Goal: Task Accomplishment & Management: Manage account settings

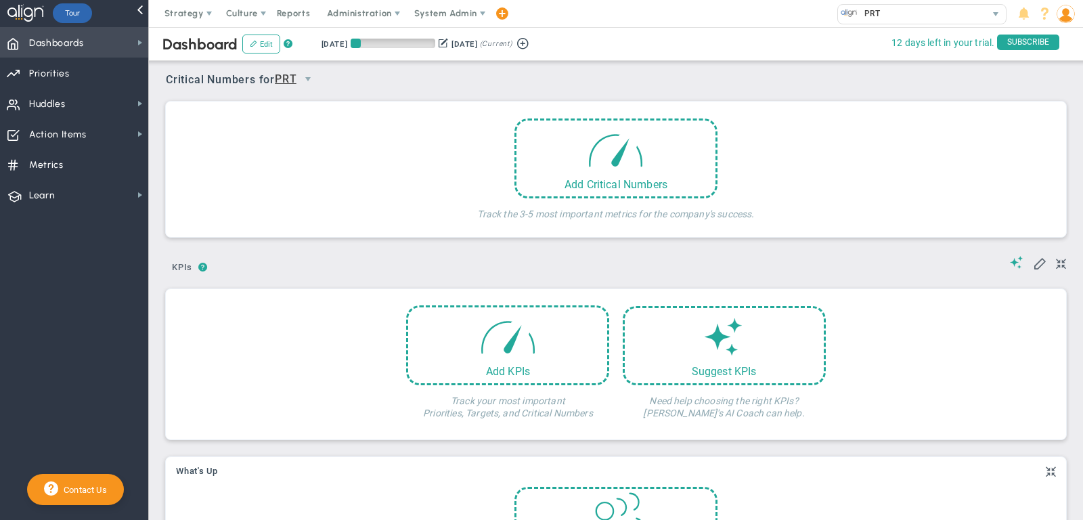
click at [128, 37] on span "Dashboards Dashboards" at bounding box center [74, 42] width 148 height 30
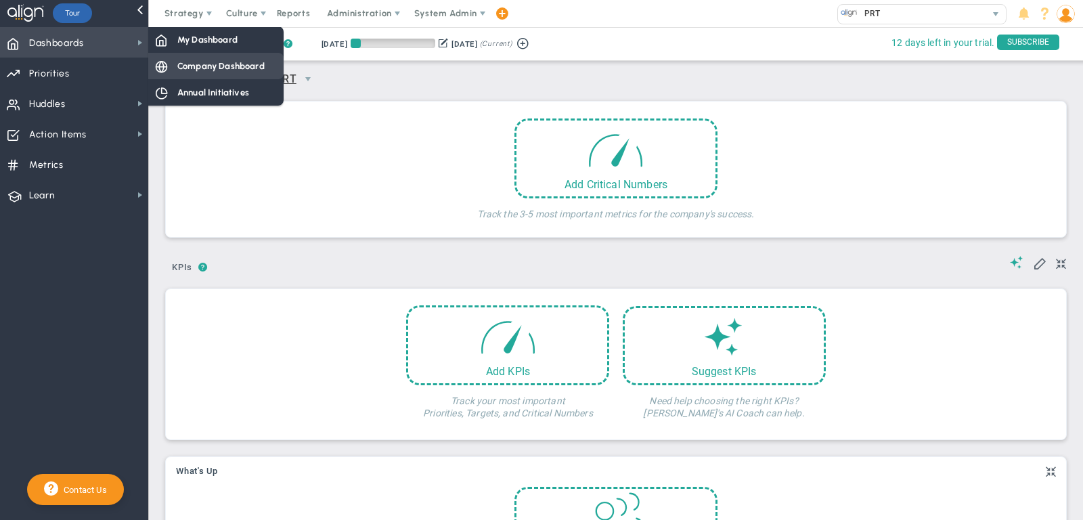
click at [246, 70] on span "Company Dashboard" at bounding box center [220, 66] width 87 height 13
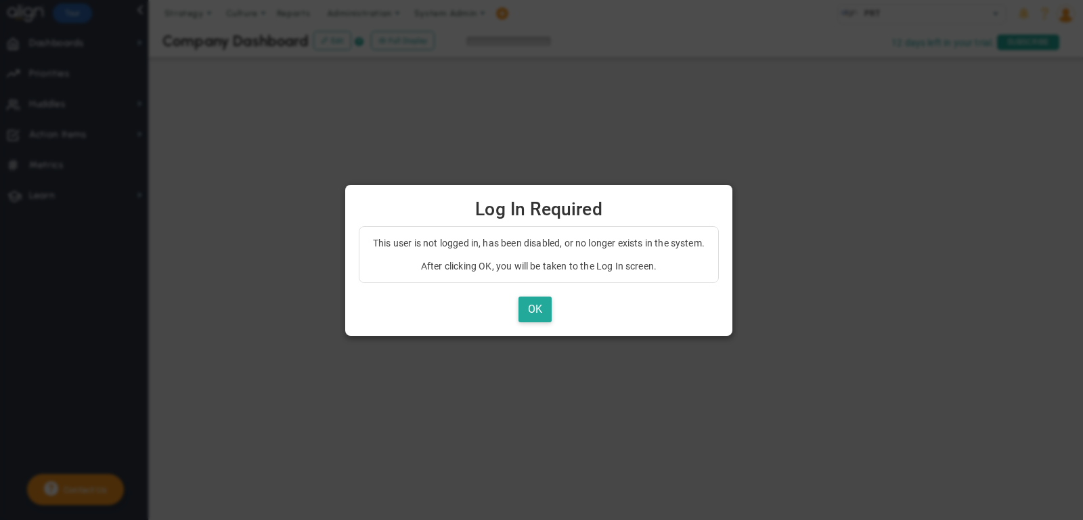
click at [551, 293] on div "This user is not logged in, has been disabled, or no longer exists in the syste…" at bounding box center [539, 274] width 360 height 97
click at [549, 299] on button "OK" at bounding box center [534, 309] width 33 height 26
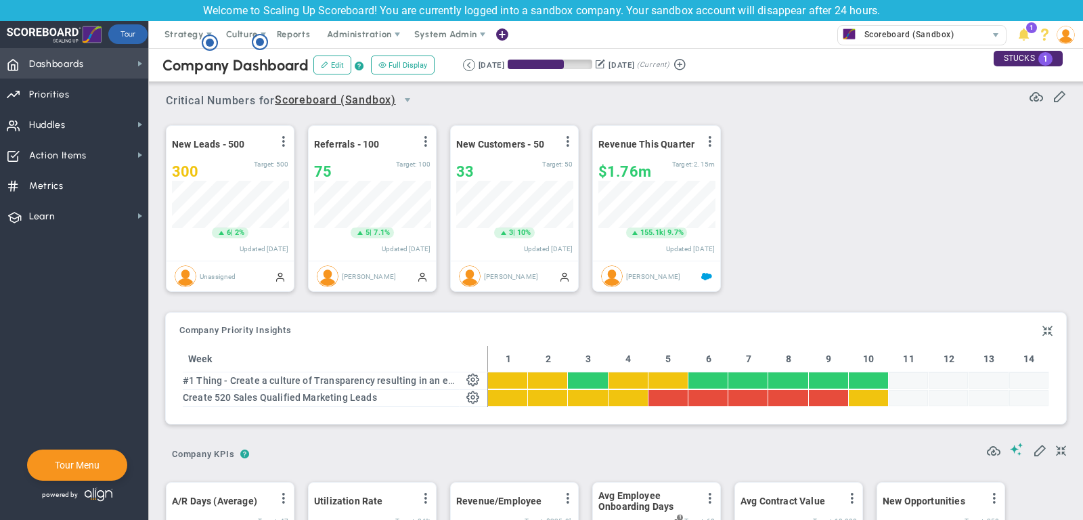
click at [114, 68] on span "Dashboards Dashboards" at bounding box center [74, 63] width 148 height 30
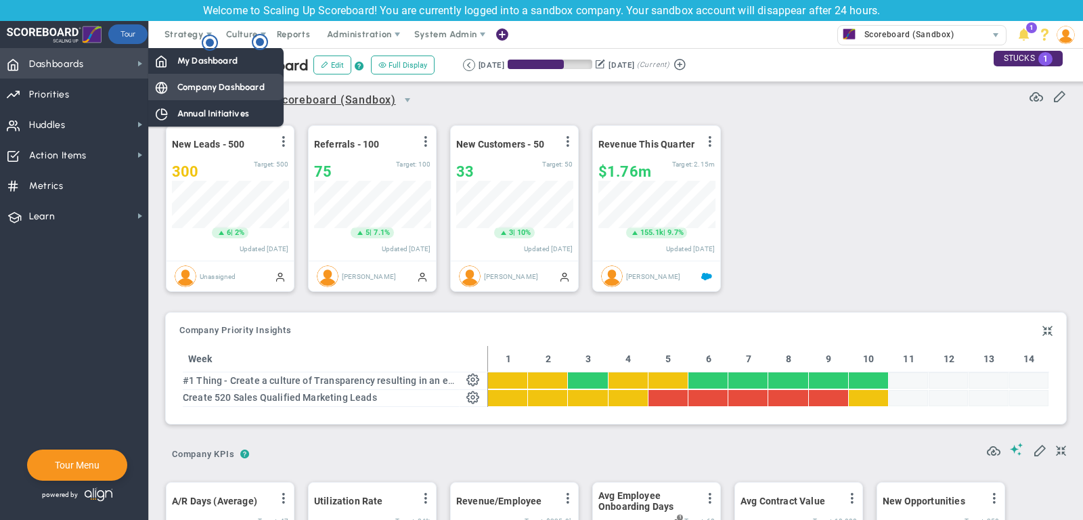
click at [194, 89] on span "Company Dashboard" at bounding box center [220, 87] width 87 height 13
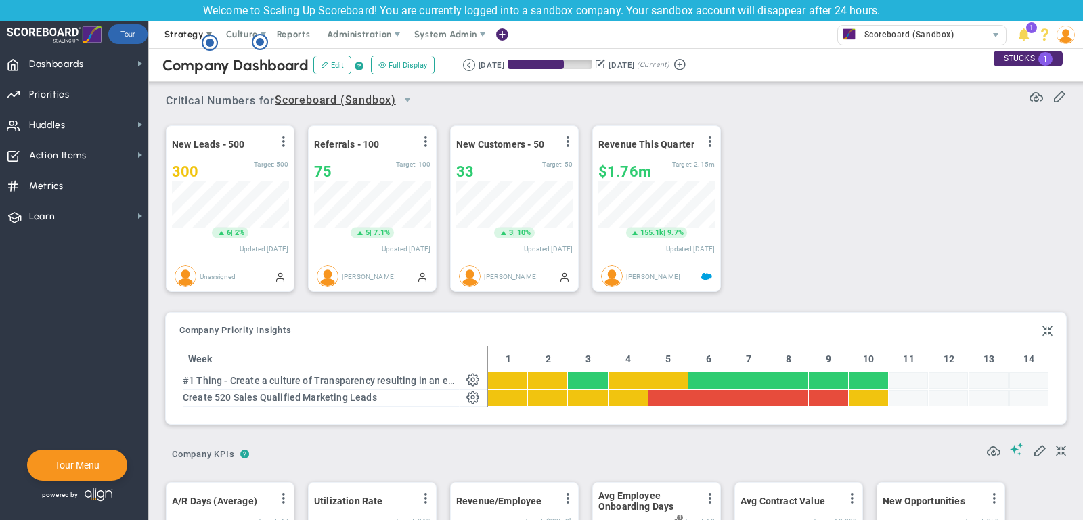
click at [180, 31] on span "Strategy" at bounding box center [183, 34] width 39 height 10
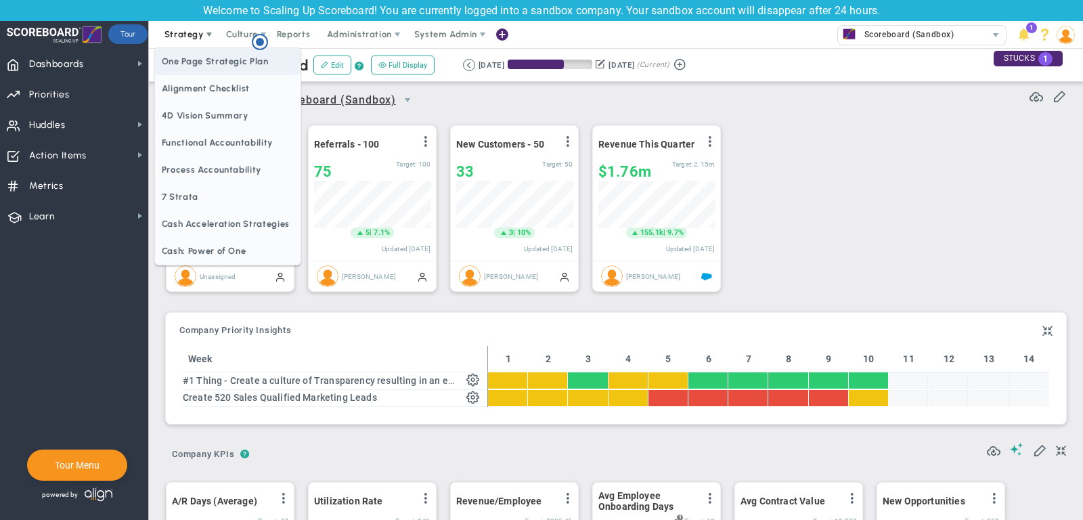
click at [182, 64] on span "One Page Strategic Plan" at bounding box center [227, 61] width 145 height 27
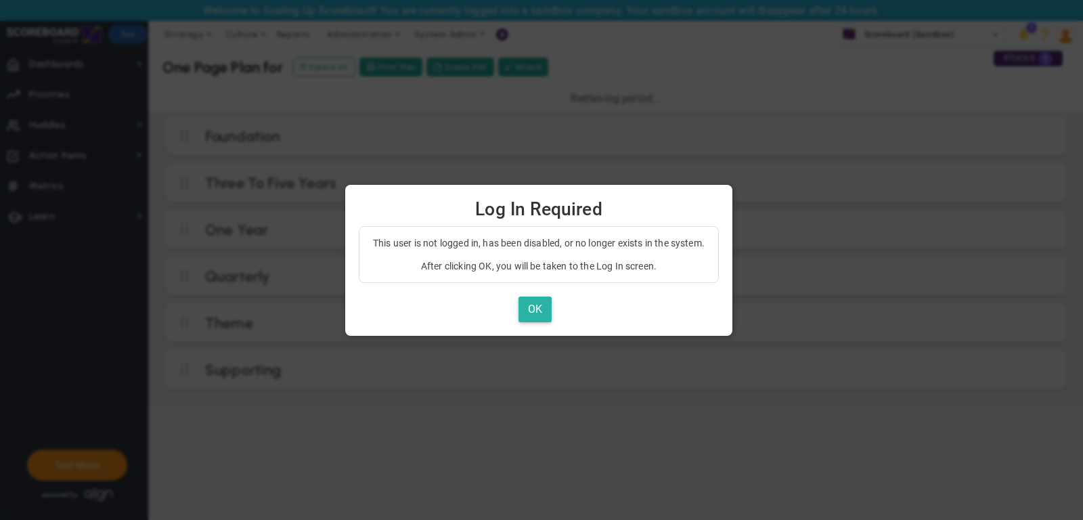
click at [531, 308] on button "OK" at bounding box center [534, 309] width 33 height 26
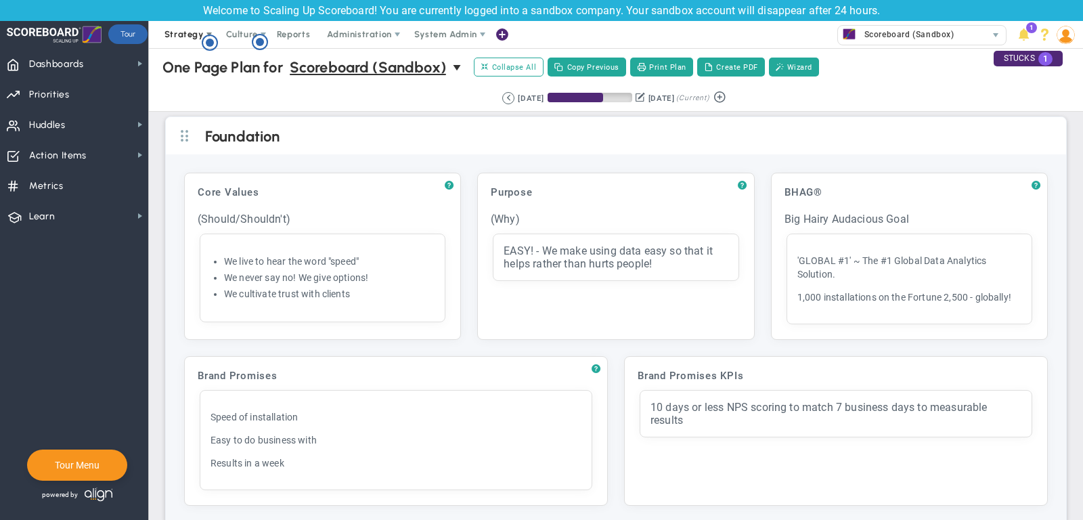
click at [173, 39] on span "Strategy" at bounding box center [183, 34] width 39 height 10
click at [524, 71] on span "Collapse All" at bounding box center [508, 67] width 55 height 12
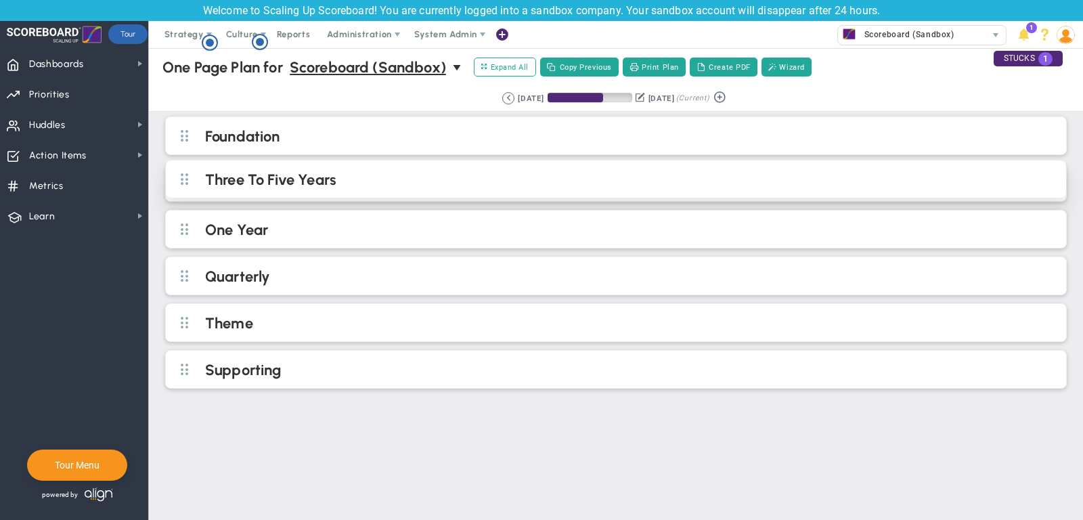
click at [424, 181] on h2 "Three To Five Years" at bounding box center [627, 181] width 844 height 20
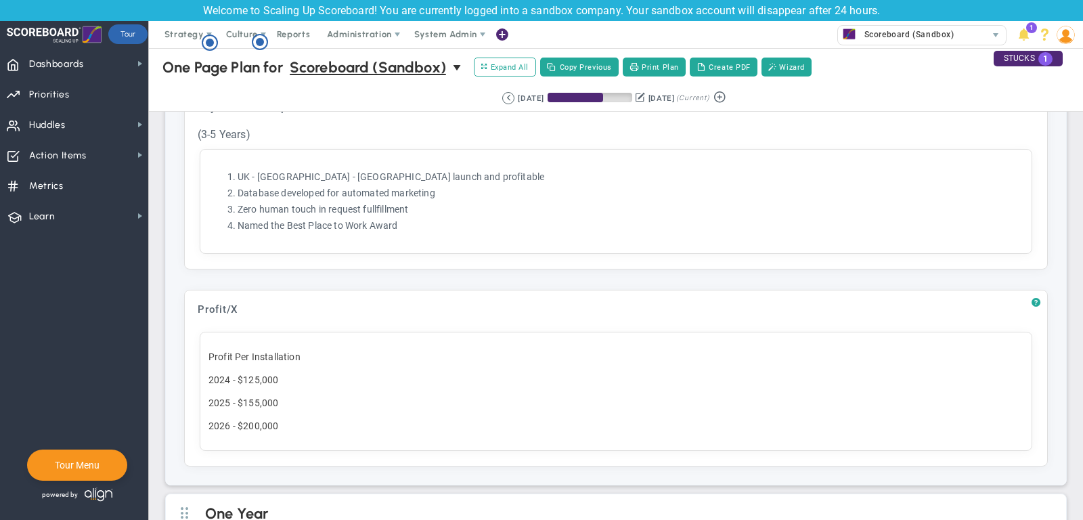
scroll to position [614, 0]
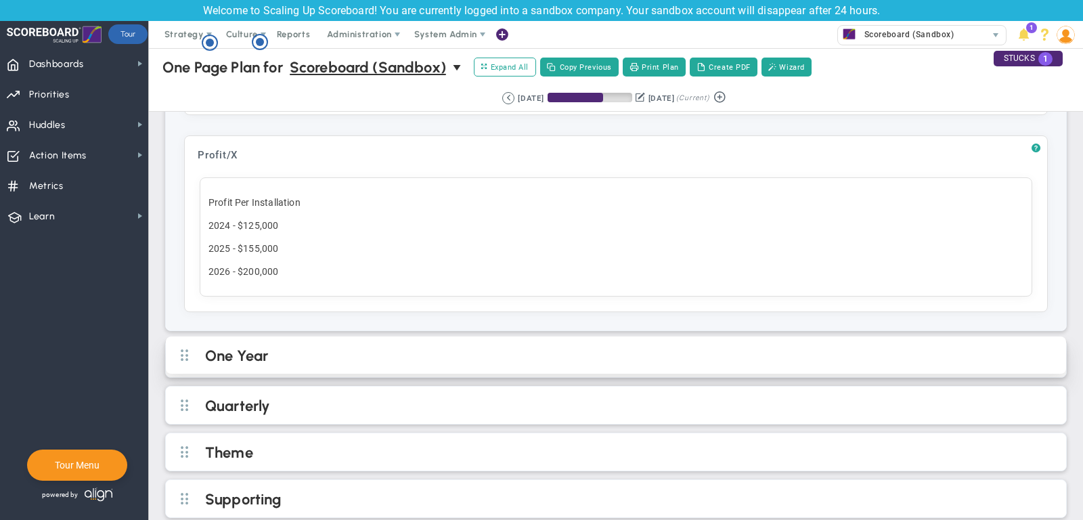
click at [368, 346] on h2 "One Year" at bounding box center [627, 356] width 844 height 20
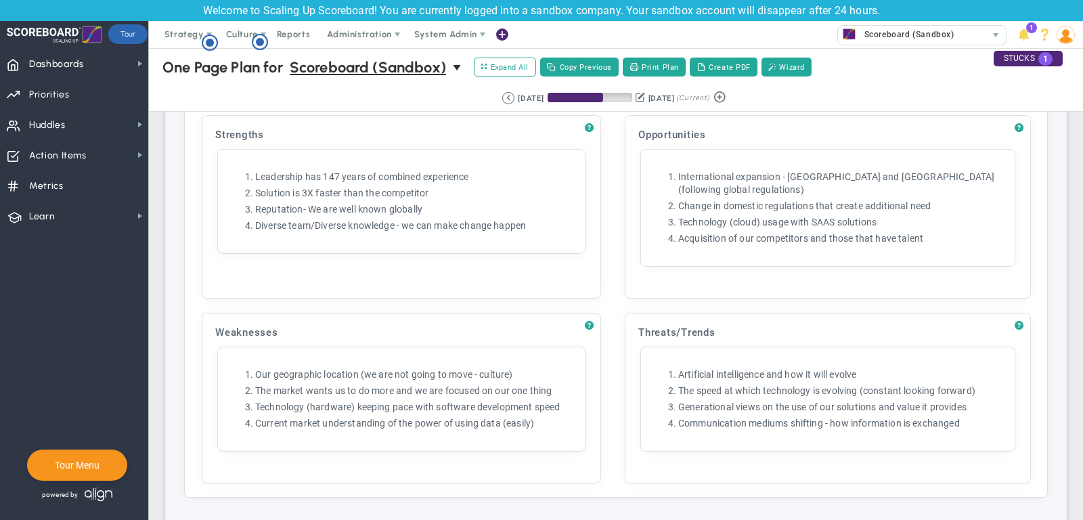
scroll to position [2024, 0]
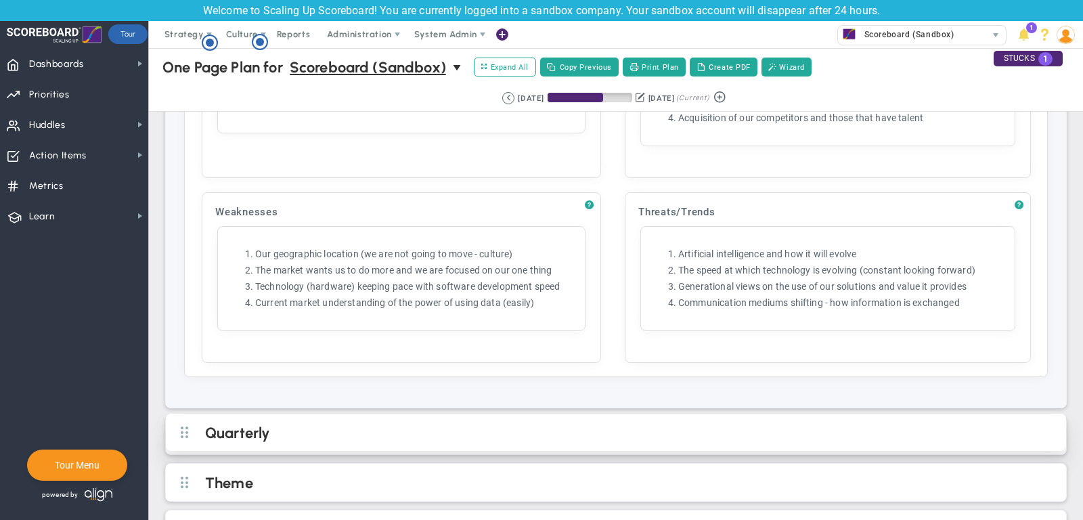
click at [564, 424] on h2 "Quarterly" at bounding box center [627, 434] width 844 height 20
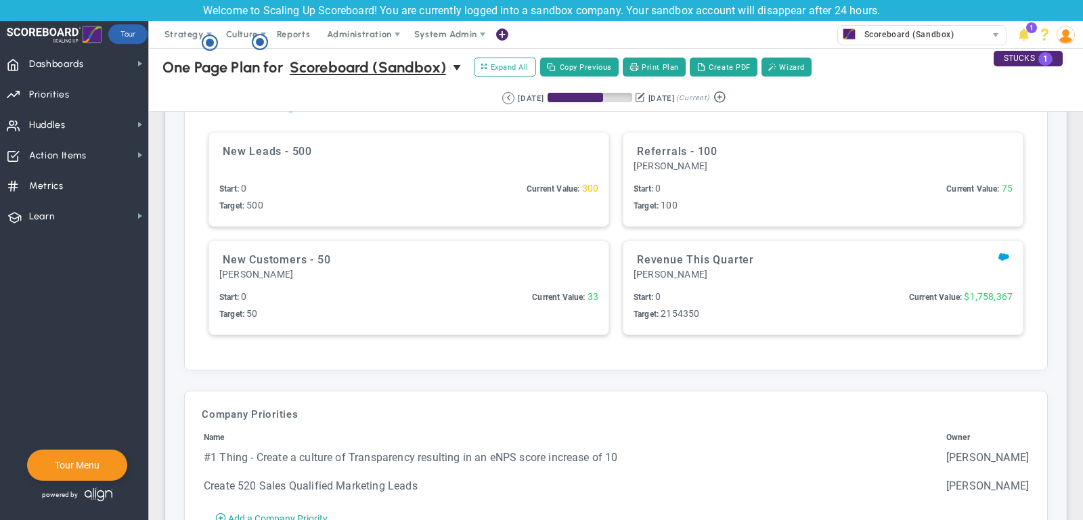
scroll to position [2795, 0]
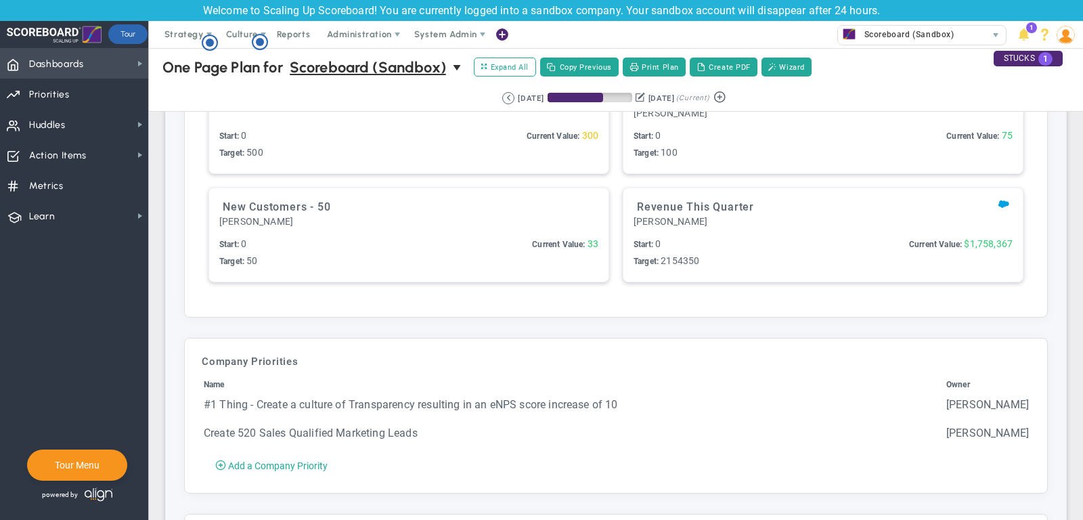
click at [126, 56] on span "Dashboards Dashboards" at bounding box center [74, 63] width 148 height 30
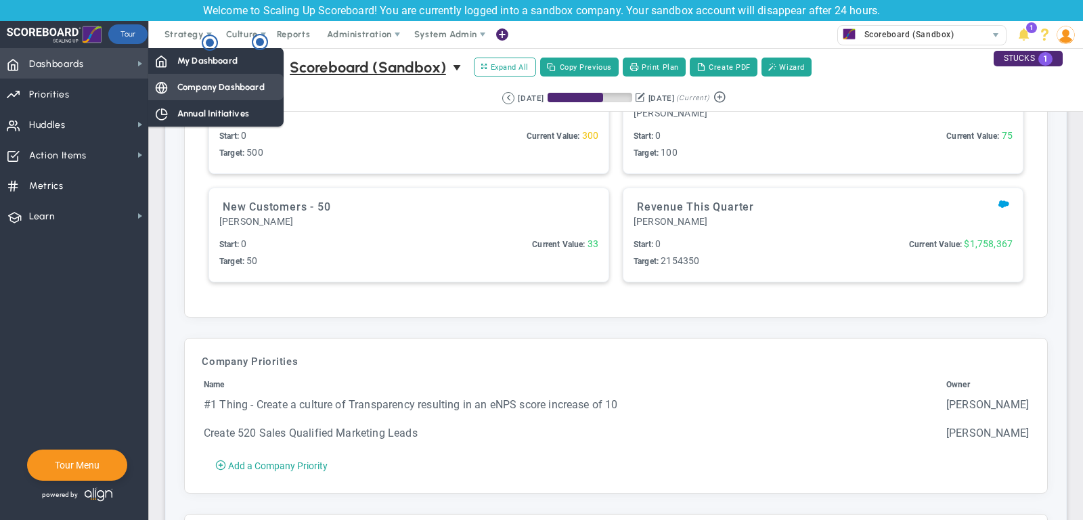
click at [220, 84] on span "Company Dashboard" at bounding box center [220, 87] width 87 height 13
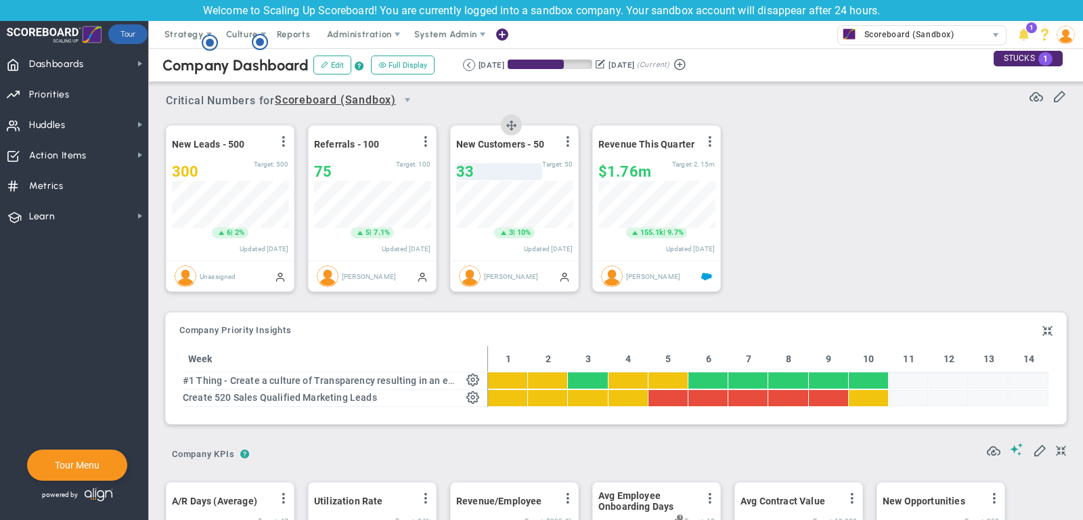
click at [485, 171] on div "33" at bounding box center [499, 171] width 86 height 17
type input "35"
click at [89, 124] on span "Huddles Huddles" at bounding box center [74, 124] width 148 height 30
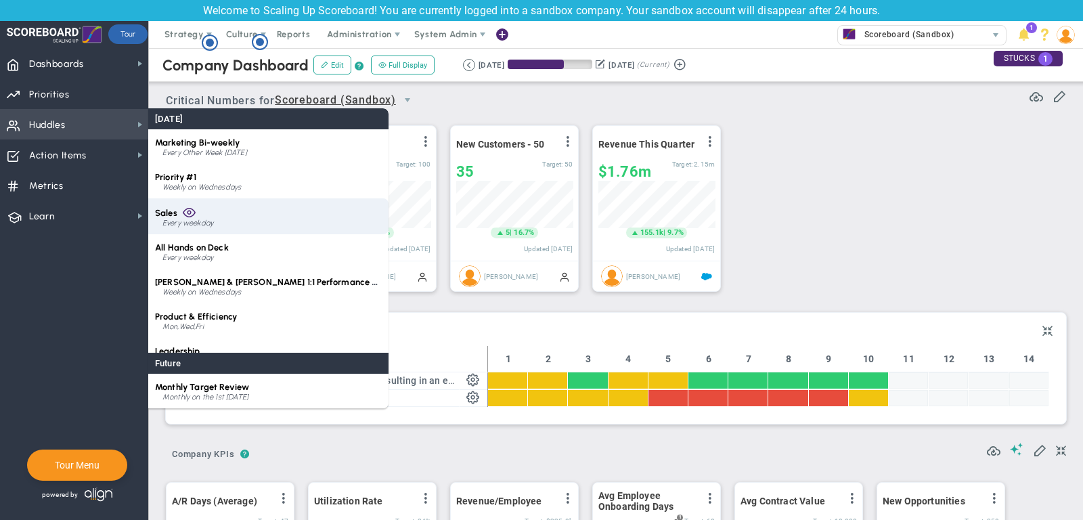
click at [249, 210] on div "Sales Every weekday" at bounding box center [268, 216] width 240 height 36
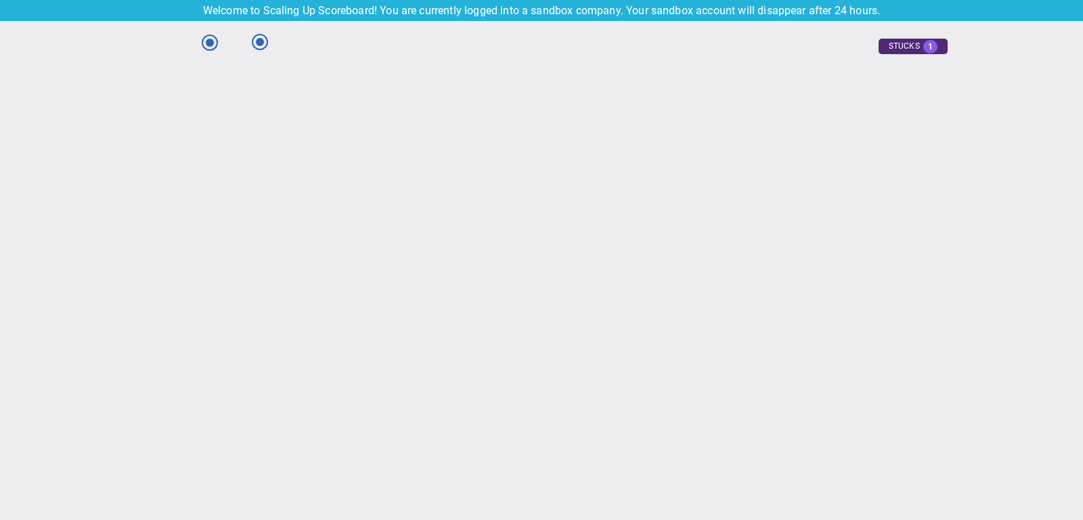
type input "Wednesday, October 15, 2025"
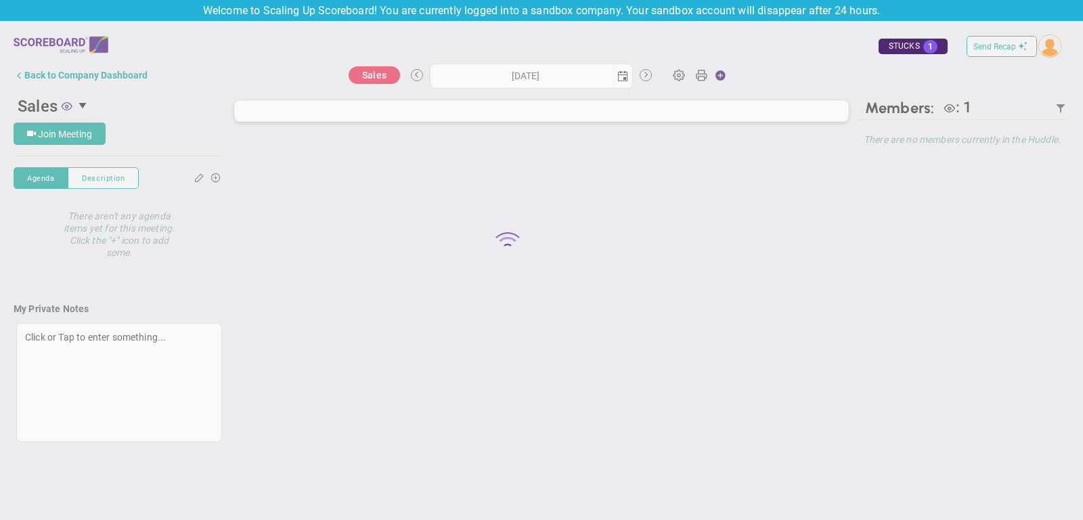
type input "Wednesday, October 15, 2025"
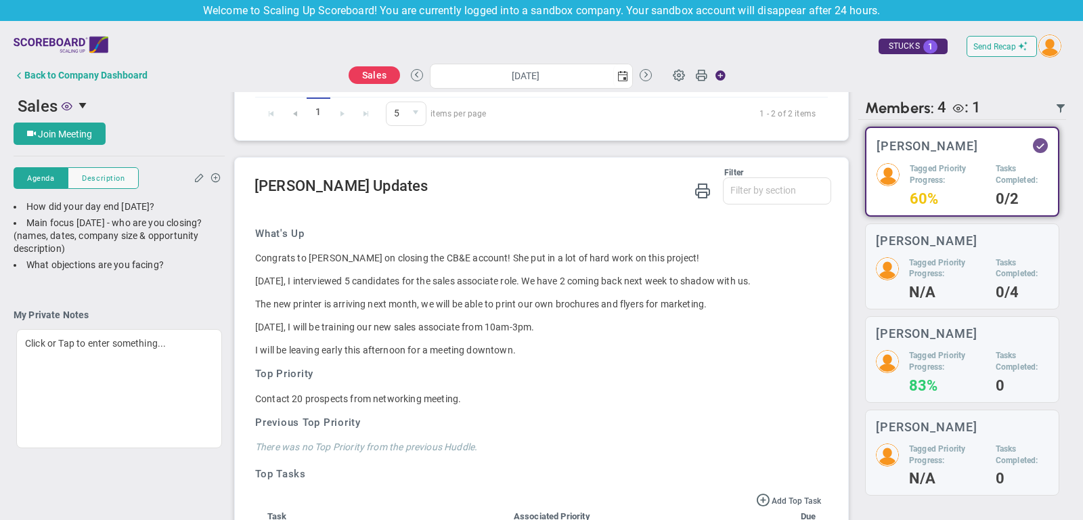
scroll to position [718, 0]
click at [72, 77] on div "Back to Company Dashboard" at bounding box center [85, 75] width 123 height 11
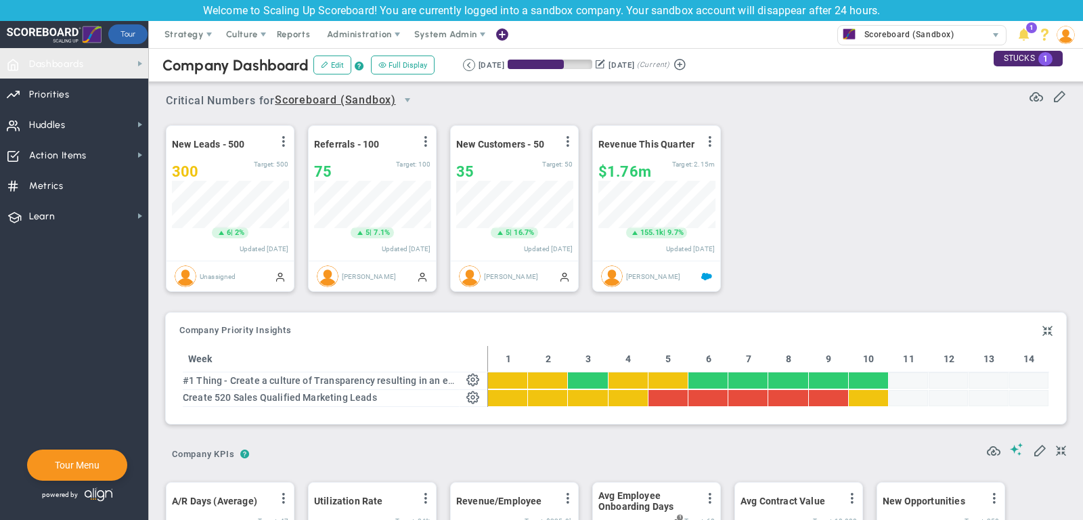
scroll to position [47, 116]
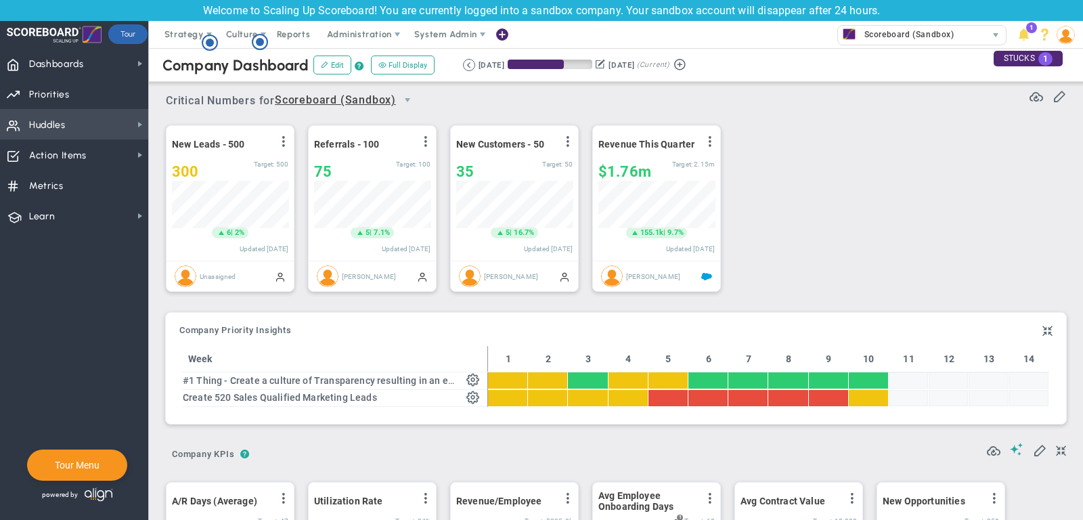
click at [95, 120] on span "Huddles Huddles" at bounding box center [74, 124] width 148 height 30
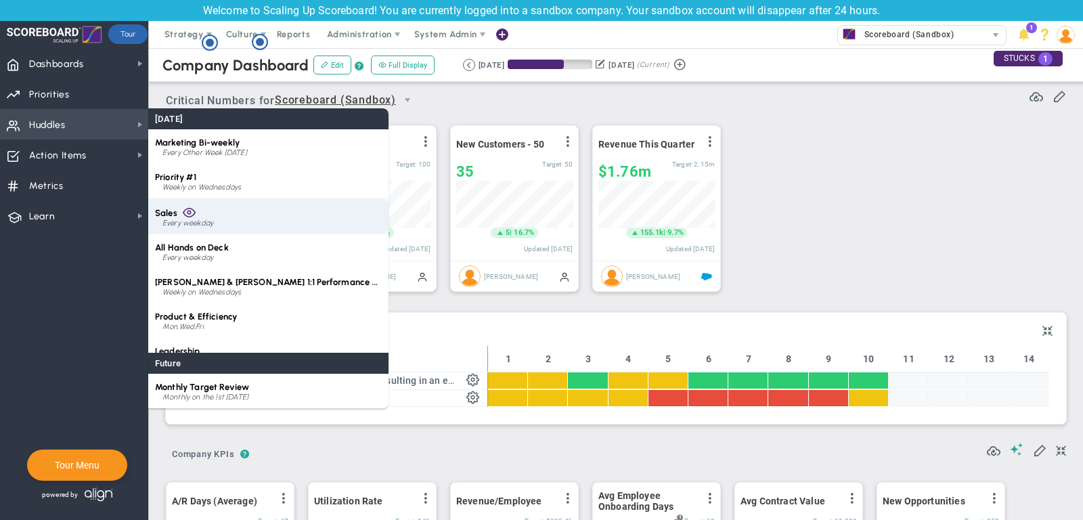
scroll to position [19, 0]
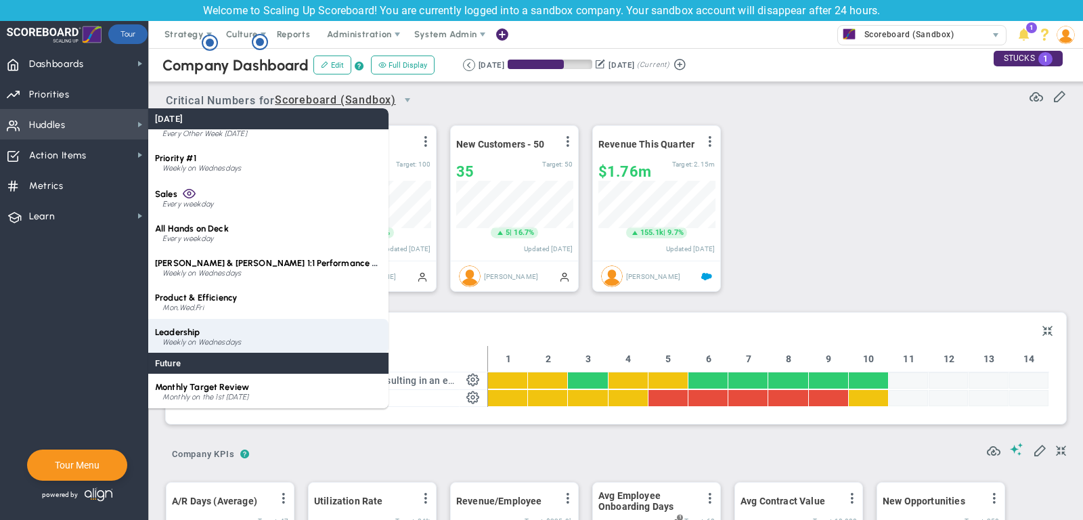
click at [243, 328] on div "Leadership Weekly on Wednesdays" at bounding box center [268, 336] width 240 height 35
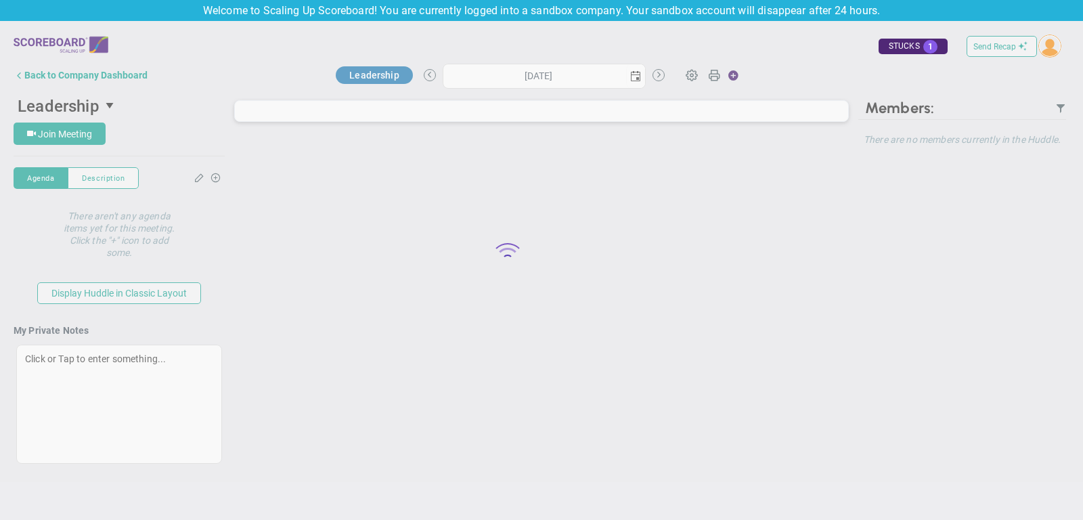
type input "Wednesday, October 15, 2025"
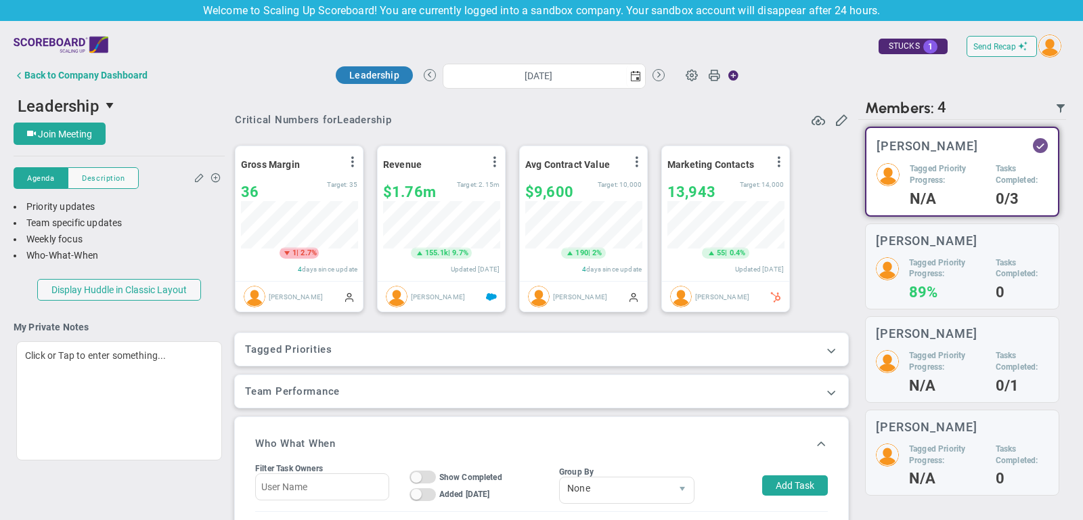
scroll to position [47, 116]
click at [90, 78] on div "Back to Company Dashboard" at bounding box center [85, 75] width 123 height 11
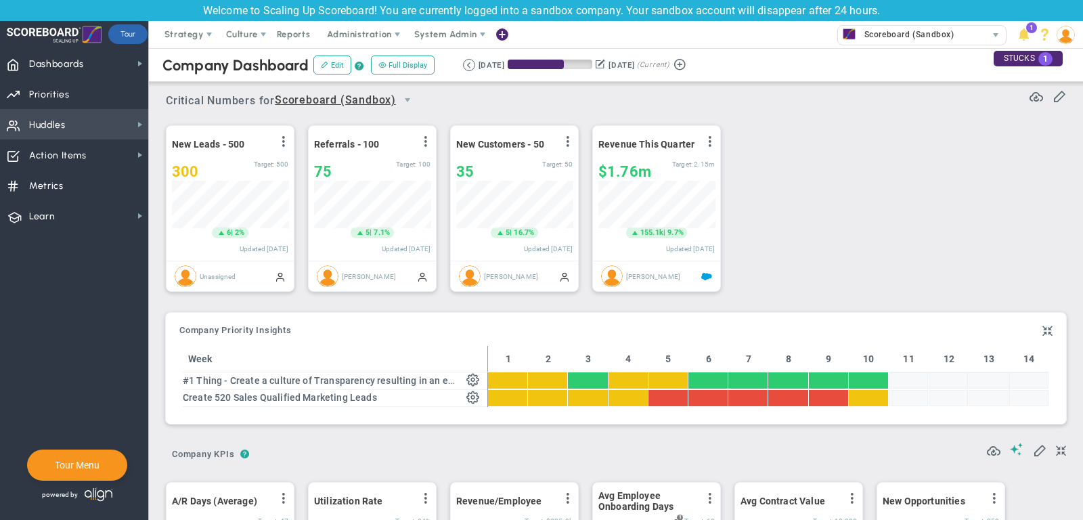
click at [92, 127] on span "Huddles Huddles" at bounding box center [74, 124] width 148 height 30
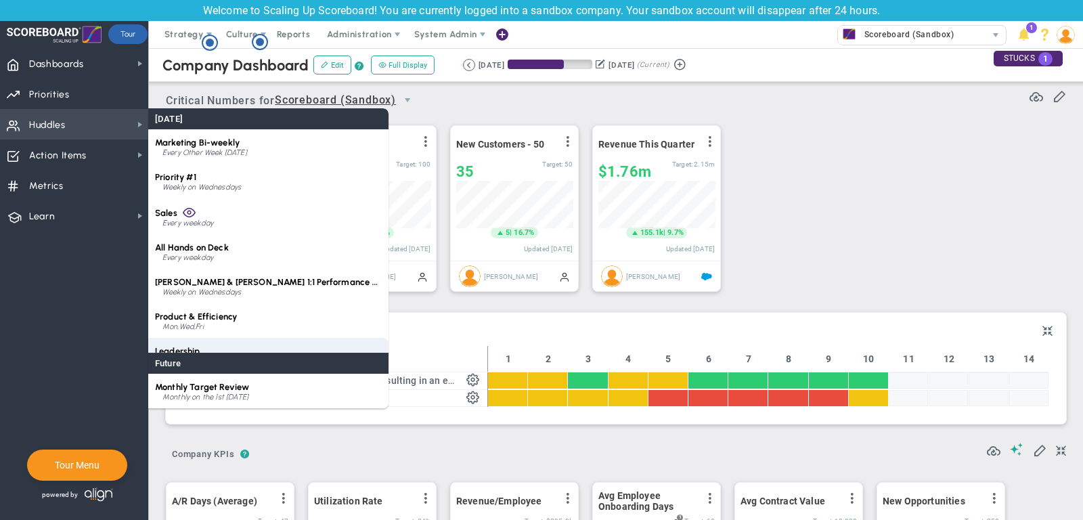
click at [227, 348] on div "Leadership Weekly on Wednesdays" at bounding box center [268, 355] width 240 height 35
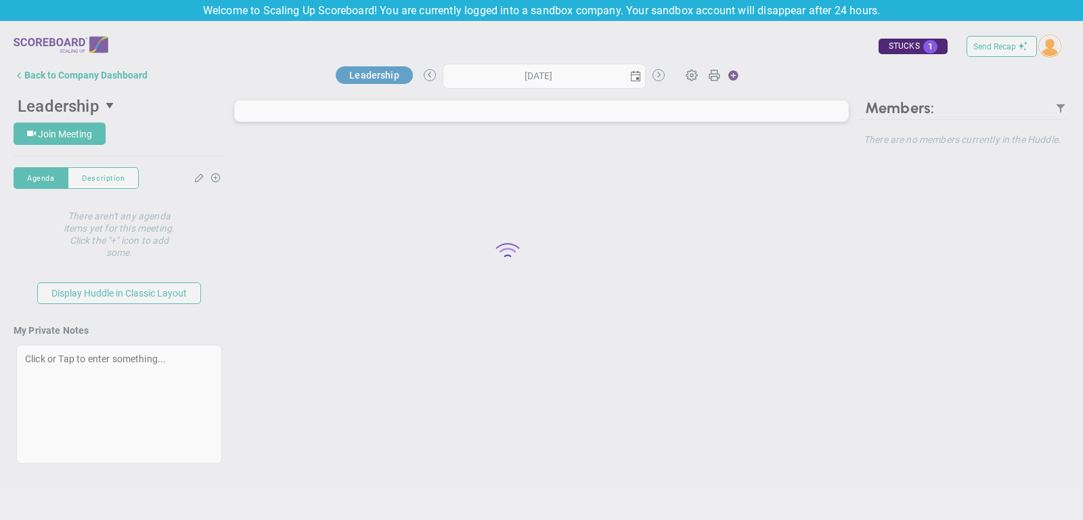
type input "Wednesday, October 15, 2025"
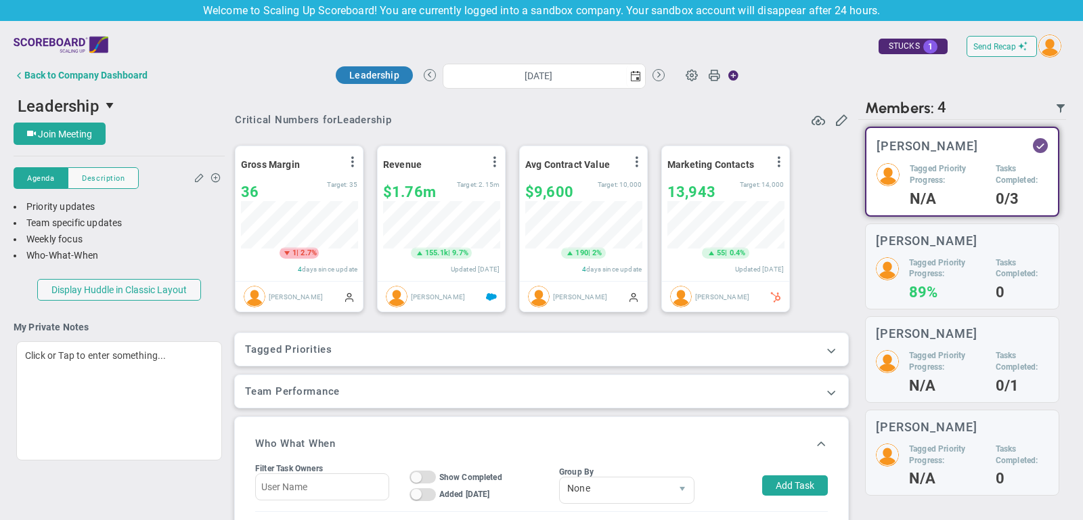
scroll to position [676614, 676545]
click at [78, 129] on span "Join Meeting" at bounding box center [65, 134] width 54 height 11
click at [690, 73] on span at bounding box center [692, 75] width 26 height 26
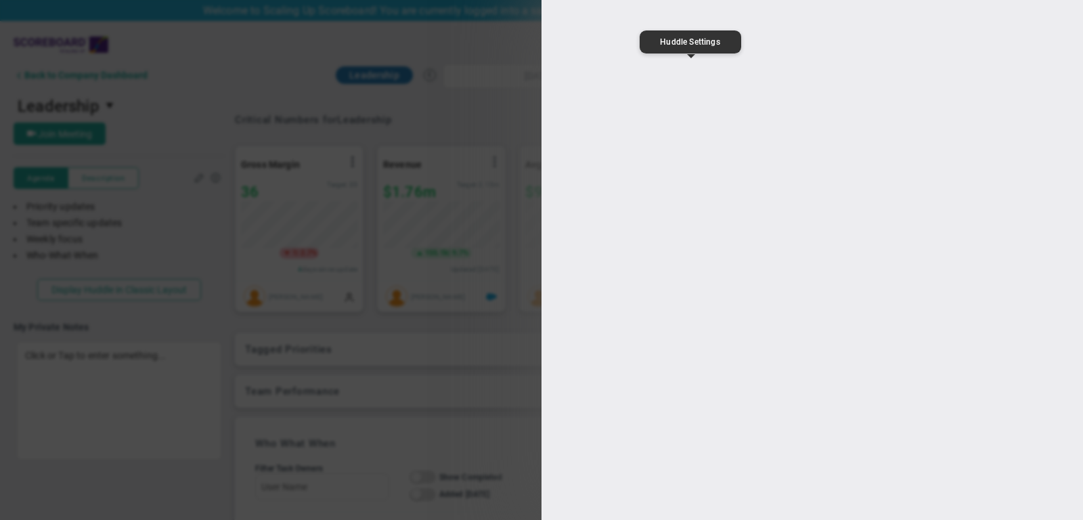
type input "Leadership"
type input "https://zoom.us/"
type input "16:00:00"
type input "17:00:00"
type input "[PERSON_NAME]"
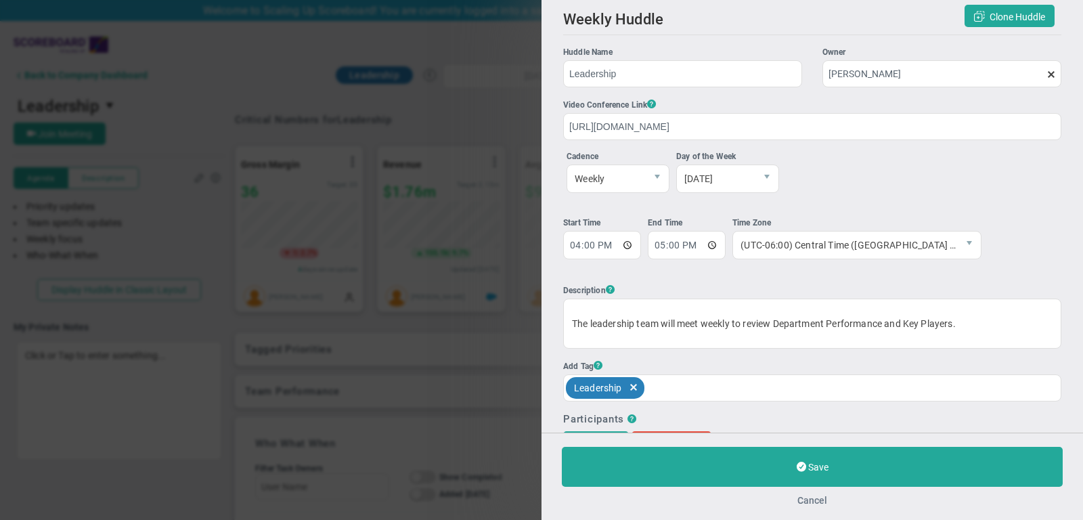
click at [817, 499] on button "Cancel" at bounding box center [812, 500] width 30 height 11
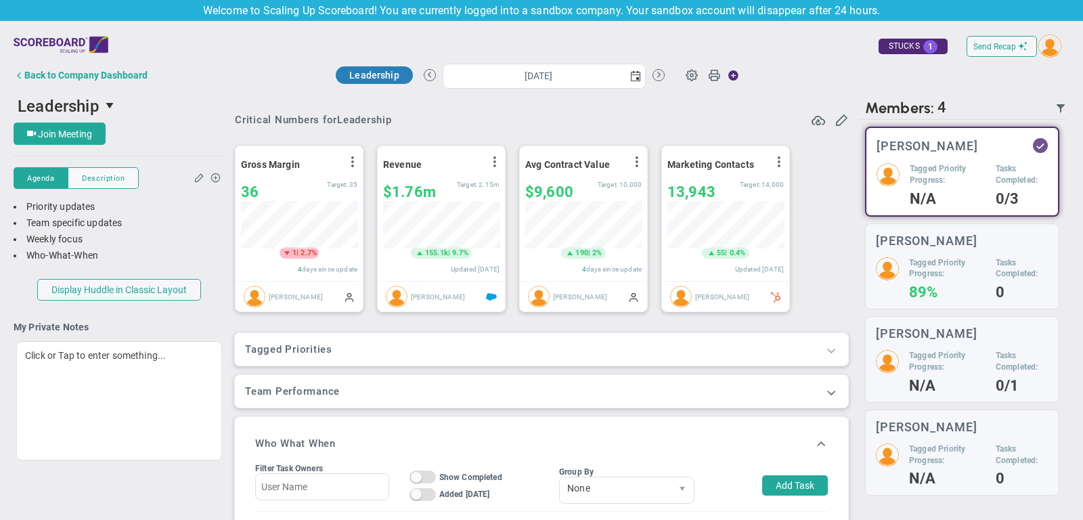
click at [829, 351] on span at bounding box center [831, 350] width 14 height 14
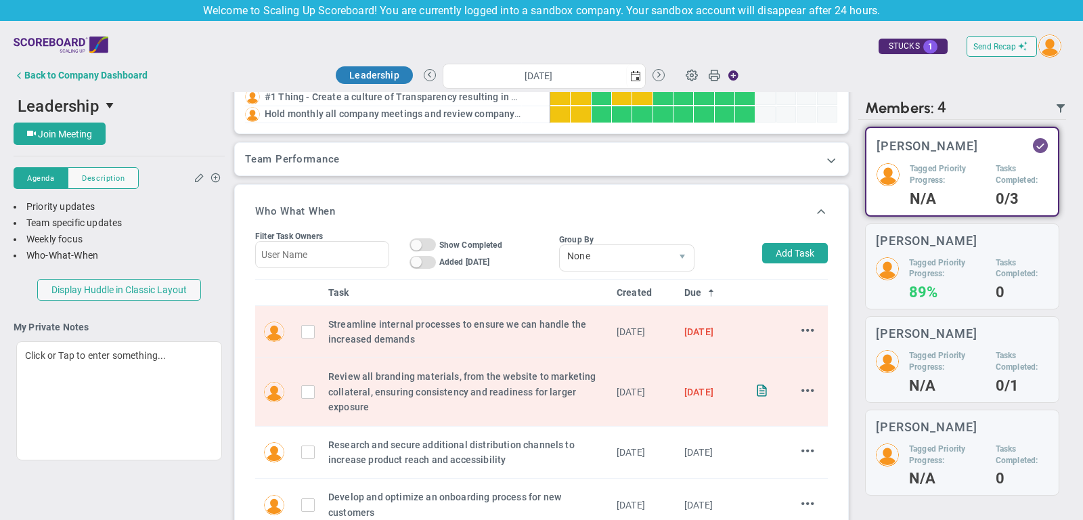
scroll to position [313, 0]
click at [801, 256] on button "Add Task" at bounding box center [795, 255] width 66 height 20
type input "[PERSON_NAME]"
type input "10/22/2025"
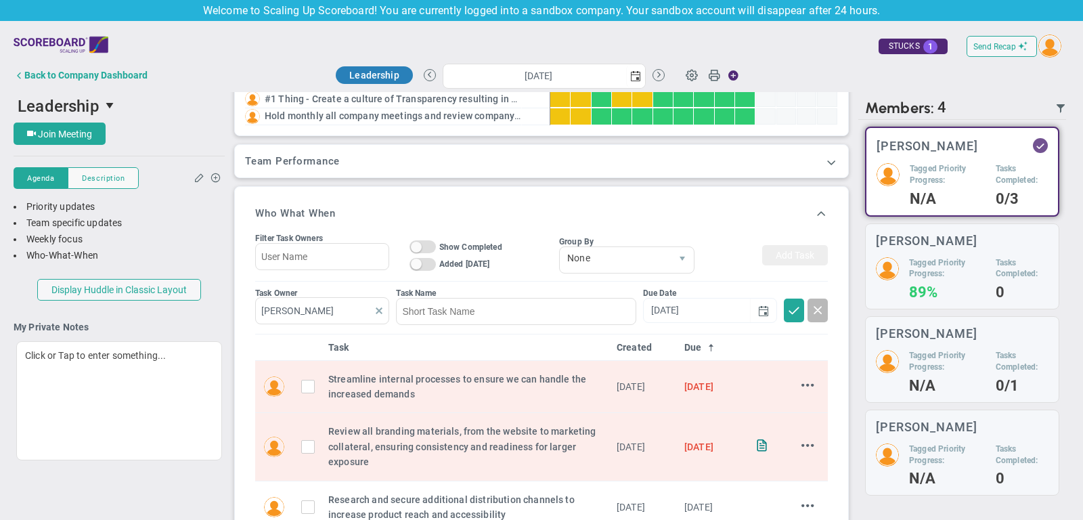
click at [376, 311] on span at bounding box center [379, 310] width 11 height 11
click at [332, 309] on input "text" at bounding box center [322, 310] width 134 height 27
click at [330, 339] on span "[PERSON_NAME]" at bounding box center [326, 338] width 74 height 9
type input "[PERSON_NAME]"
click at [424, 309] on input at bounding box center [516, 311] width 240 height 27
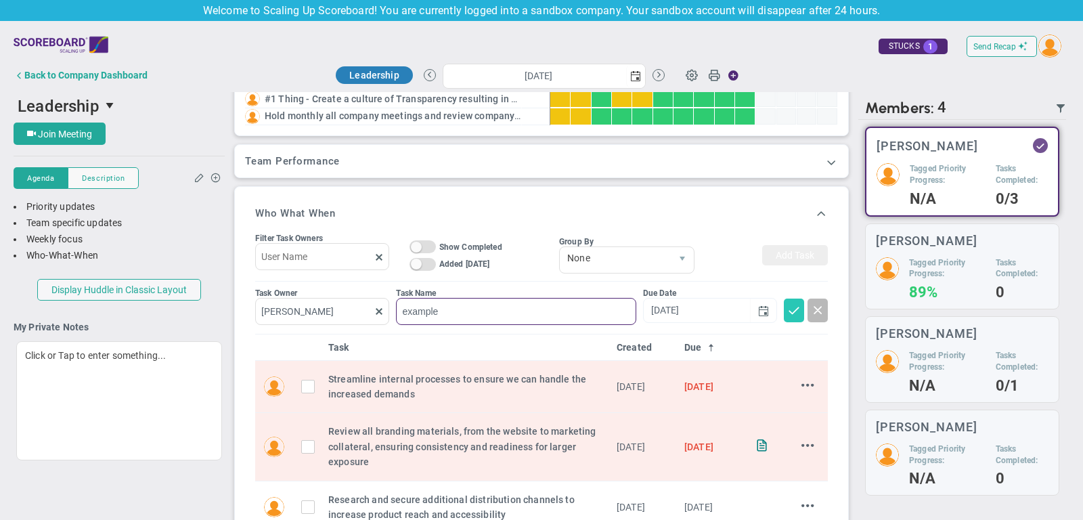
type input "example"
click at [794, 302] on span at bounding box center [794, 309] width 14 height 14
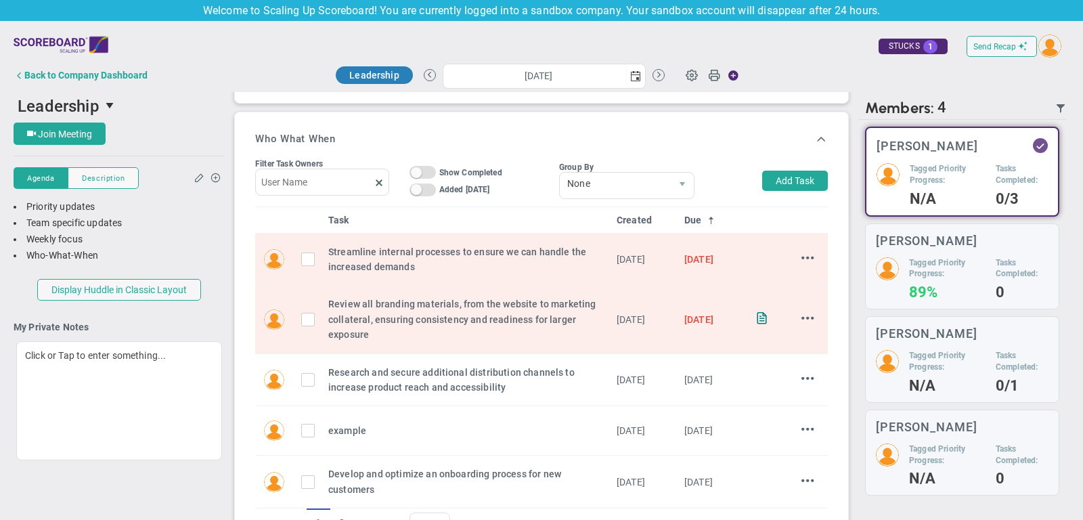
scroll to position [388, 0]
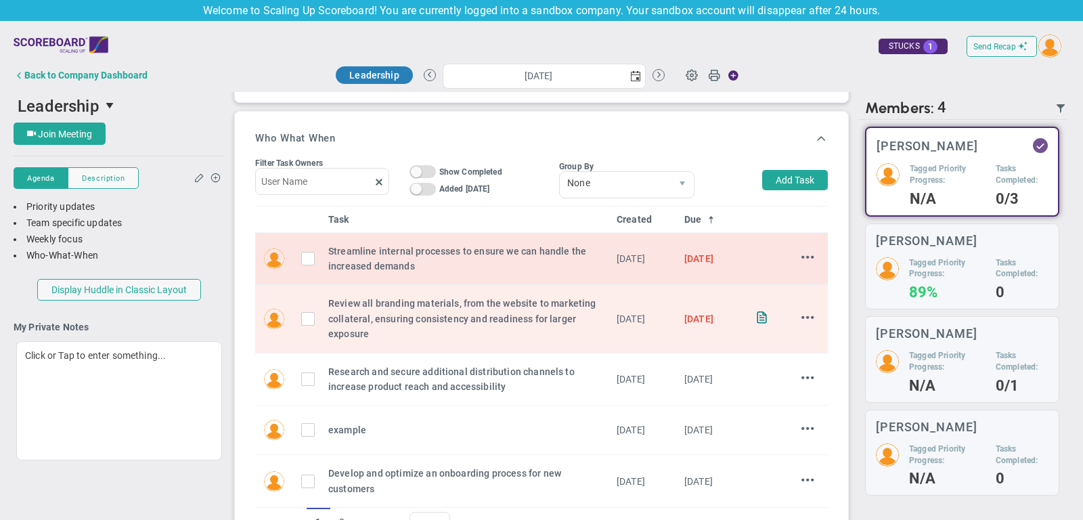
click at [307, 256] on input "checkbox" at bounding box center [311, 261] width 14 height 14
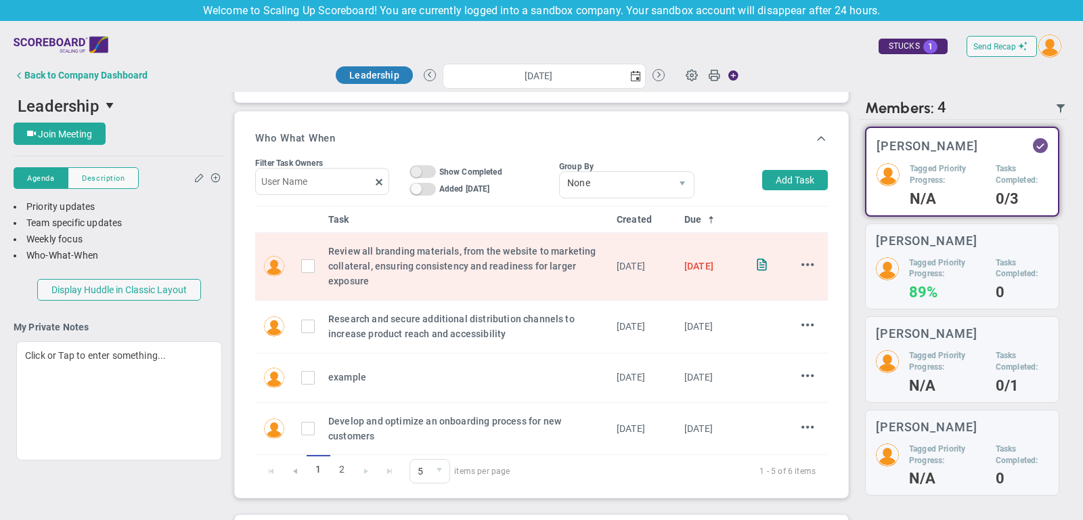
click at [430, 168] on span "On Off" at bounding box center [422, 171] width 26 height 13
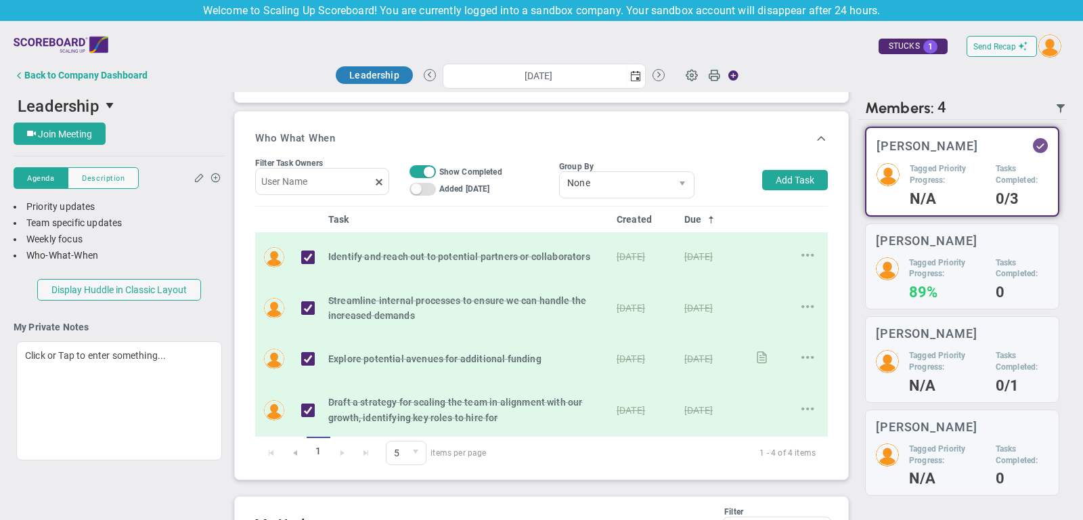
click at [419, 171] on span "On Off" at bounding box center [422, 171] width 26 height 13
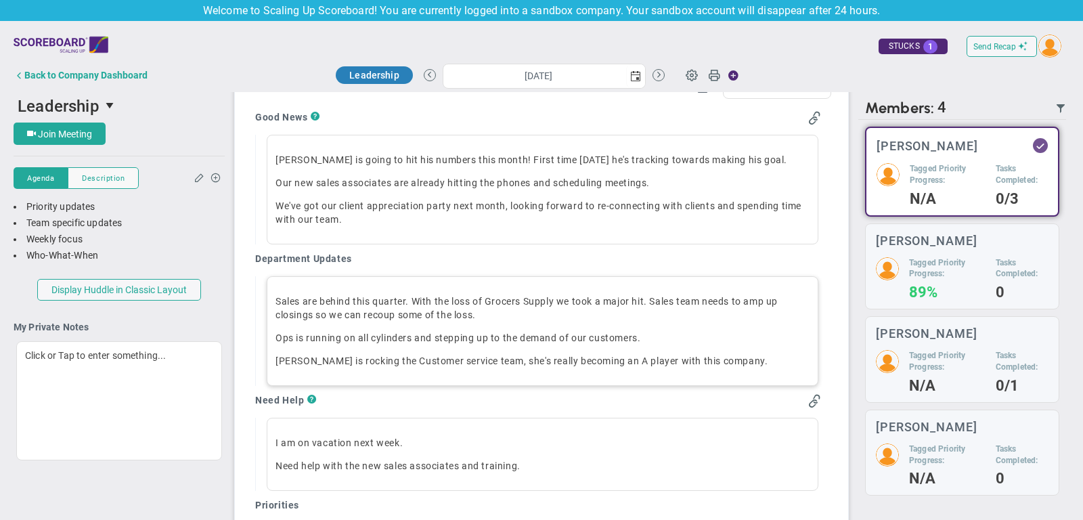
scroll to position [907, 0]
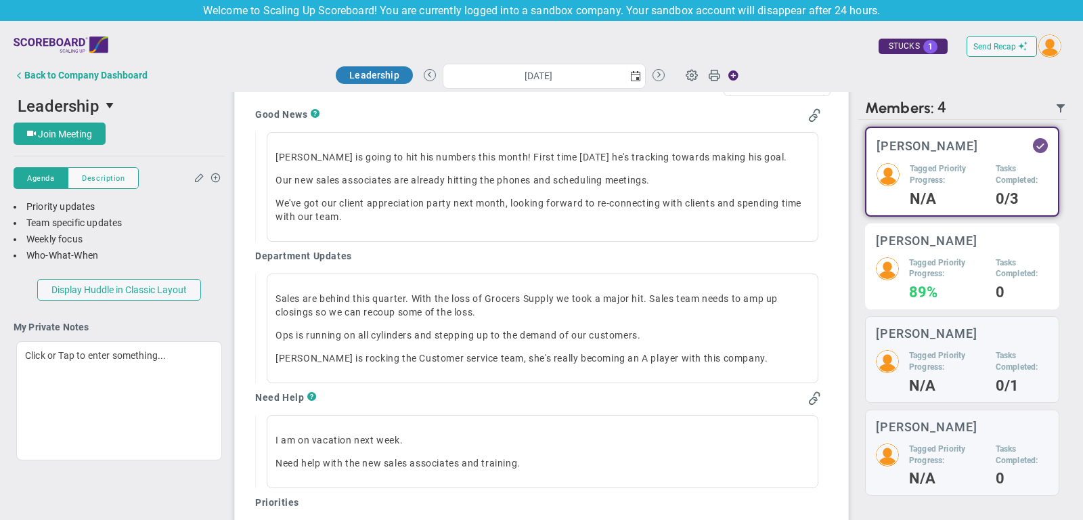
click at [905, 279] on div "Tagged Priority Progress: 89% Tasks Completed: 0" at bounding box center [962, 278] width 173 height 42
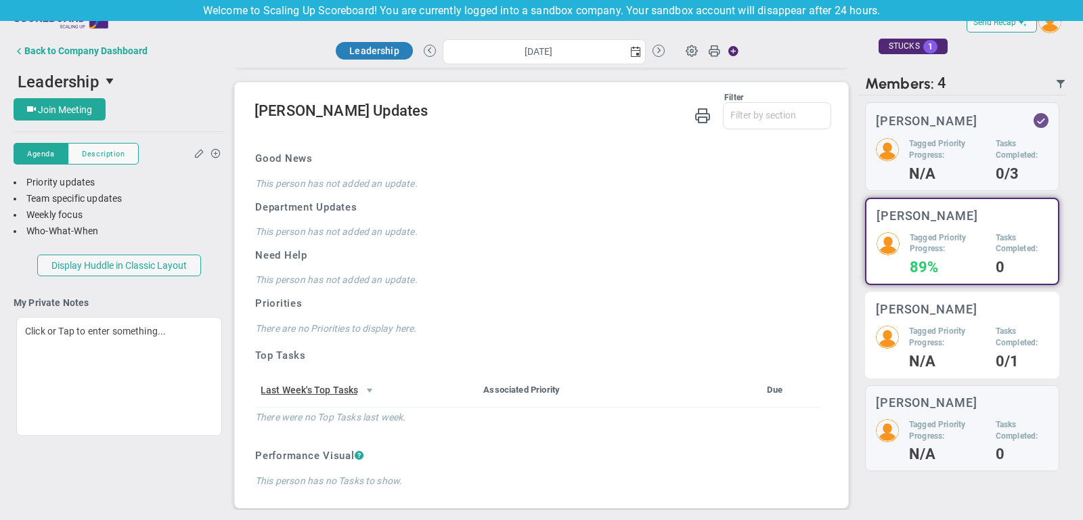
click at [909, 326] on h5 "Tagged Priority Progress:" at bounding box center [947, 336] width 76 height 23
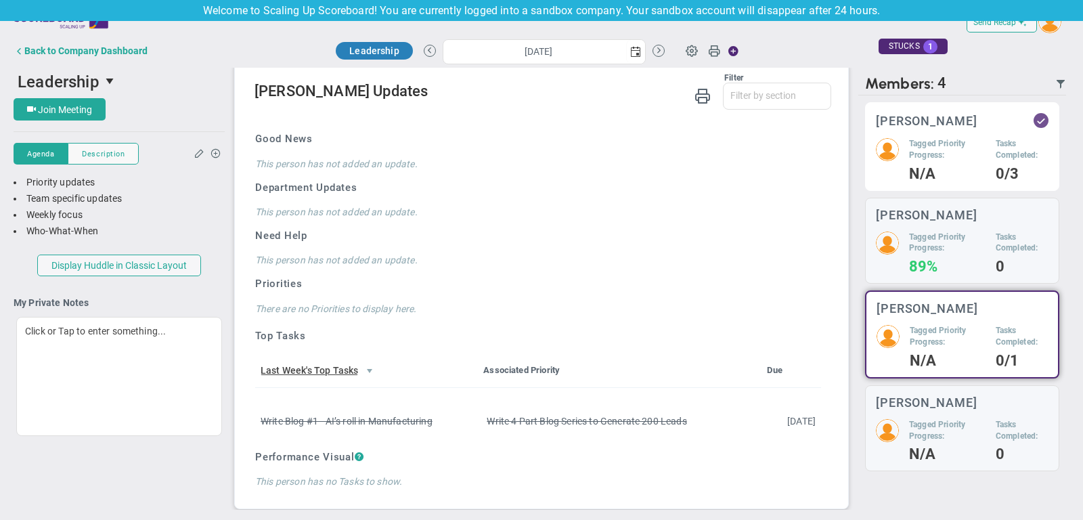
click at [953, 141] on h5 "Tagged Priority Progress:" at bounding box center [947, 149] width 76 height 23
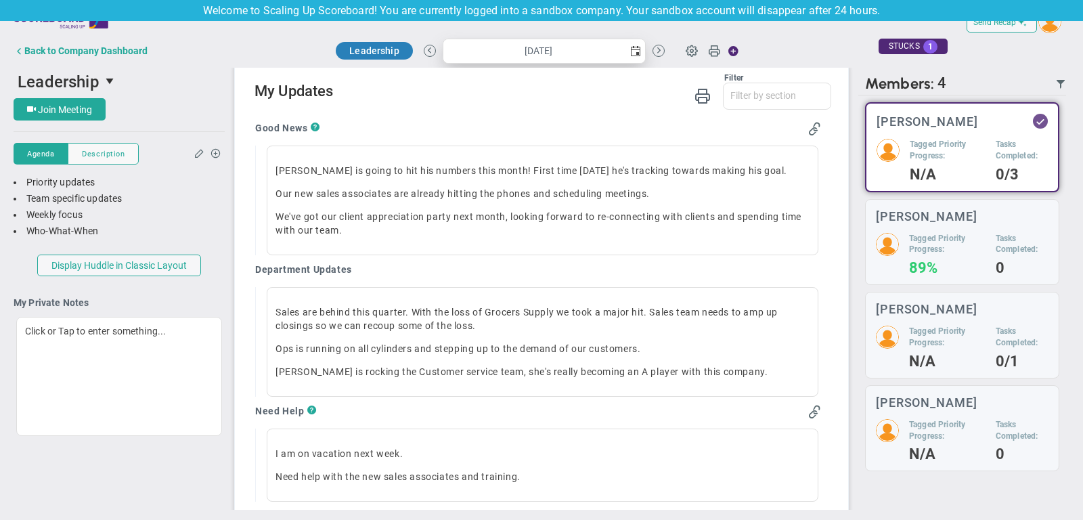
click at [631, 49] on span "select" at bounding box center [635, 51] width 11 height 11
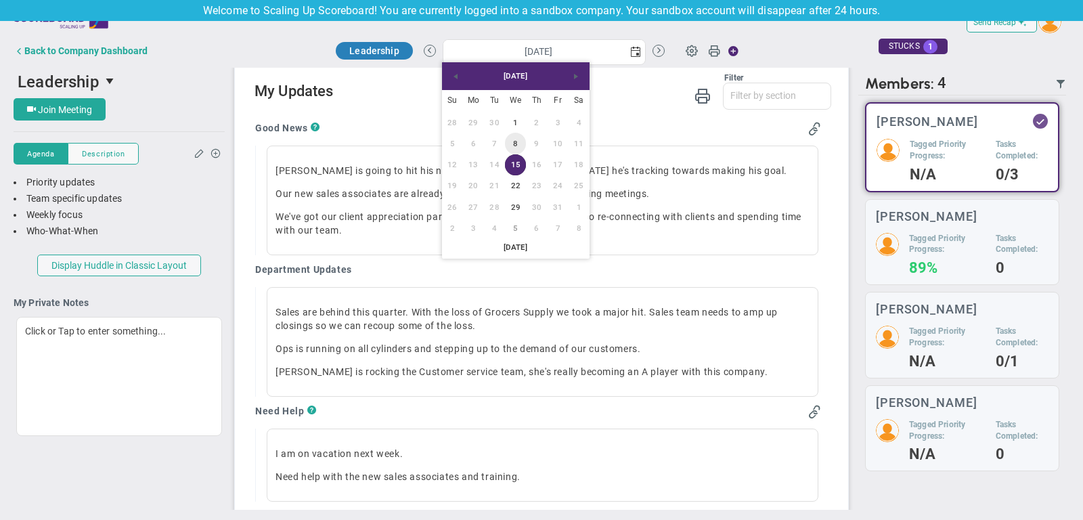
click at [513, 139] on link "8" at bounding box center [515, 143] width 21 height 21
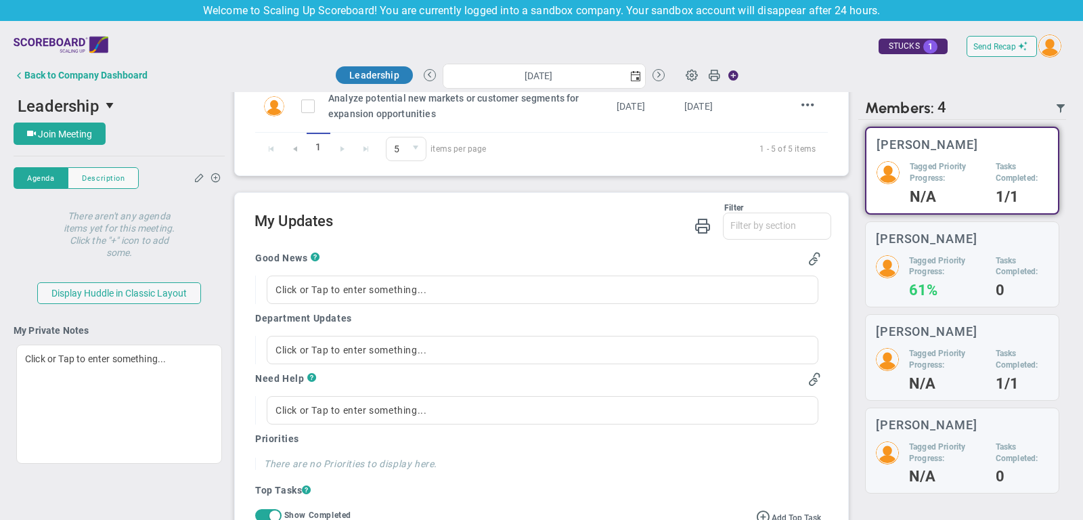
scroll to position [882, 0]
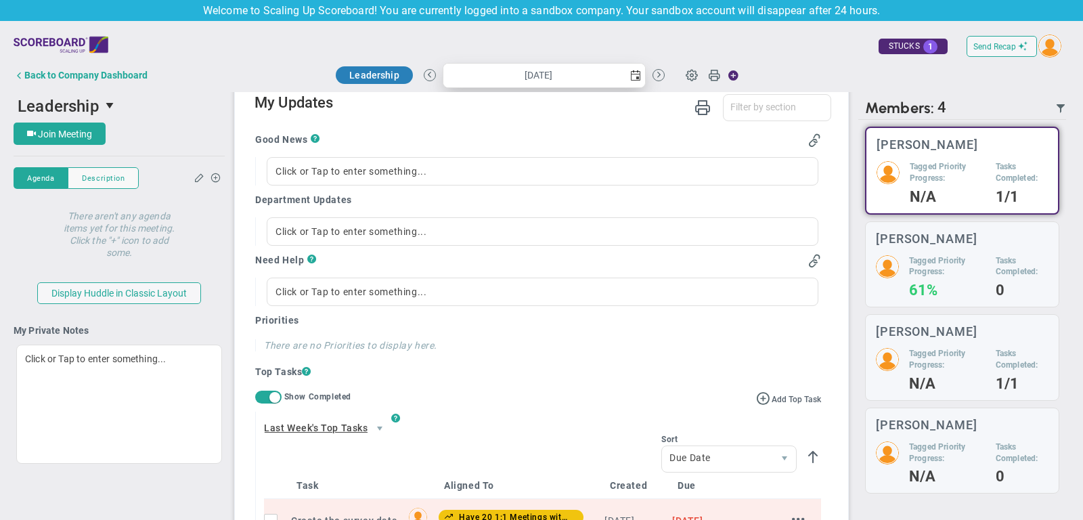
click at [632, 76] on span "select" at bounding box center [635, 75] width 11 height 11
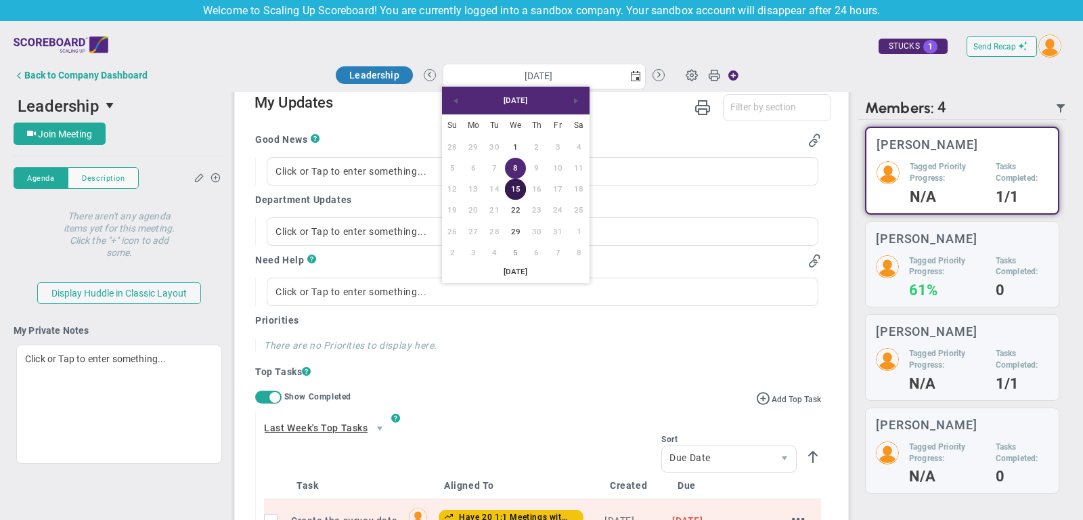
click at [519, 189] on link "15" at bounding box center [515, 189] width 21 height 21
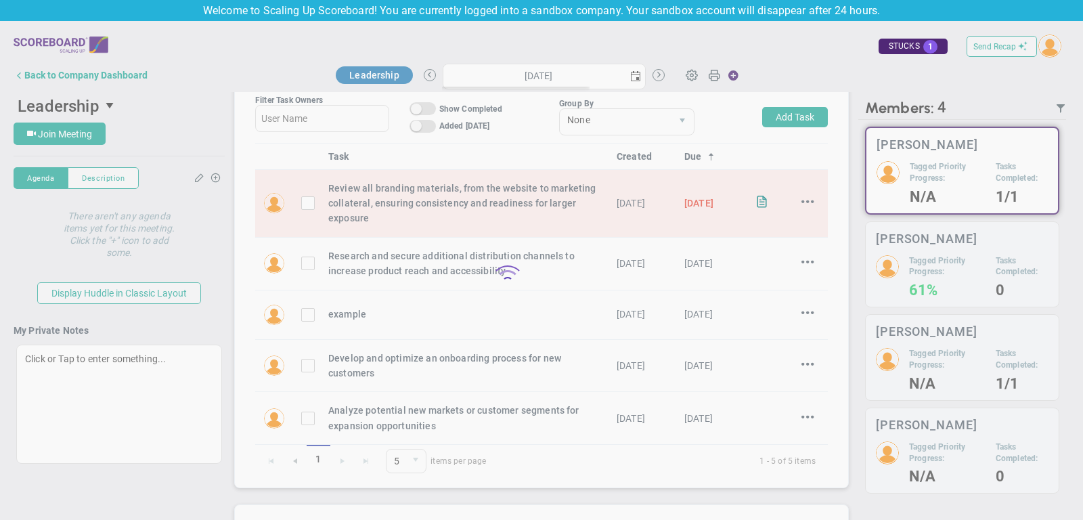
scroll to position [446, 0]
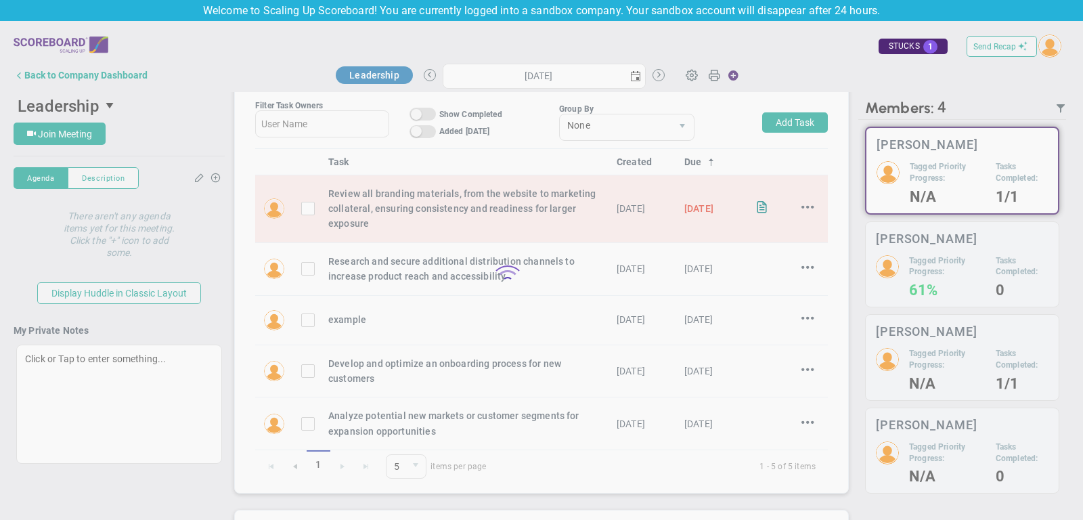
type input "Wednesday, October 15, 2025"
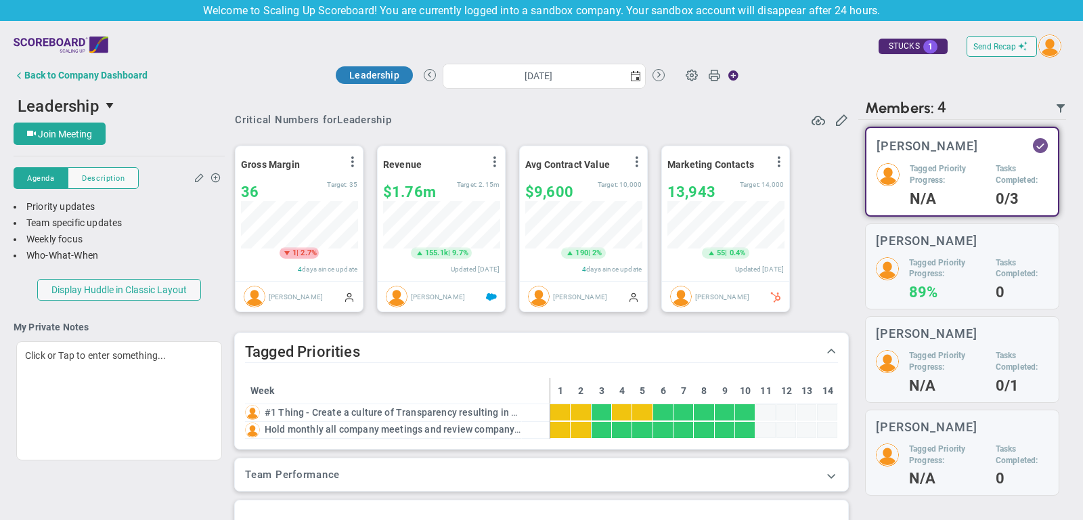
scroll to position [47, 116]
click at [1002, 47] on span "Send Recap" at bounding box center [994, 46] width 43 height 9
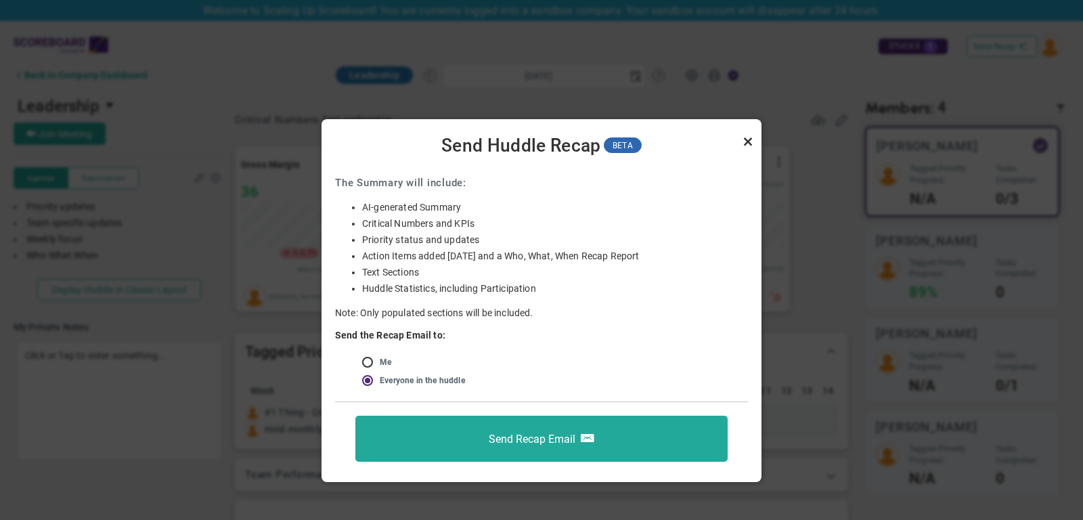
click at [746, 143] on link "Close" at bounding box center [748, 141] width 16 height 16
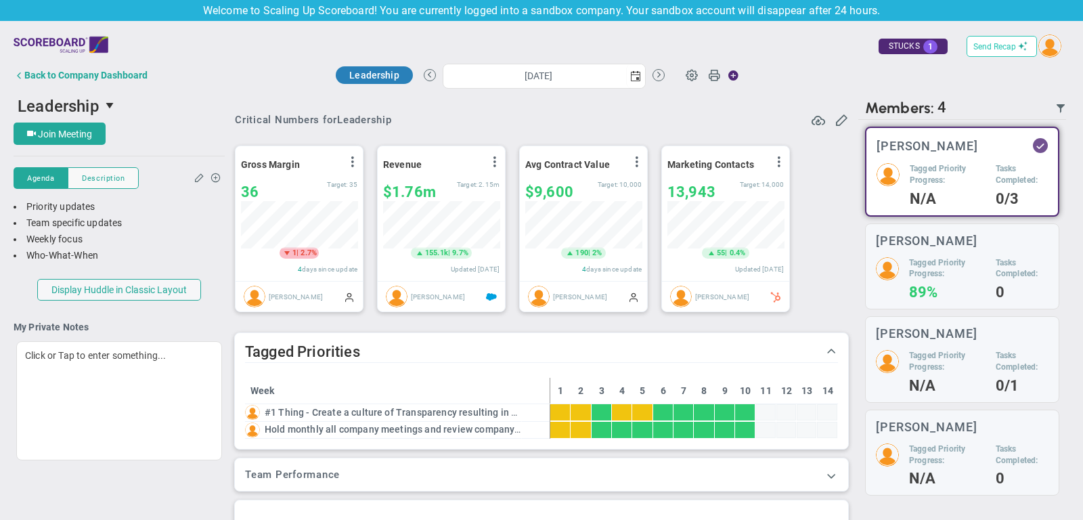
click at [1005, 46] on span "Send Recap" at bounding box center [994, 46] width 43 height 9
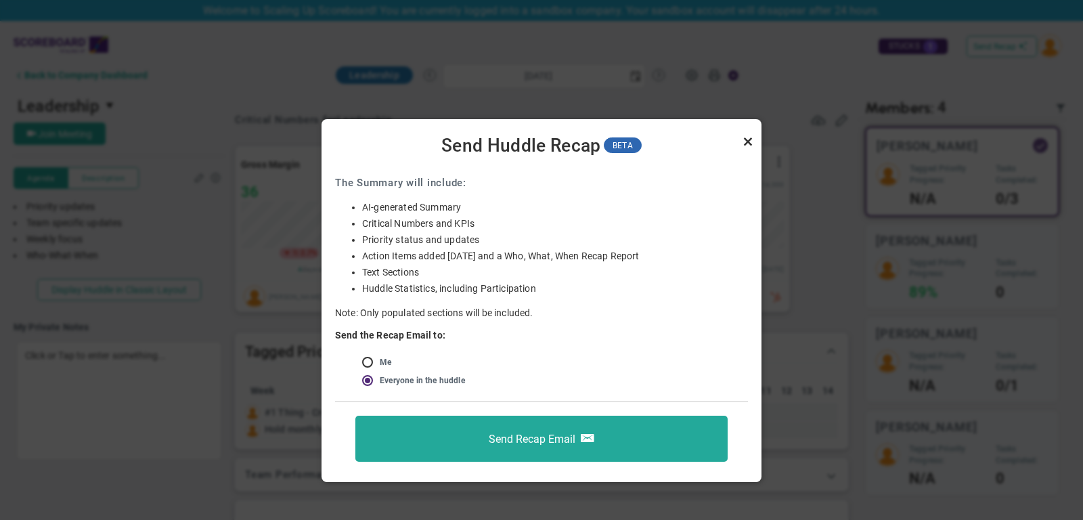
click at [749, 138] on link "Close" at bounding box center [748, 141] width 16 height 16
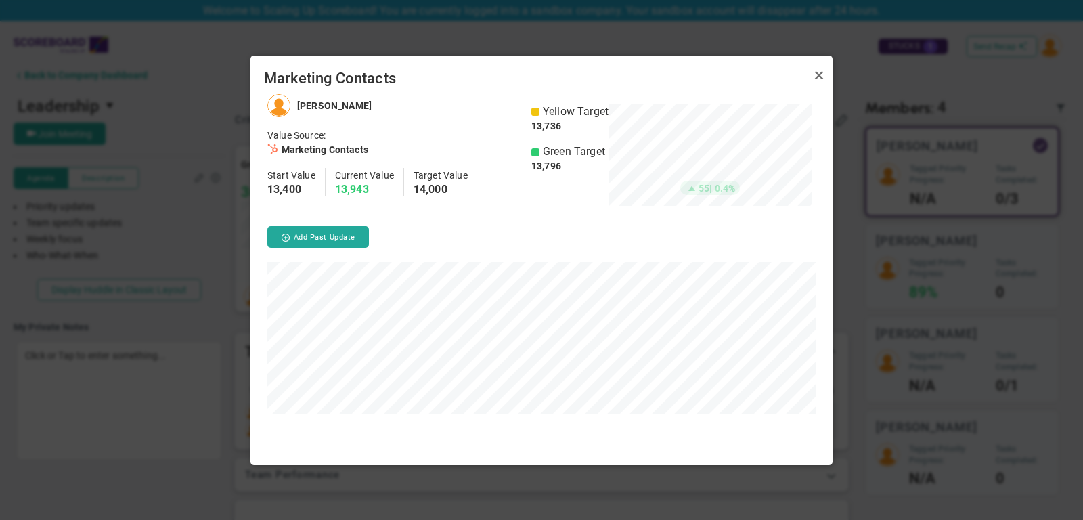
scroll to position [370, 582]
click at [823, 77] on link "Close" at bounding box center [819, 76] width 16 height 16
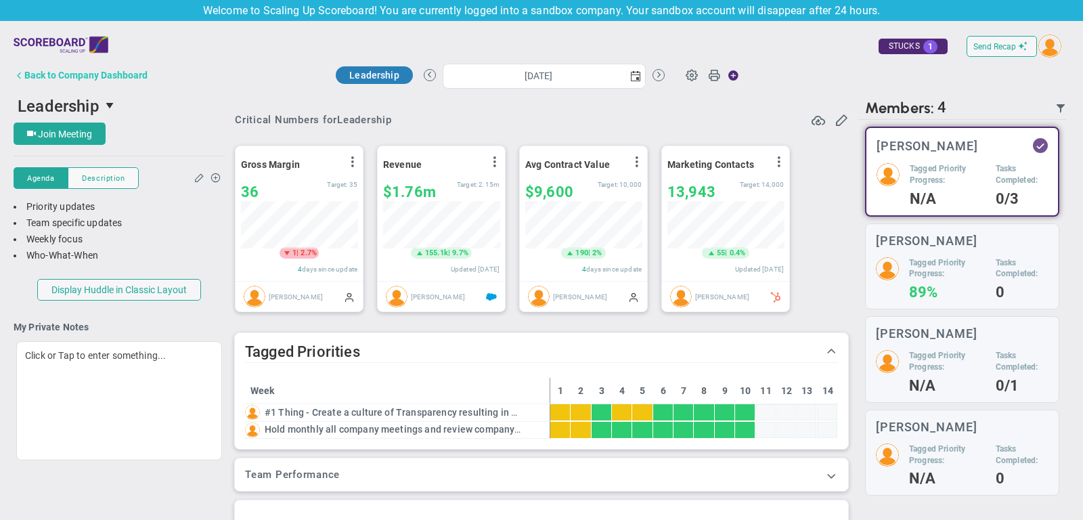
click at [125, 75] on div "Back to Company Dashboard" at bounding box center [85, 75] width 123 height 11
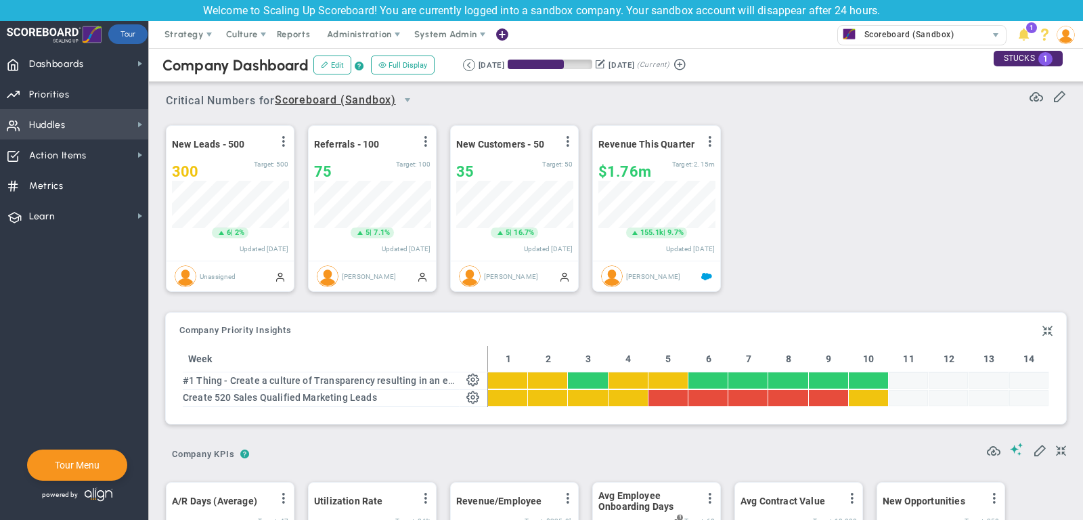
click at [87, 131] on span "Huddles Huddles" at bounding box center [74, 124] width 148 height 30
click at [81, 85] on span "Priorities Projects OKR Tree Priorities Projects OKRs" at bounding box center [74, 93] width 148 height 30
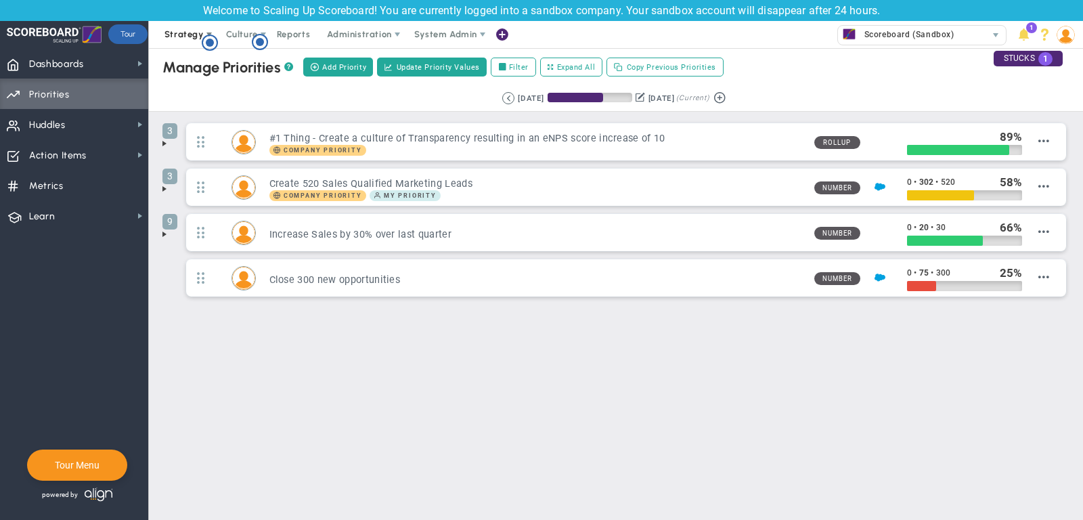
click at [182, 33] on span "Strategy" at bounding box center [183, 34] width 39 height 10
click at [164, 143] on span at bounding box center [164, 143] width 11 height 11
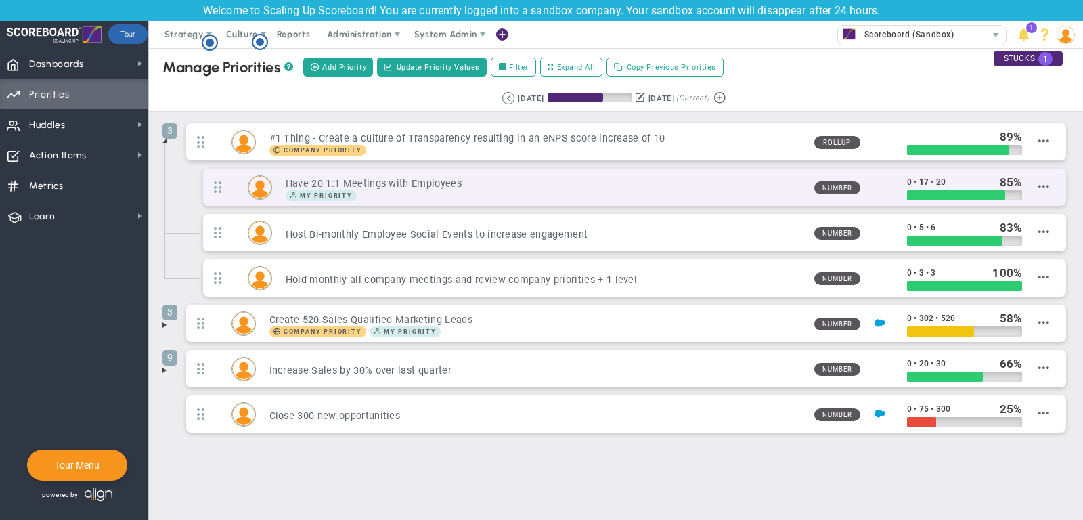
click at [742, 187] on h3 "Have 20 1:1 Meetings with Employees" at bounding box center [545, 183] width 518 height 13
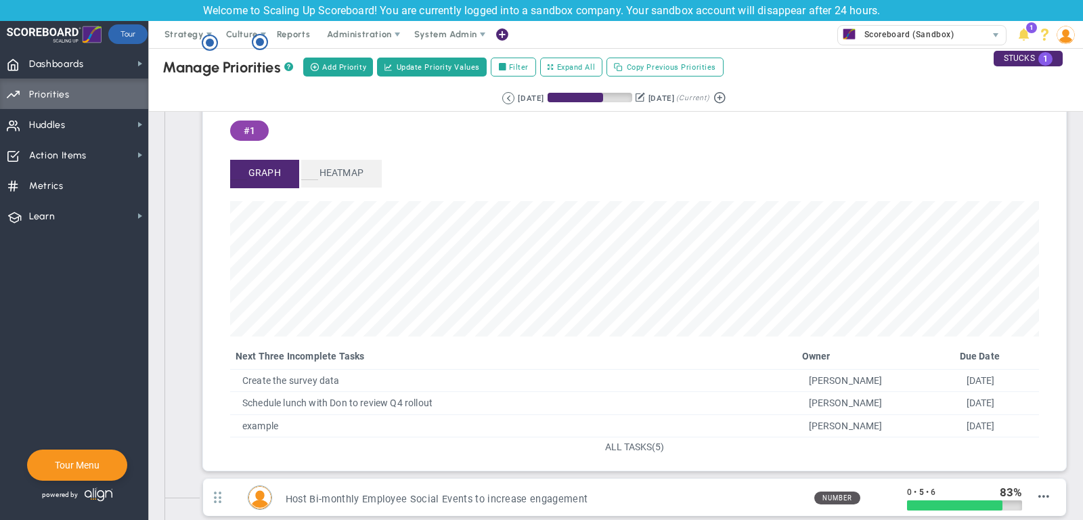
scroll to position [108, 0]
click at [626, 441] on span "ALL TASKS" at bounding box center [628, 445] width 47 height 11
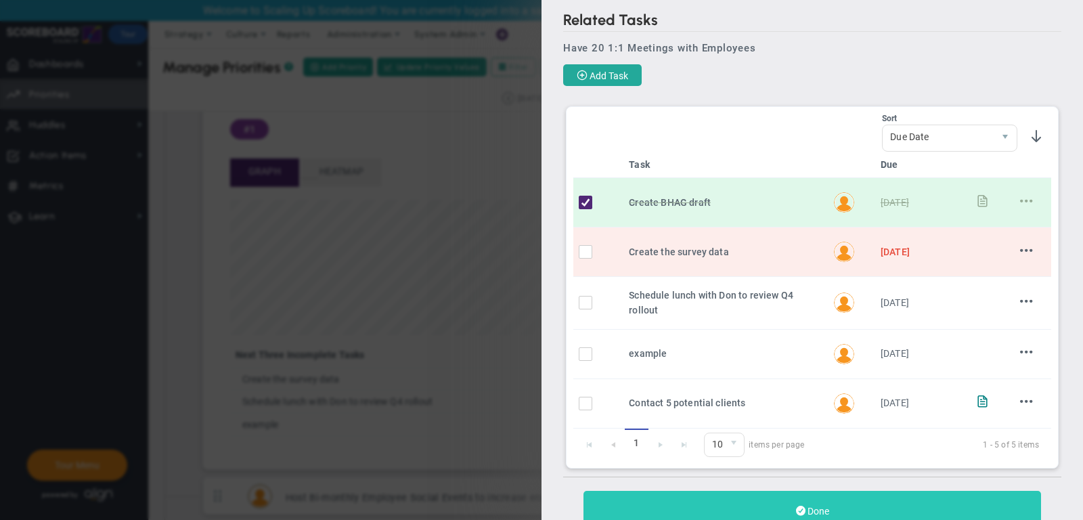
click at [826, 492] on button "Done" at bounding box center [811, 511] width 457 height 40
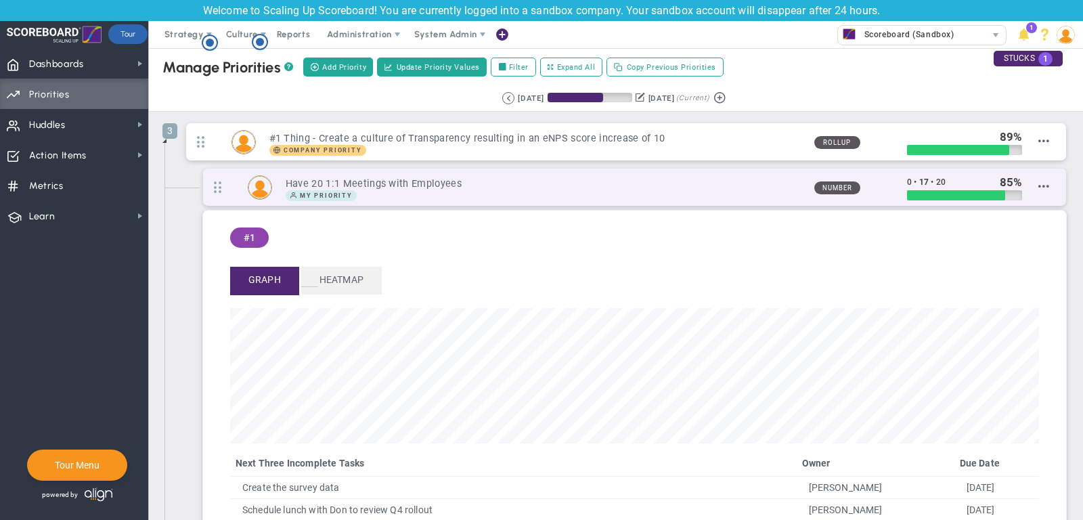
click at [737, 197] on div "My Priority" at bounding box center [545, 195] width 518 height 11
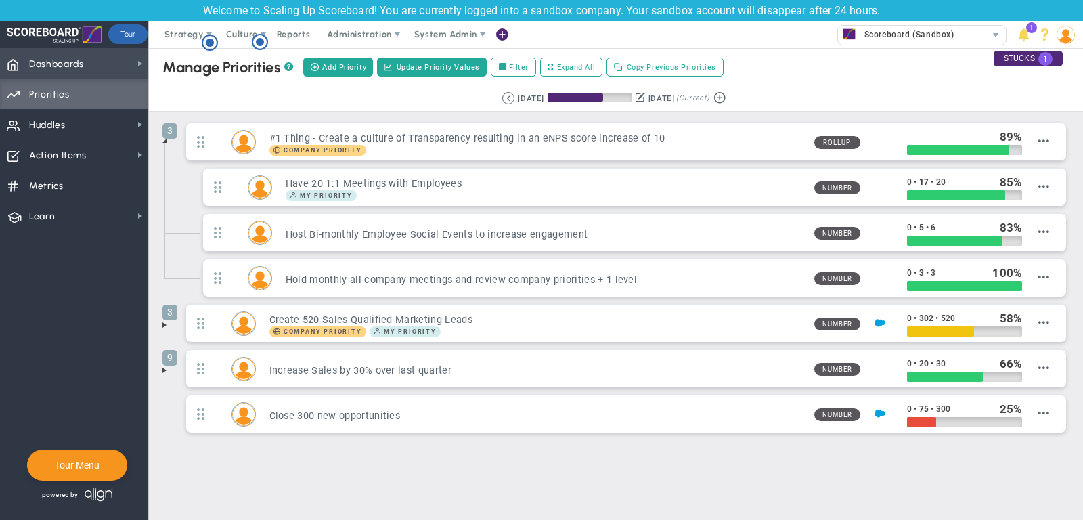
click at [116, 55] on span "Dashboards Dashboards" at bounding box center [74, 63] width 148 height 30
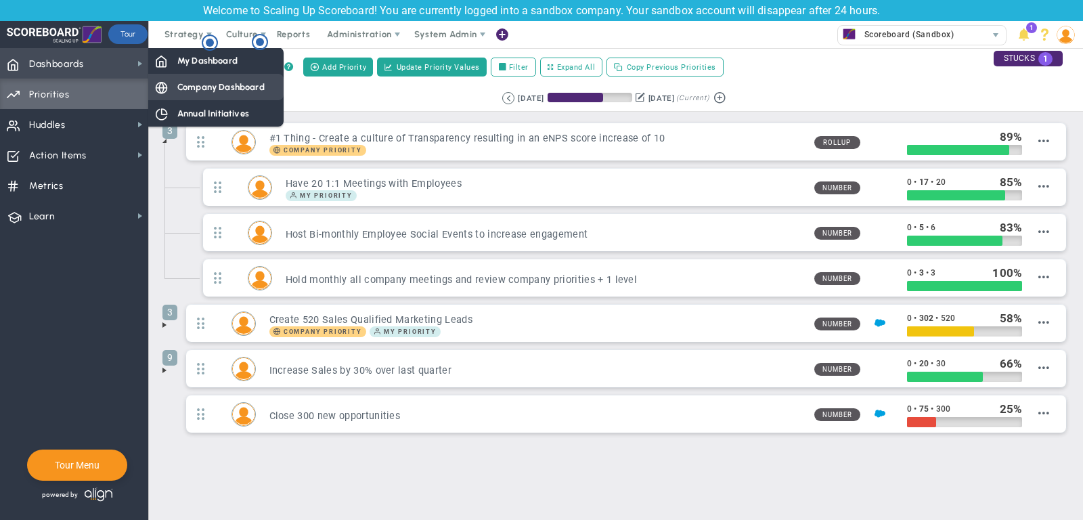
click at [234, 89] on span "Company Dashboard" at bounding box center [220, 87] width 87 height 13
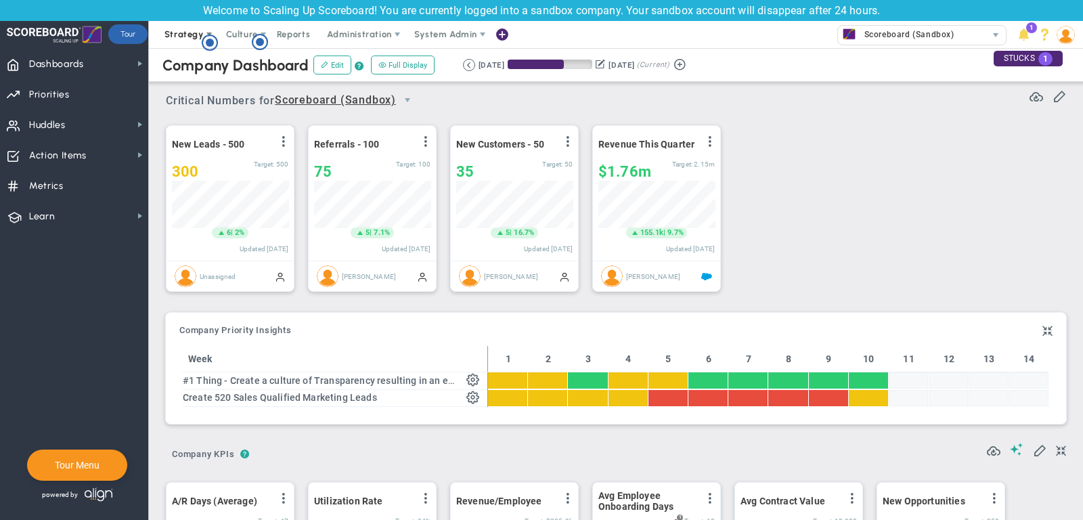
click at [187, 35] on span "Strategy" at bounding box center [183, 34] width 39 height 10
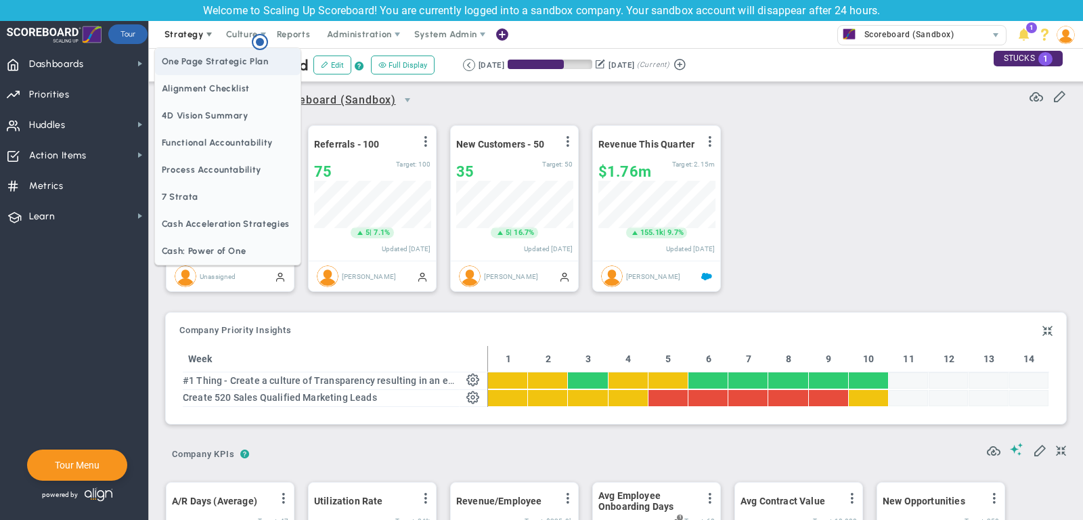
click at [191, 64] on span "One Page Strategic Plan" at bounding box center [227, 61] width 145 height 27
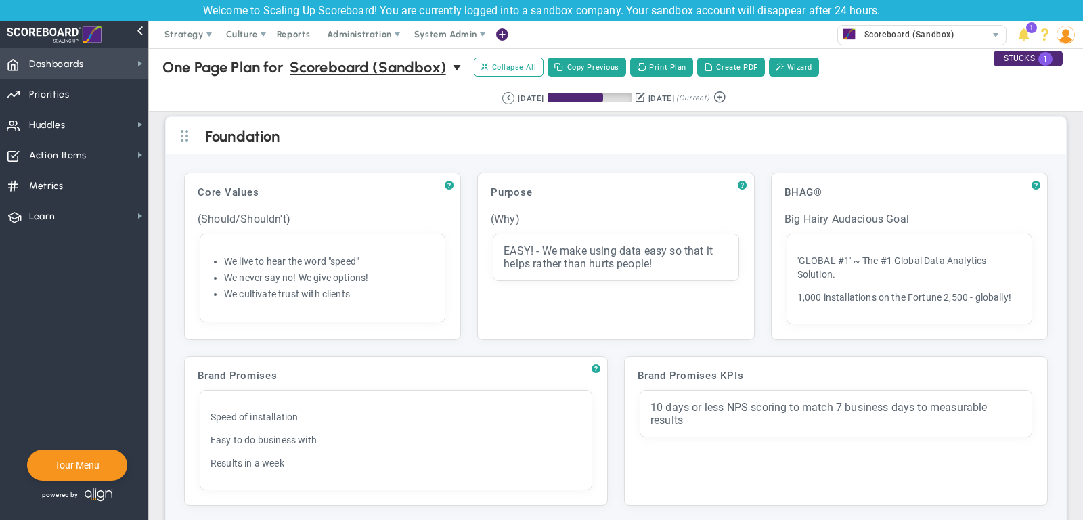
click at [54, 69] on span "Dashboards" at bounding box center [56, 64] width 55 height 28
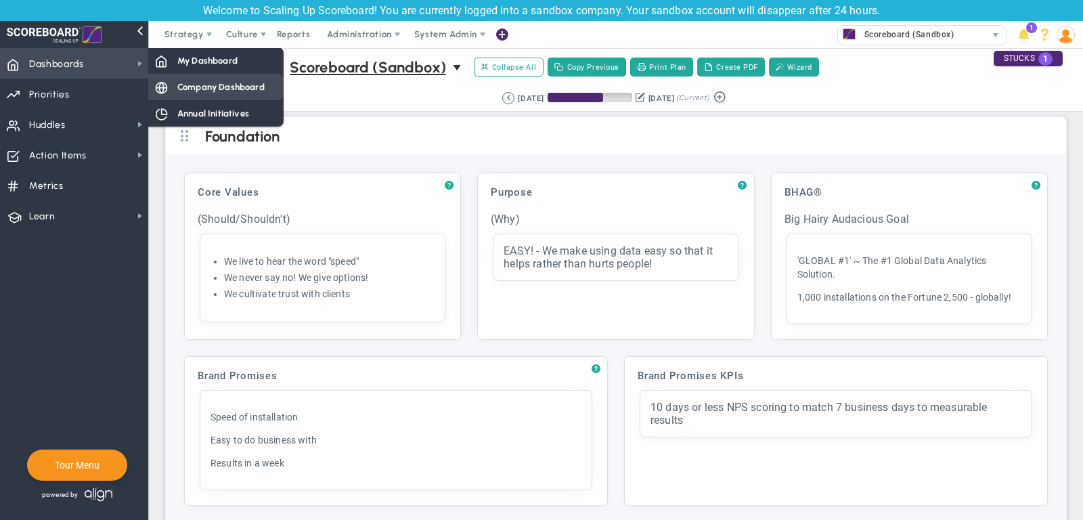
click at [187, 78] on div "Company Dashboard" at bounding box center [215, 87] width 135 height 26
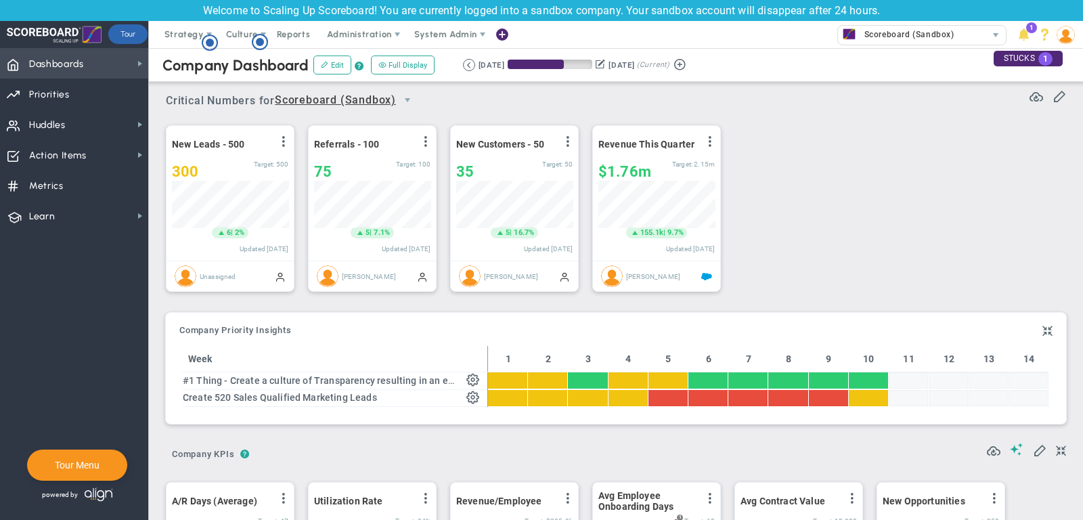
click at [107, 65] on span "Dashboards Dashboards" at bounding box center [74, 63] width 148 height 30
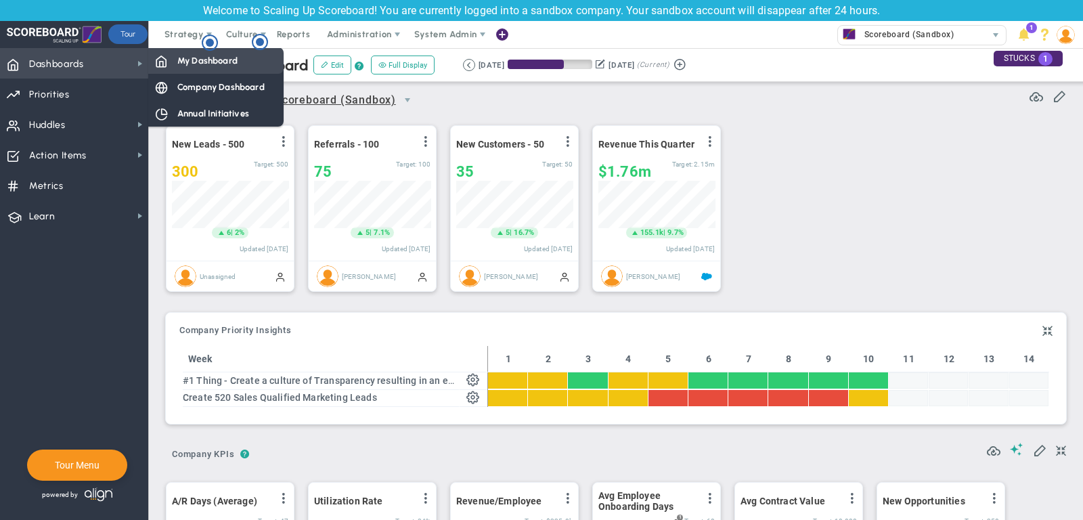
click at [216, 63] on span "My Dashboard" at bounding box center [207, 60] width 60 height 13
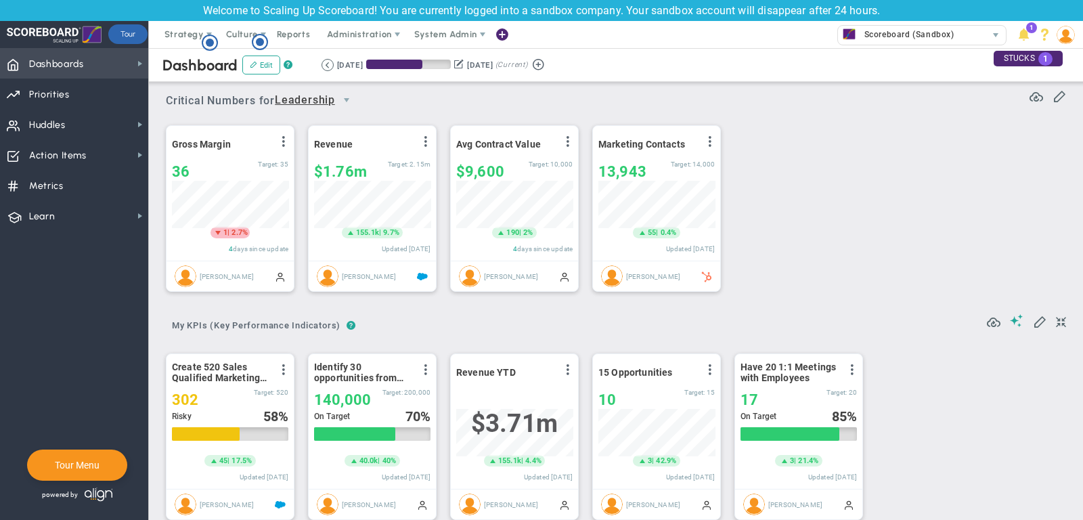
click at [106, 60] on span "Dashboards Dashboards" at bounding box center [74, 63] width 148 height 30
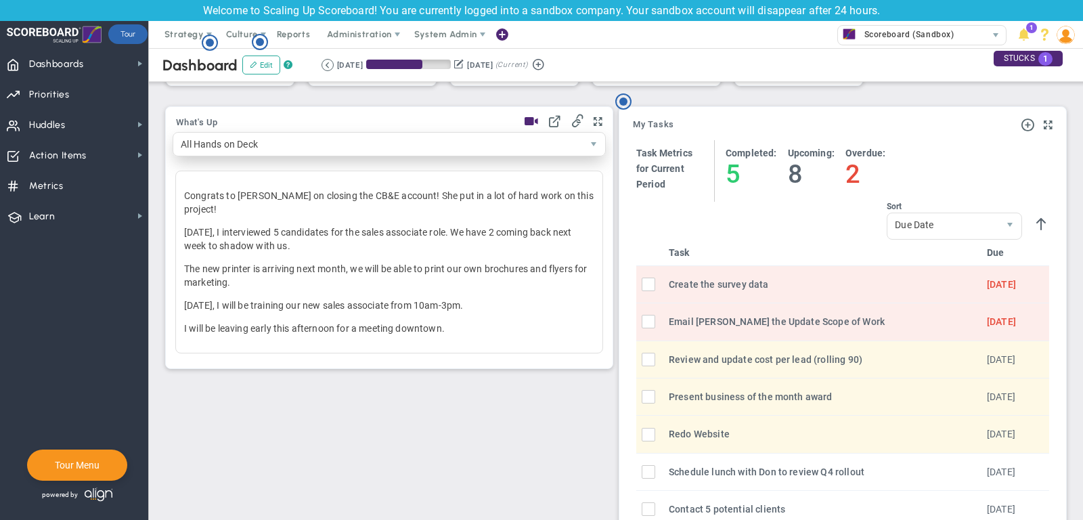
click at [463, 144] on span "All Hands on Deck" at bounding box center [377, 144] width 409 height 23
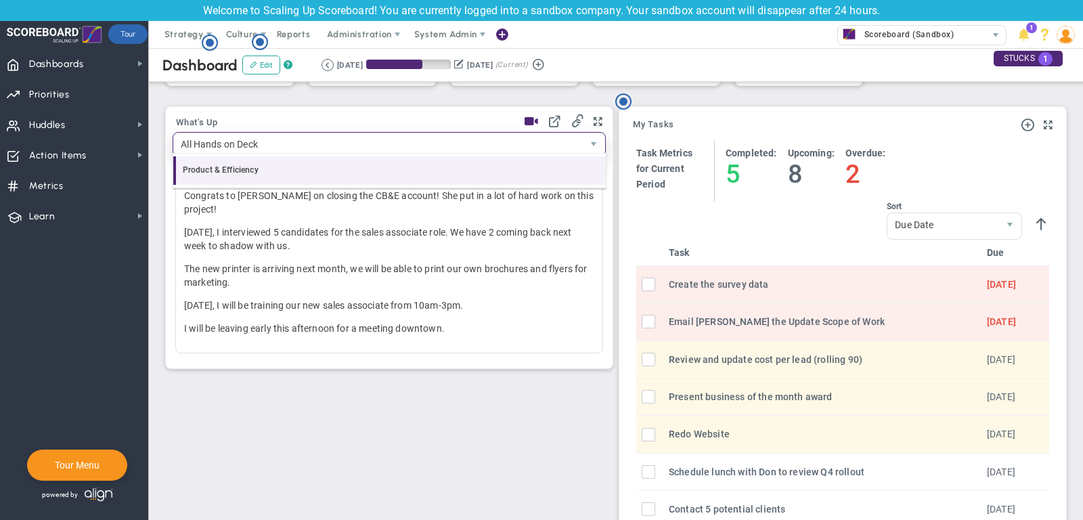
click at [219, 168] on li "Product & Efficiency" at bounding box center [389, 170] width 433 height 28
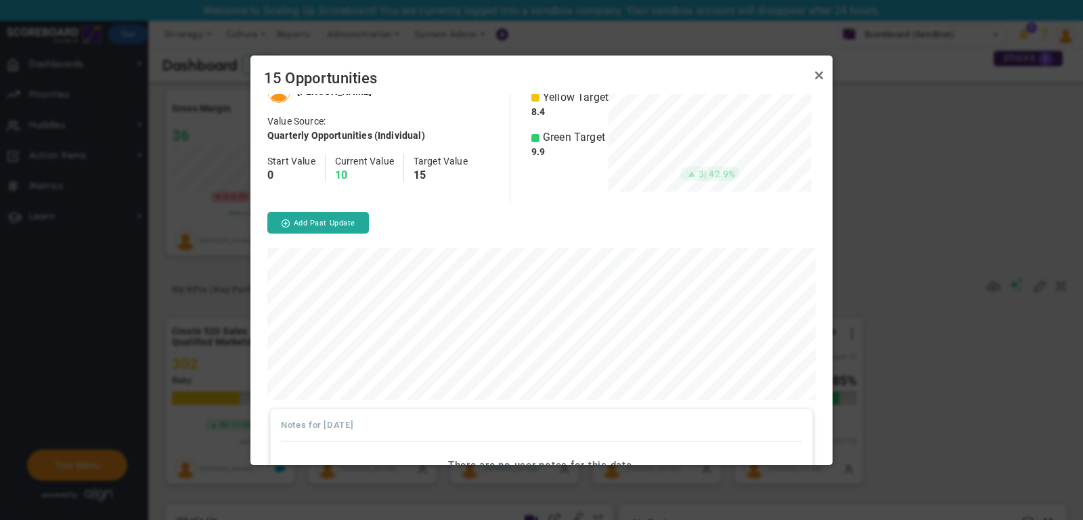
scroll to position [16, 0]
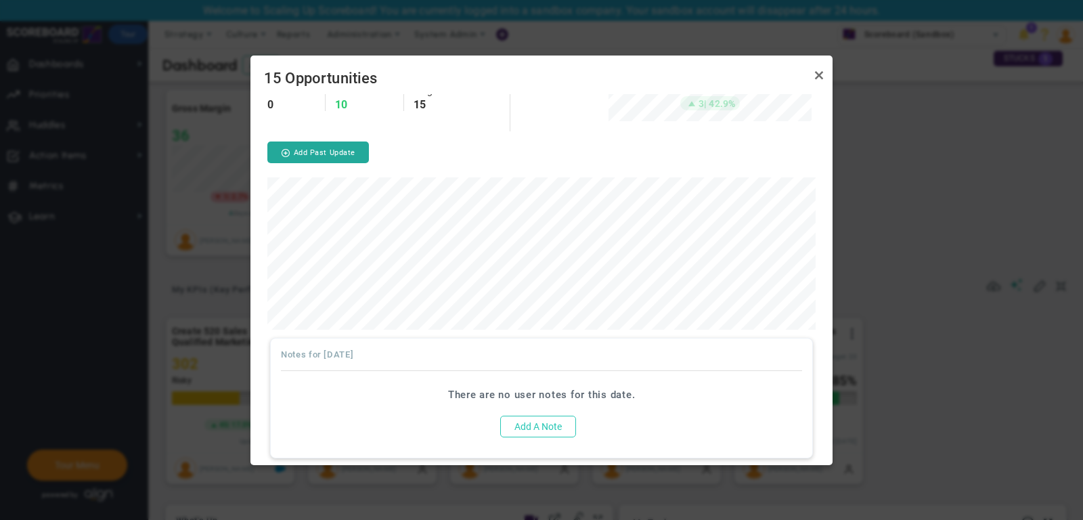
click at [536, 427] on button "Add A Note" at bounding box center [538, 426] width 76 height 22
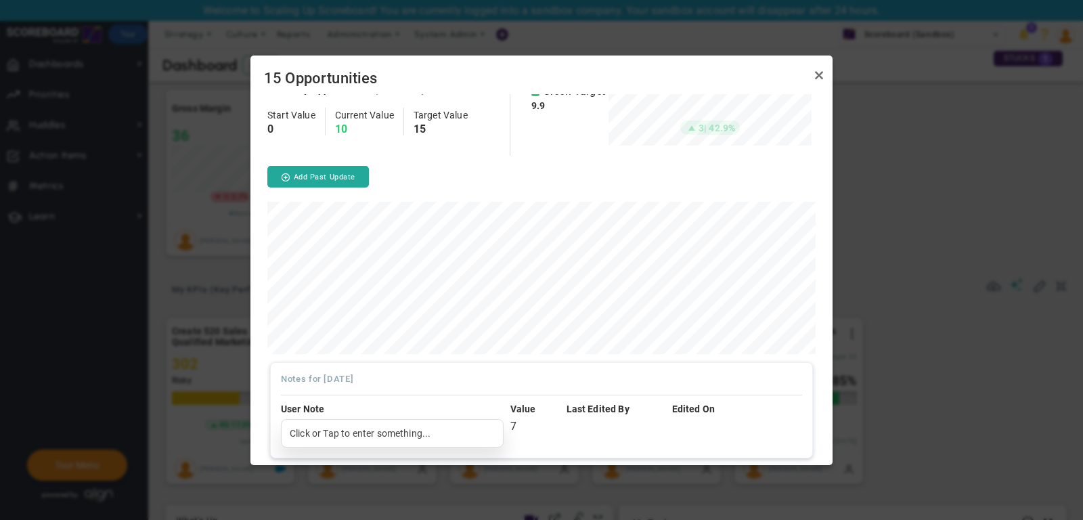
click at [403, 432] on div "Click or Tap to enter something..." at bounding box center [392, 433] width 223 height 28
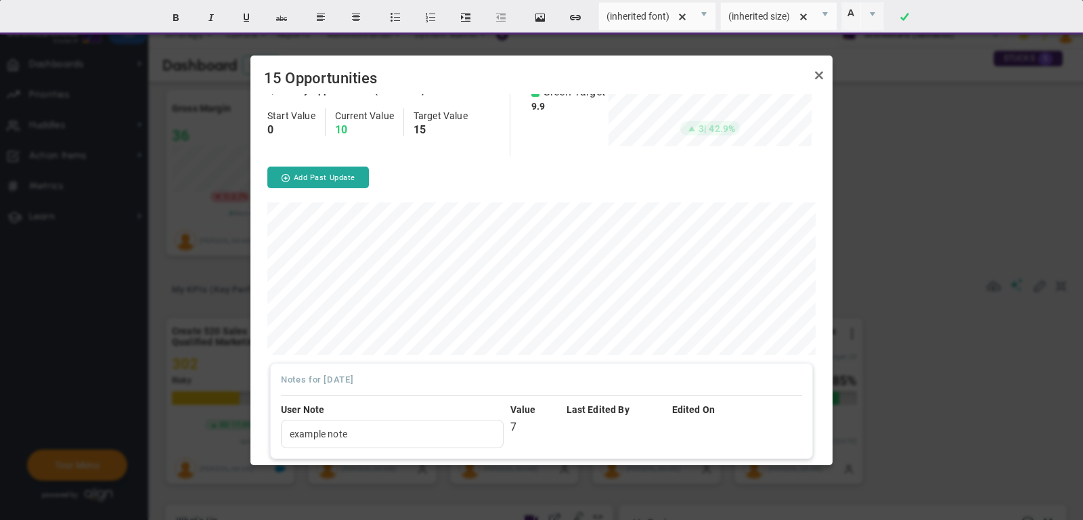
click at [630, 410] on div "Last Edited By" at bounding box center [615, 410] width 99 height 14
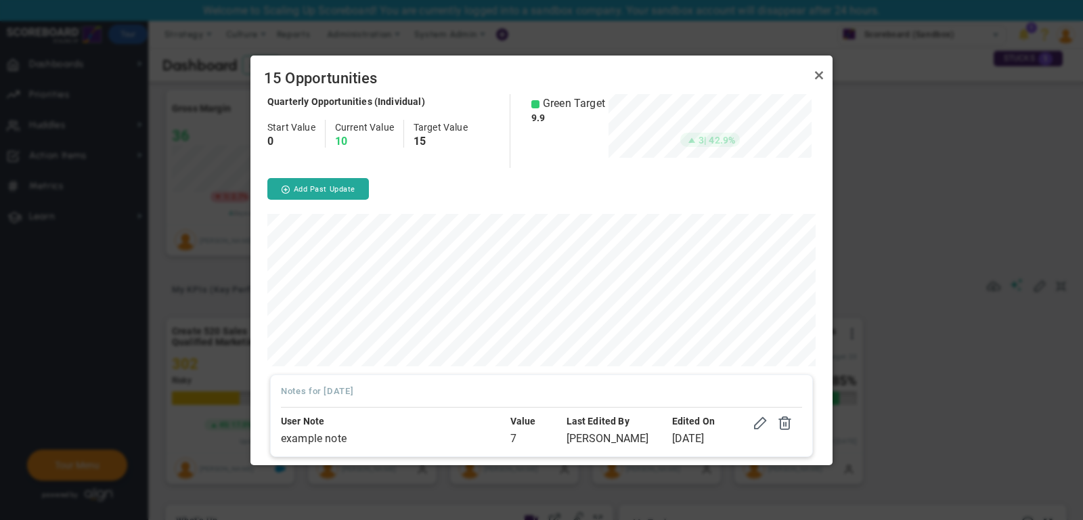
scroll to position [0, 0]
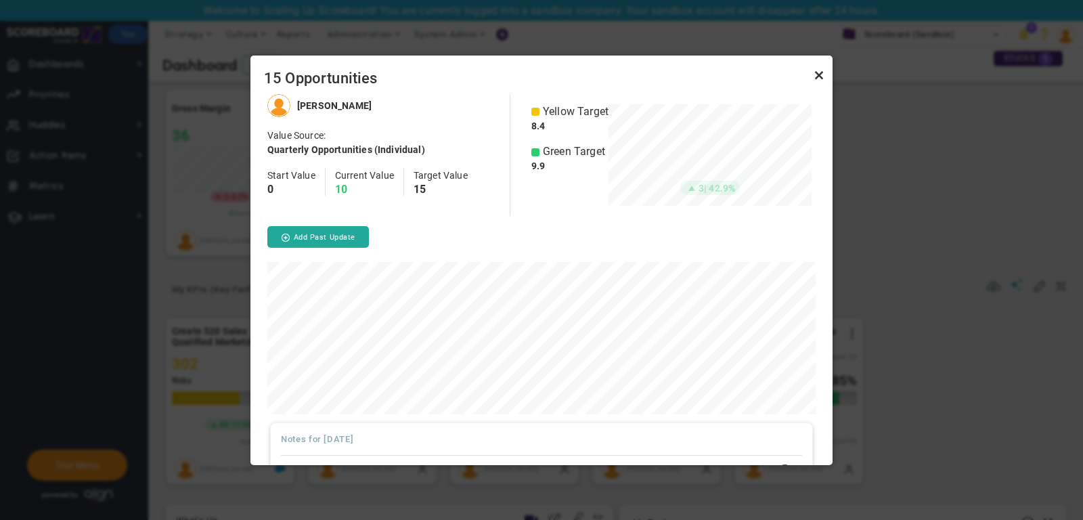
click at [821, 76] on link "Close" at bounding box center [819, 76] width 16 height 16
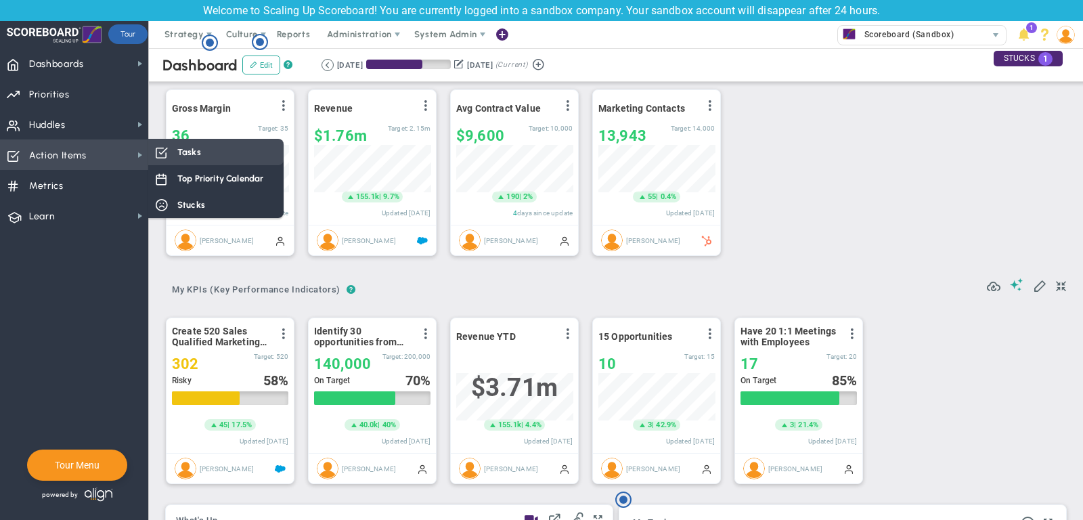
click at [196, 149] on span "Tasks" at bounding box center [189, 151] width 24 height 13
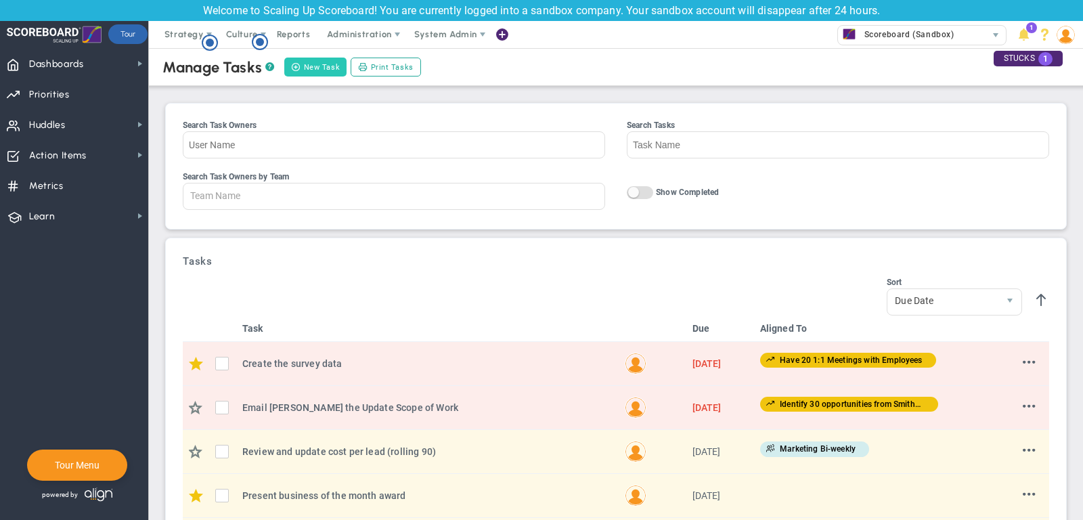
click at [323, 62] on button "New Task" at bounding box center [315, 67] width 62 height 19
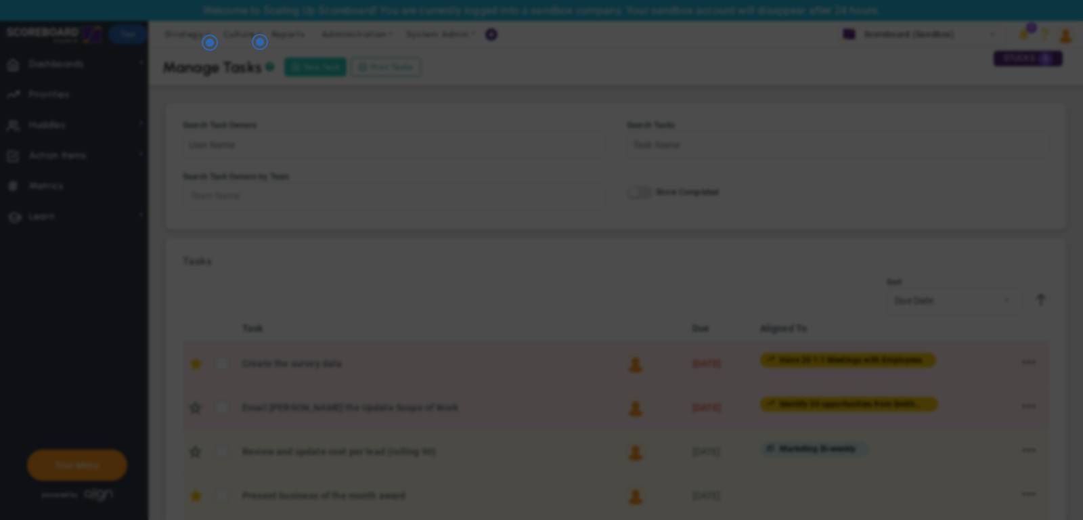
checkbox input "false"
type input "10/15/2025"
checkbox input "false"
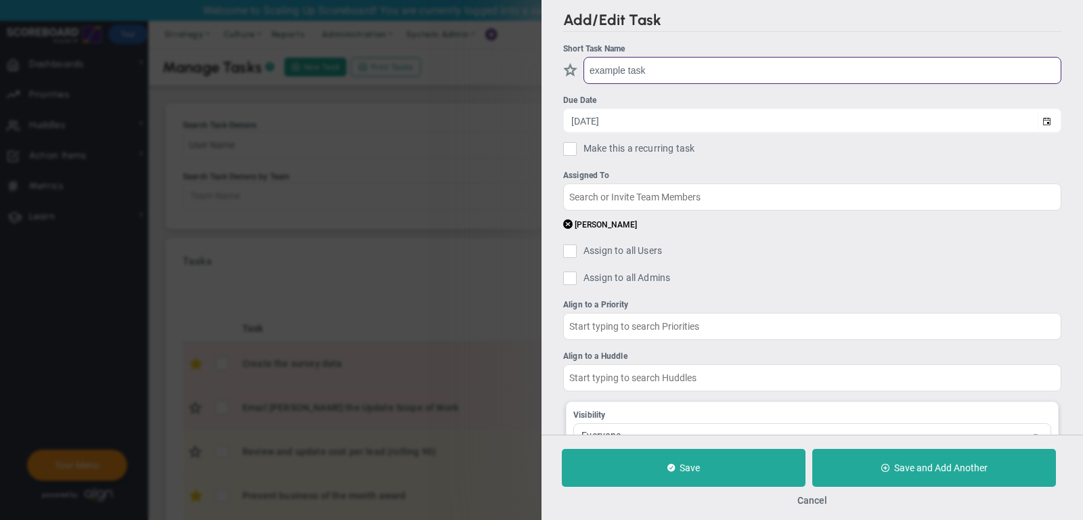
type input "example task"
click at [696, 217] on ul "[PERSON_NAME]" at bounding box center [812, 225] width 498 height 17
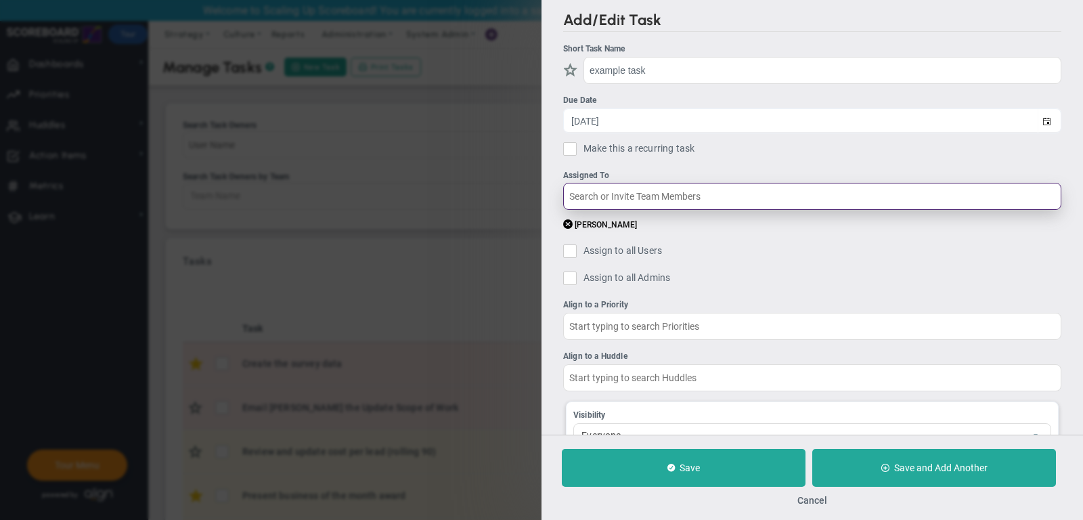
click at [677, 194] on input "text" at bounding box center [812, 196] width 498 height 27
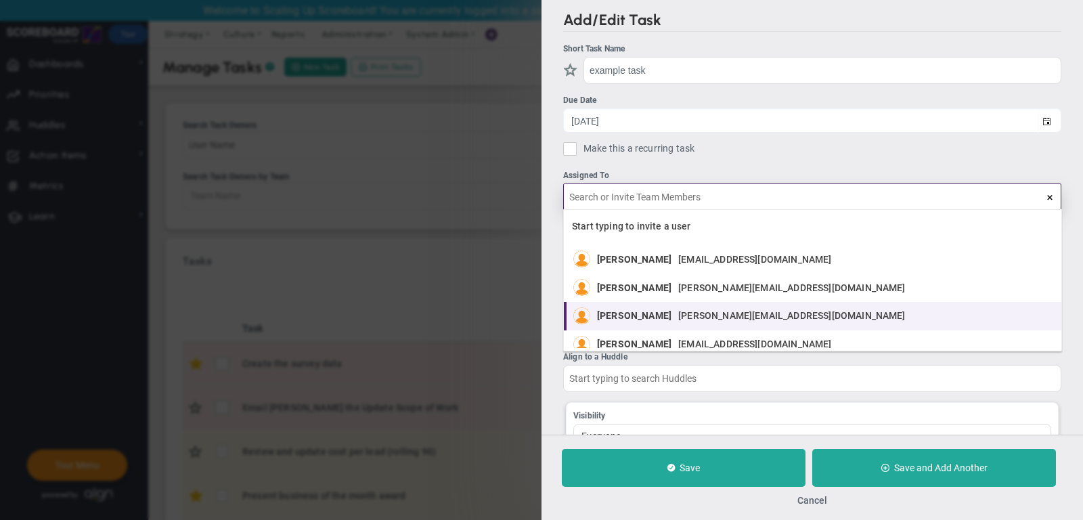
click at [706, 311] on span "jane.wilson14014@testco.com" at bounding box center [791, 315] width 227 height 9
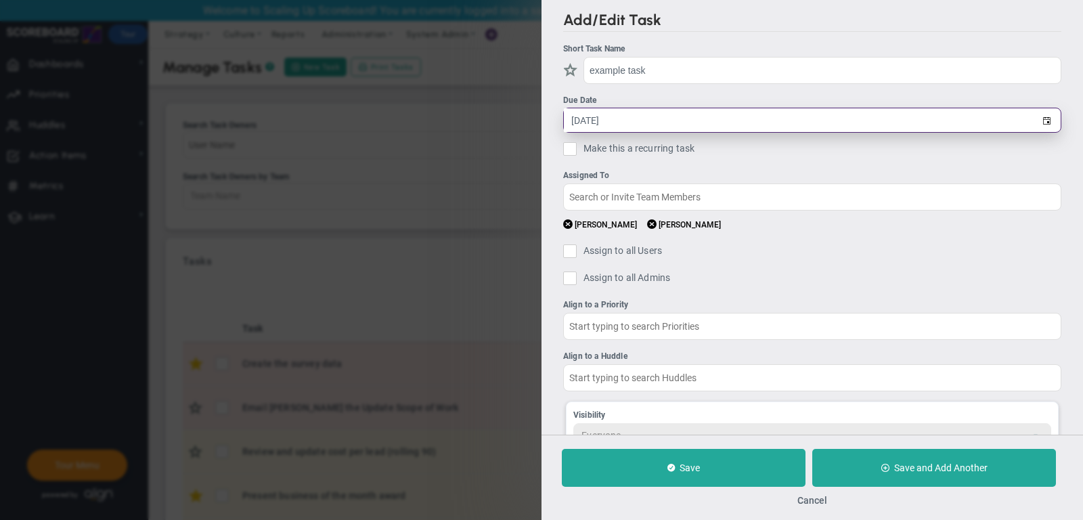
click at [673, 119] on input "10/15/2025" at bounding box center [801, 120] width 474 height 24
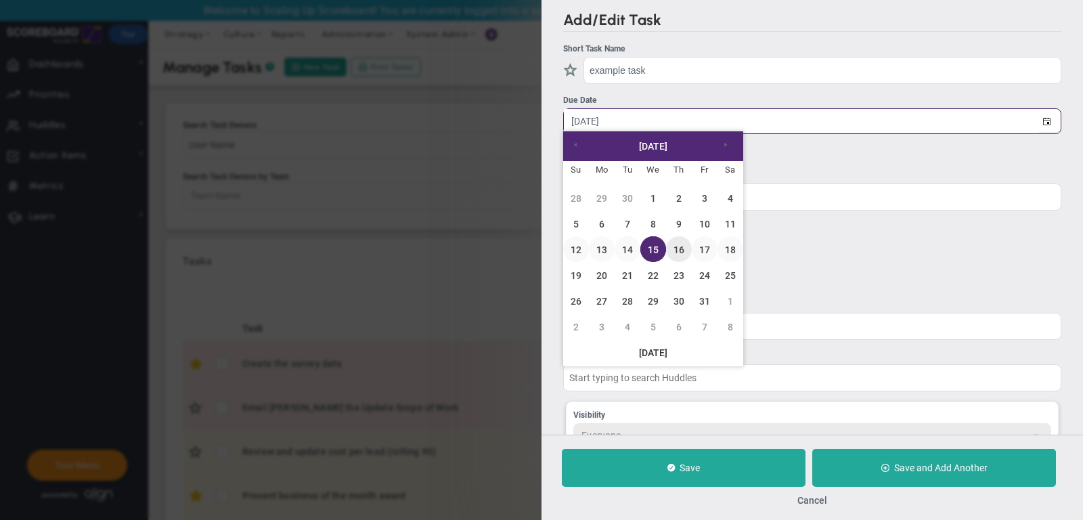
click at [683, 248] on link "16" at bounding box center [679, 249] width 26 height 26
type input "10/16/2025"
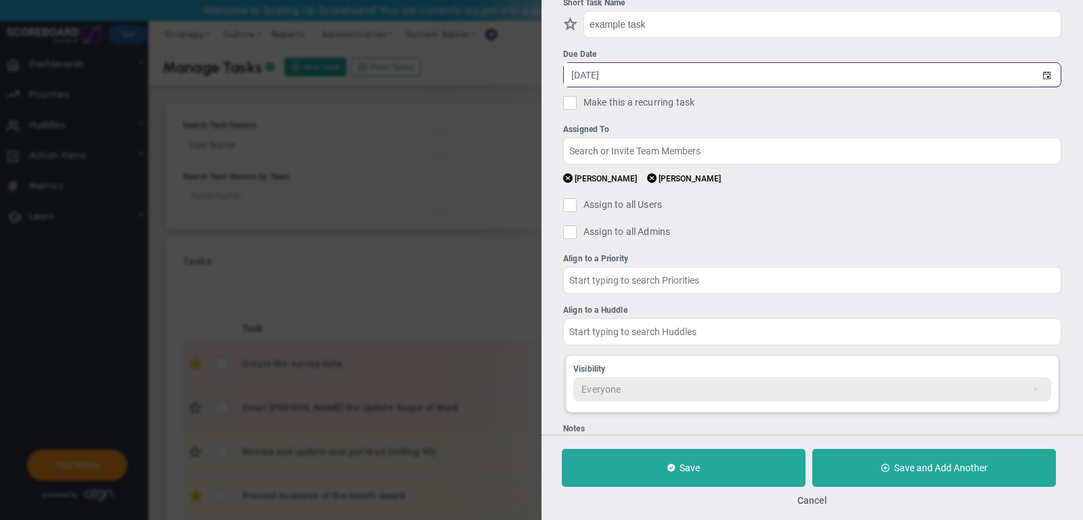
scroll to position [57, 0]
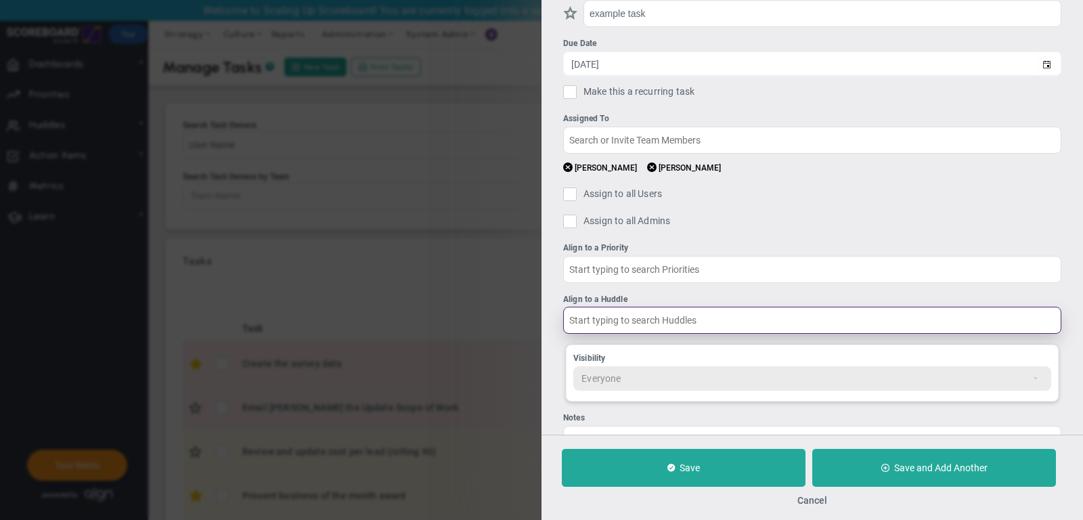
click at [657, 317] on input "text" at bounding box center [812, 320] width 498 height 27
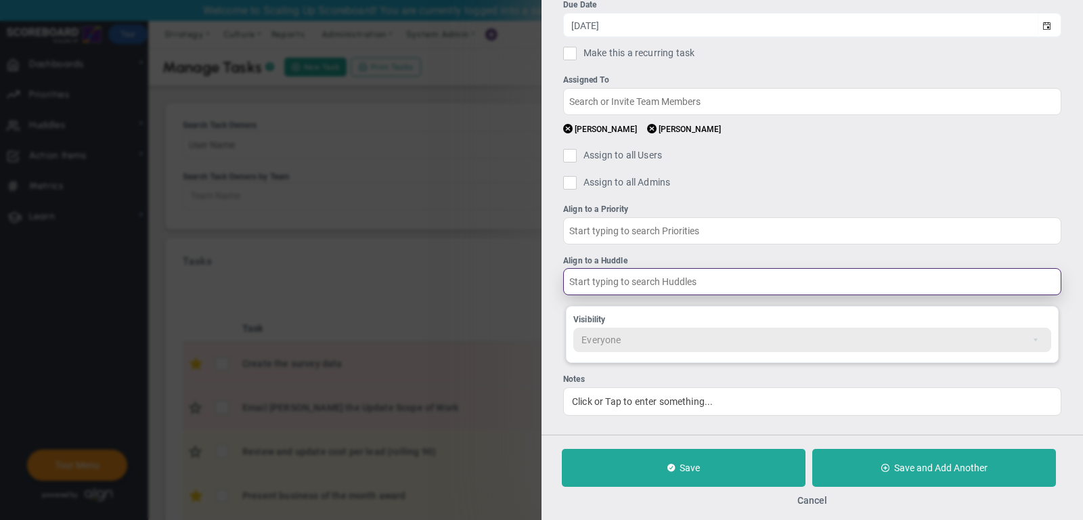
scroll to position [92, 0]
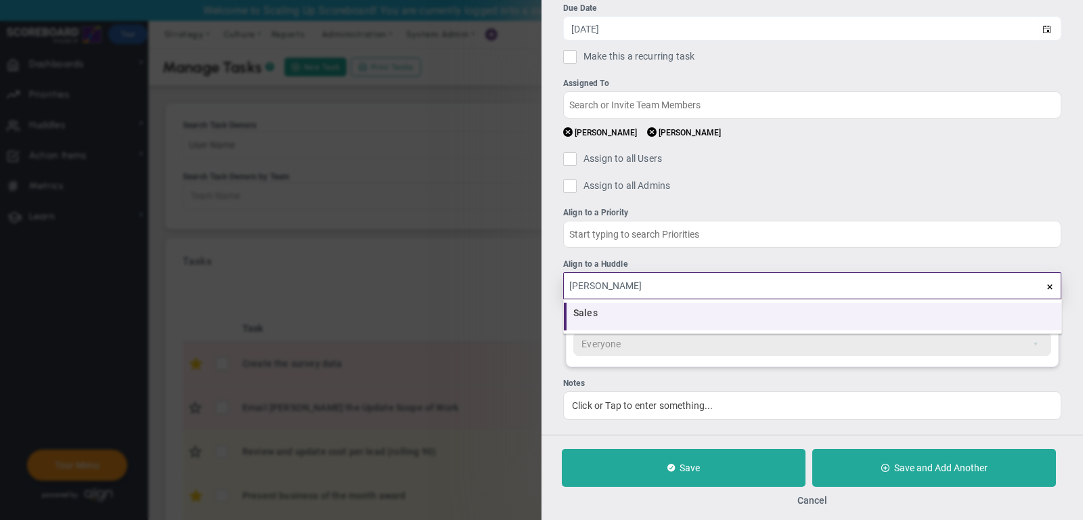
click at [641, 315] on div "Sales" at bounding box center [813, 312] width 481 height 9
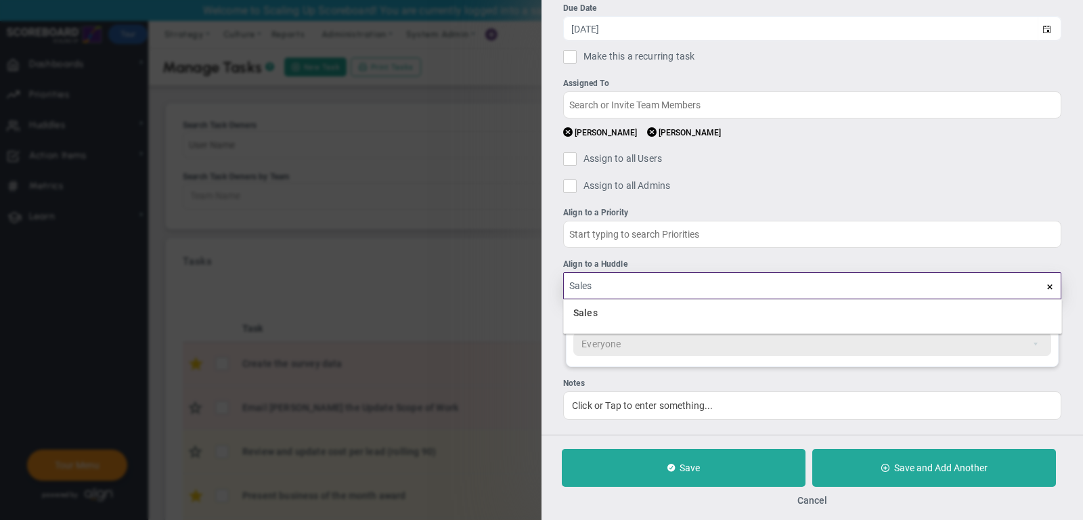
type input "Sales"
click at [596, 254] on ul "Short Task Name example task Due Date 10/16/2025 Make this a recurring task You…" at bounding box center [812, 185] width 498 height 469
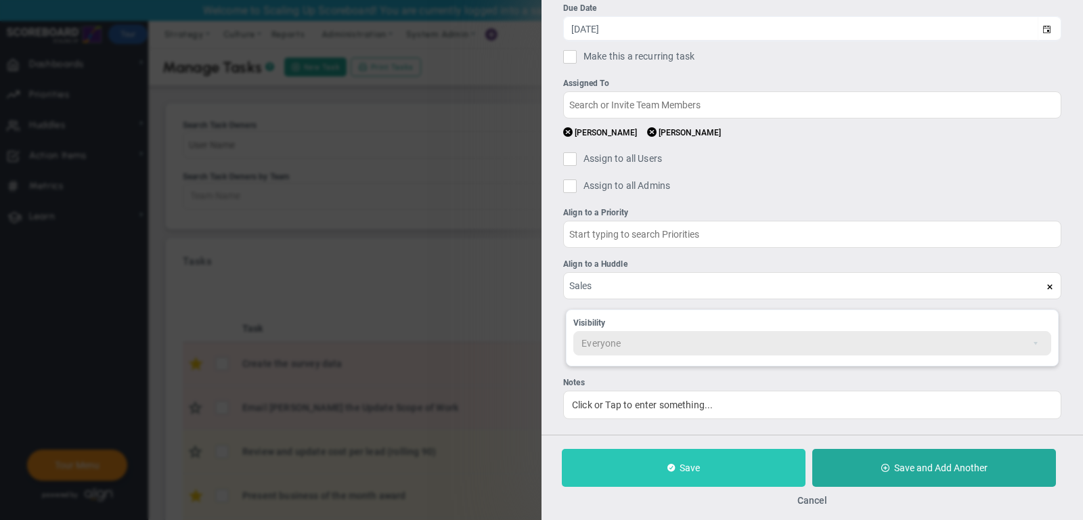
click at [671, 458] on button "Save" at bounding box center [684, 468] width 244 height 38
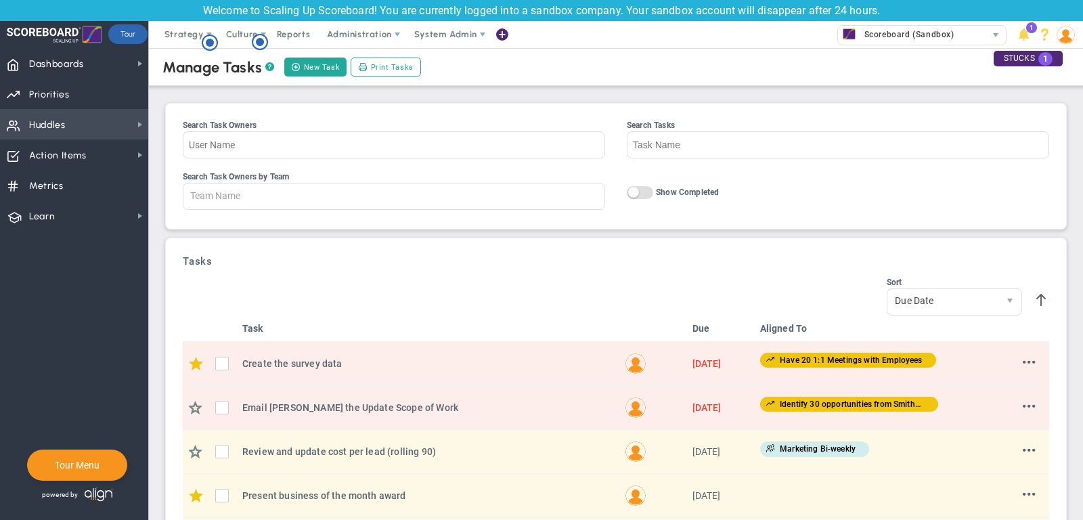
click at [79, 128] on span "Huddles Huddles" at bounding box center [74, 124] width 148 height 30
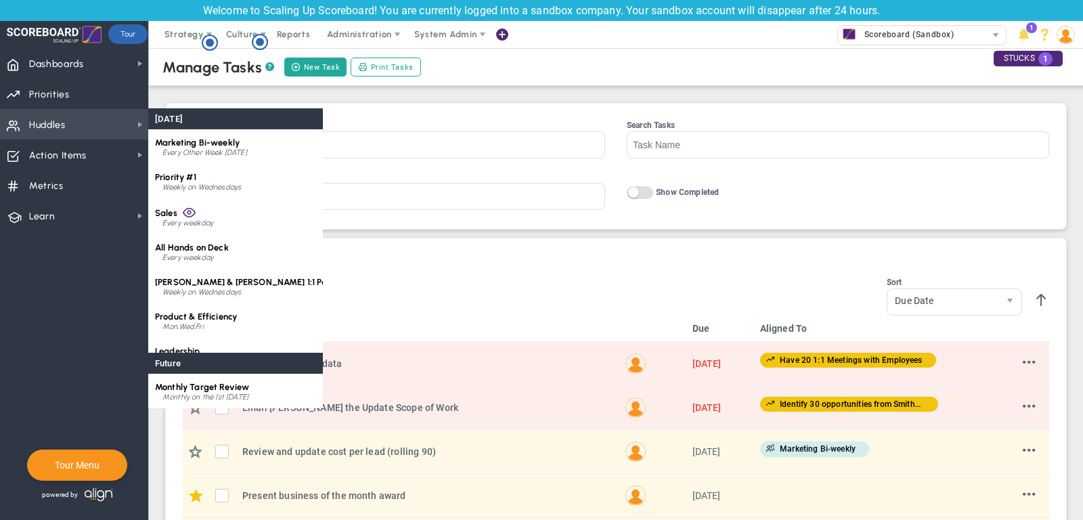
click at [89, 129] on span "Huddles Huddles" at bounding box center [74, 124] width 148 height 30
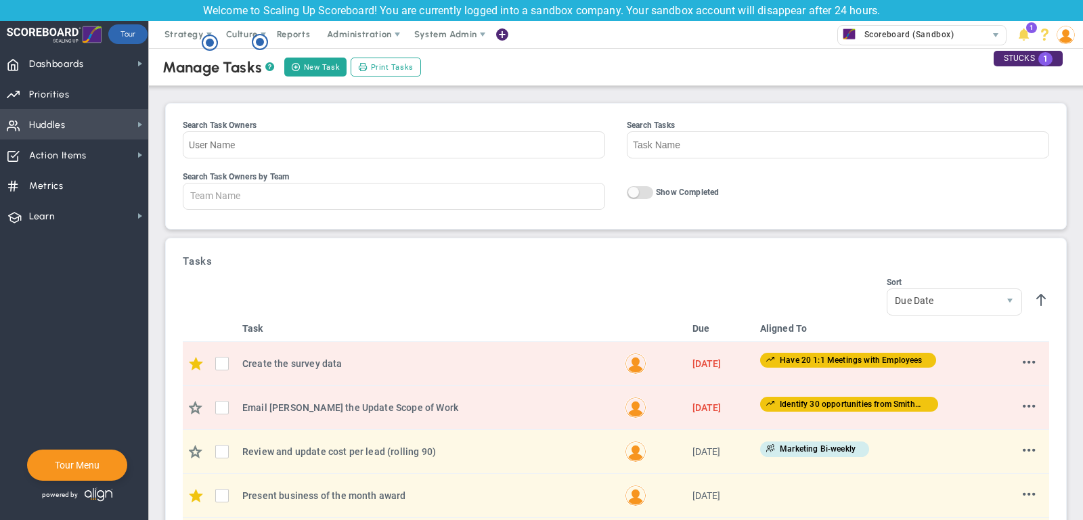
click at [89, 129] on span "Huddles Huddles" at bounding box center [74, 124] width 148 height 30
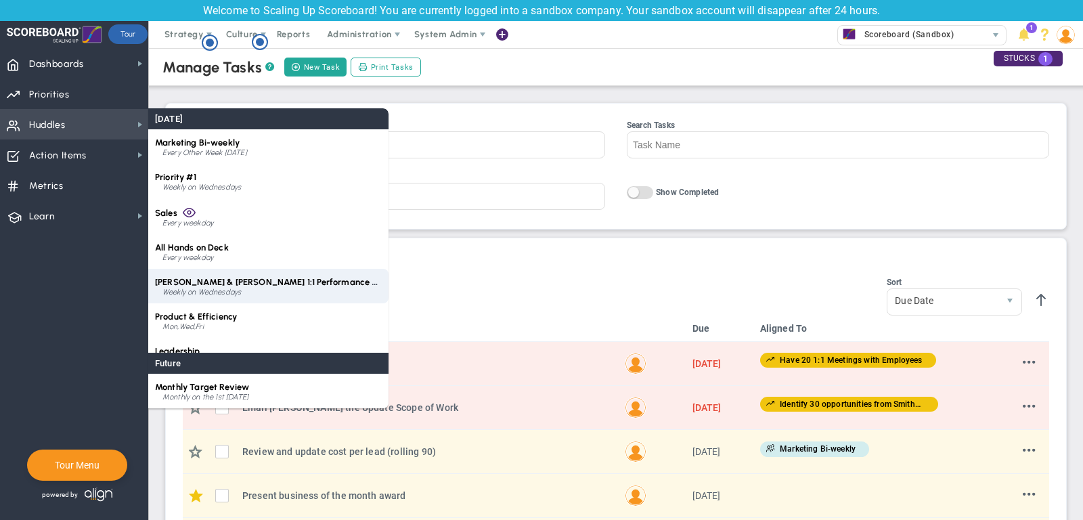
click at [242, 284] on span "[PERSON_NAME] & [PERSON_NAME] 1:1 Performance Review" at bounding box center [278, 282] width 246 height 10
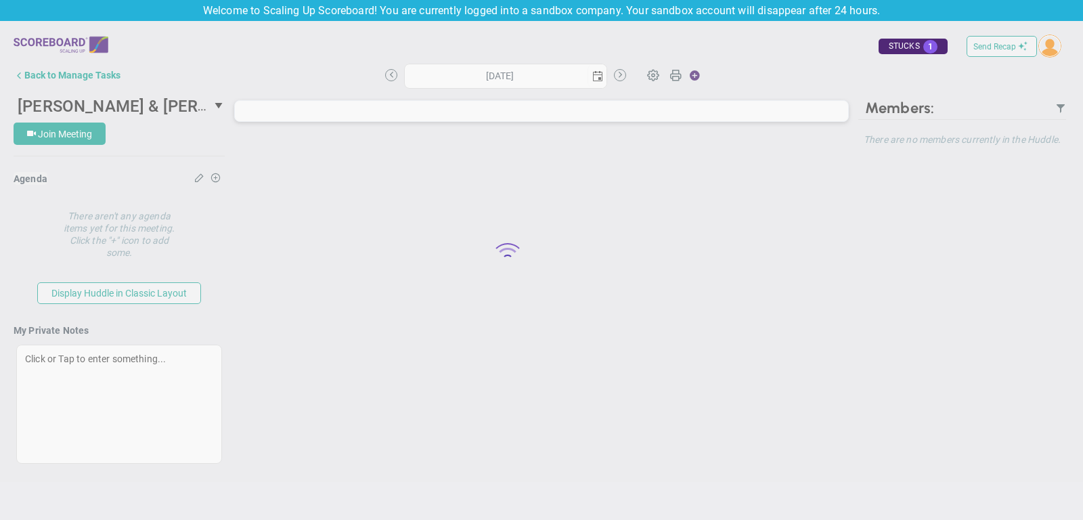
type input "Wednesday, October 15, 2025"
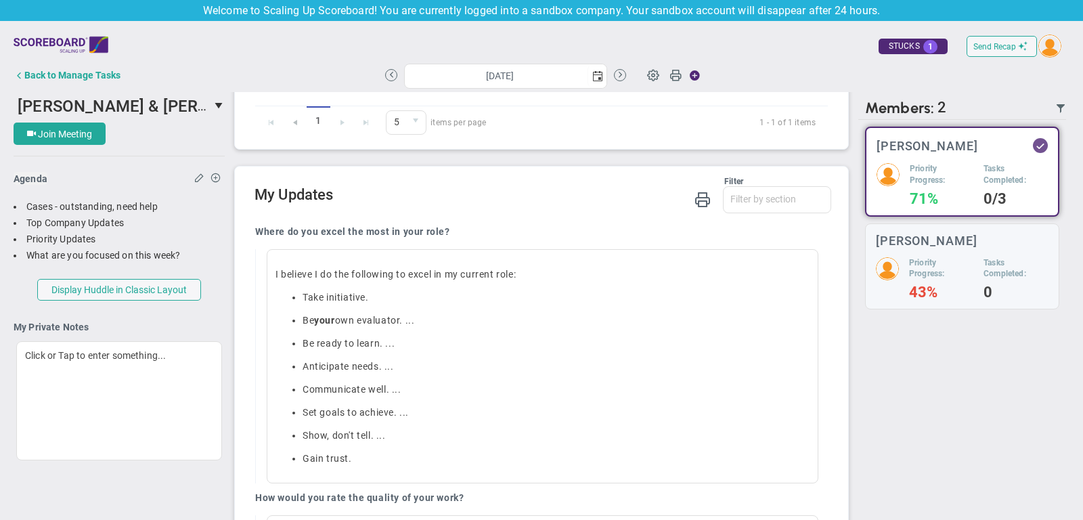
scroll to position [641, 0]
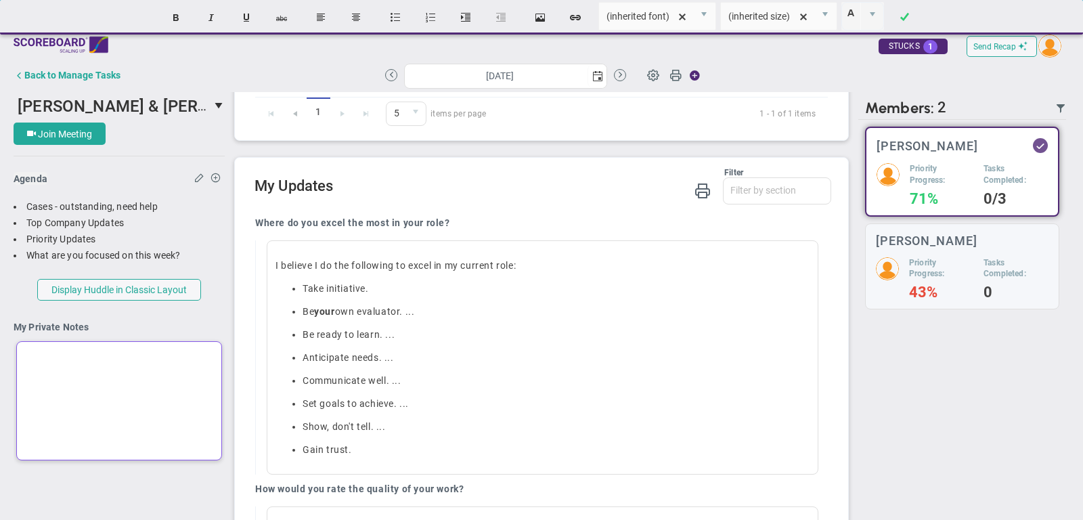
click at [146, 346] on div at bounding box center [119, 400] width 206 height 119
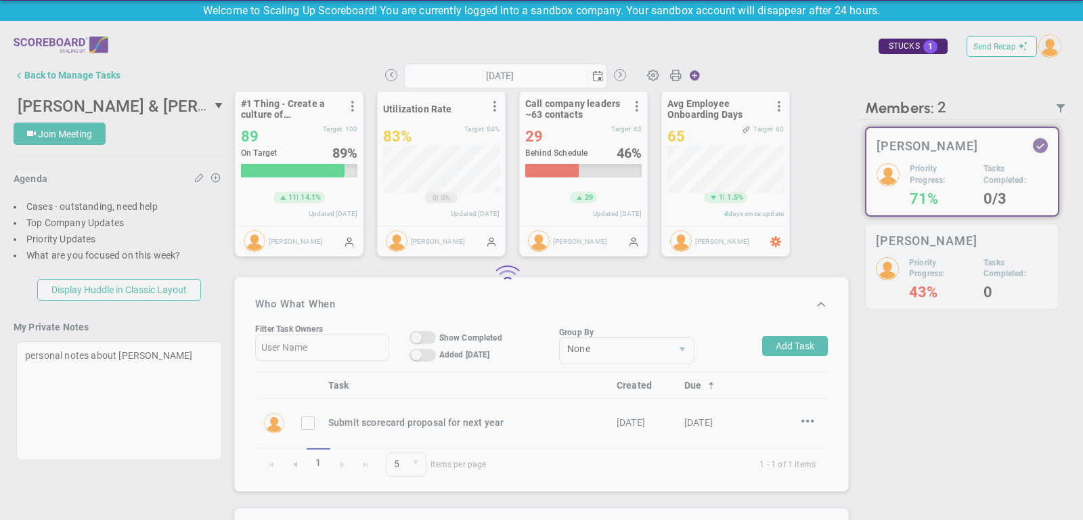
click at [143, 327] on div "Loading... Send Recap Profile Contact your Advisor Share! Become an Affiliate 3" at bounding box center [542, 282] width 1056 height 503
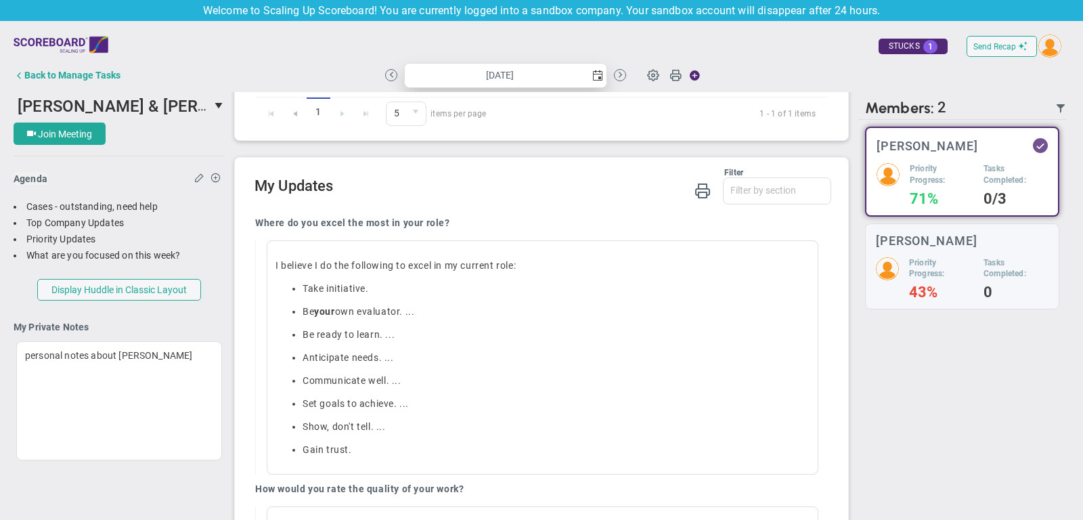
click at [596, 81] on span "select" at bounding box center [597, 75] width 11 height 11
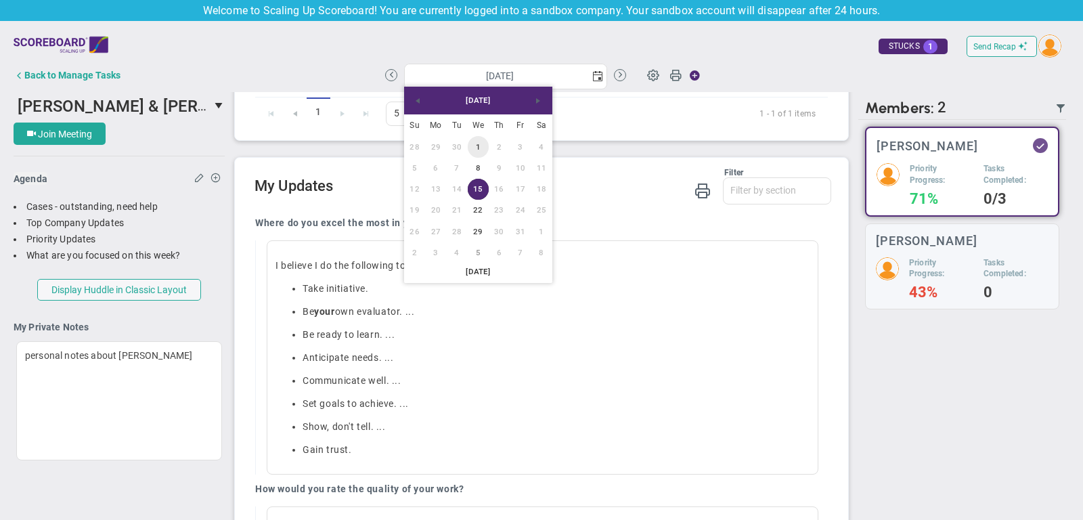
click at [478, 140] on link "1" at bounding box center [478, 146] width 21 height 21
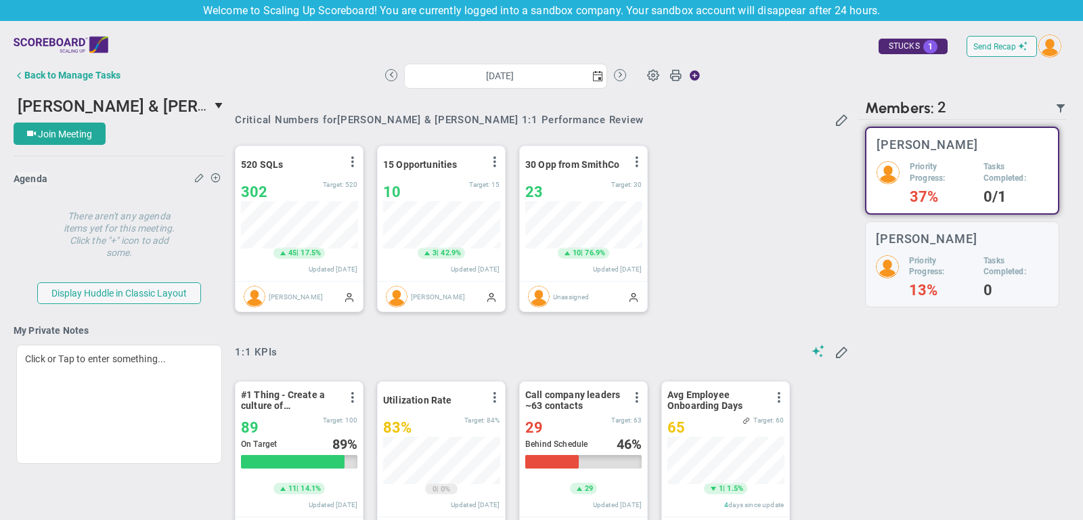
scroll to position [676614, 676545]
click at [602, 77] on span "select" at bounding box center [597, 75] width 11 height 11
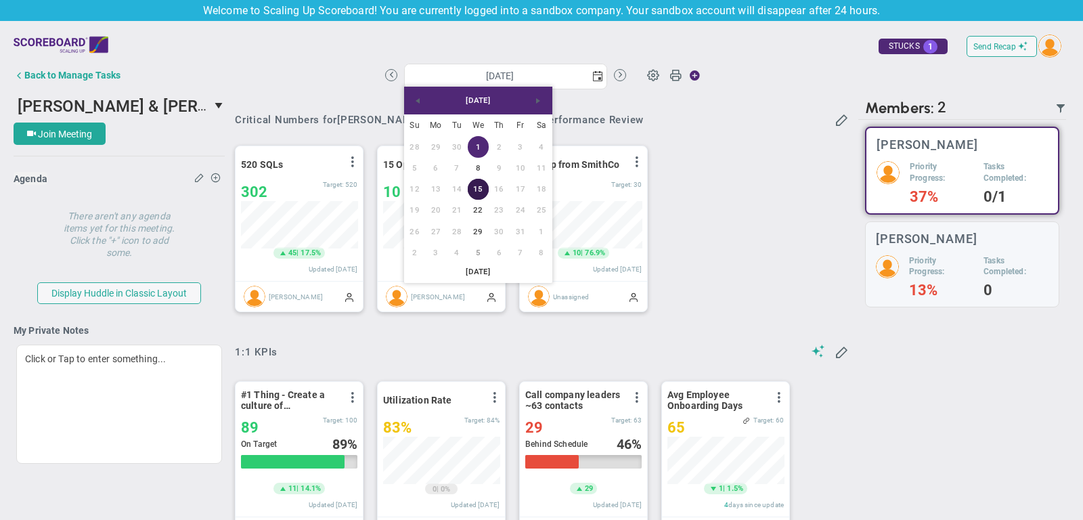
click at [474, 189] on link "15" at bounding box center [478, 189] width 21 height 21
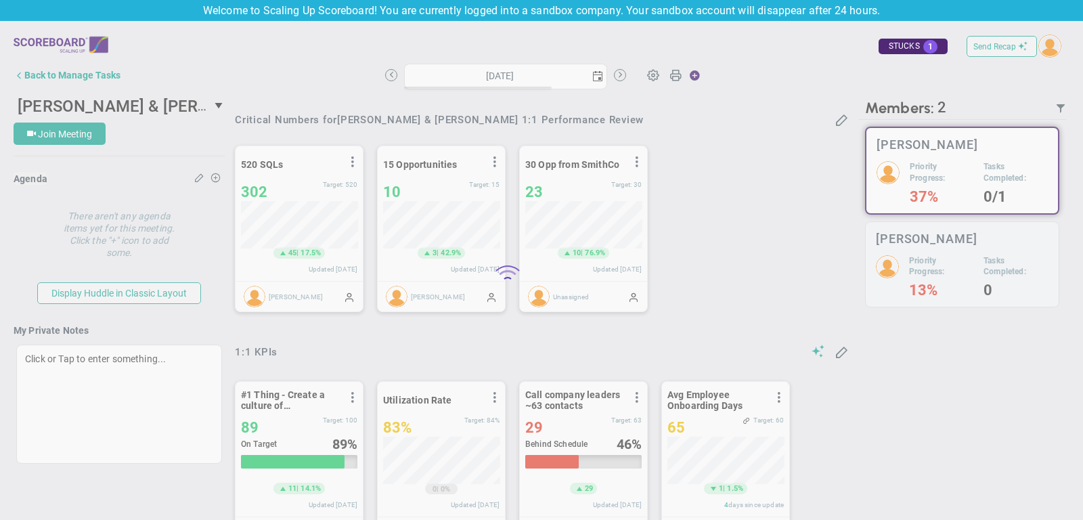
type input "Wednesday, October 15, 2025"
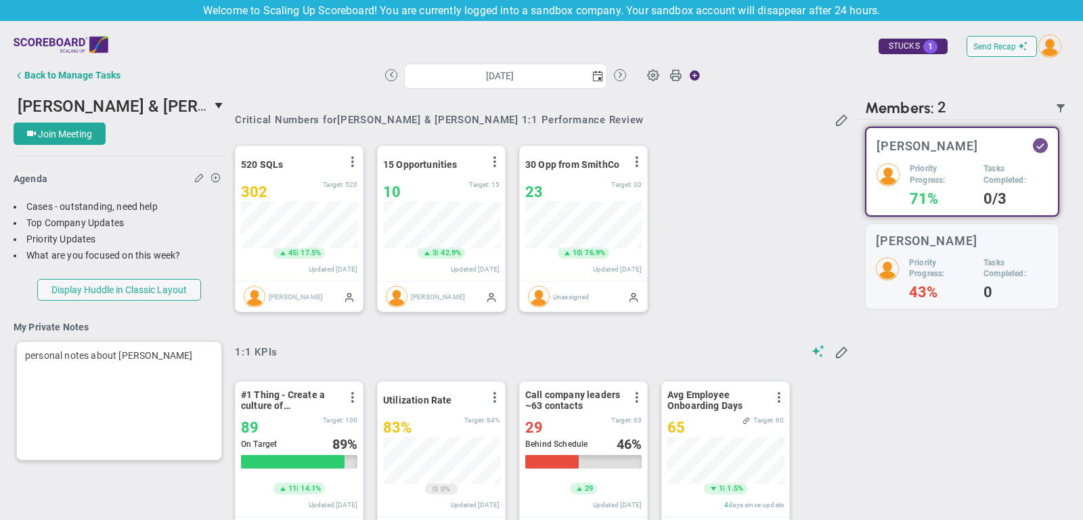
scroll to position [47, 116]
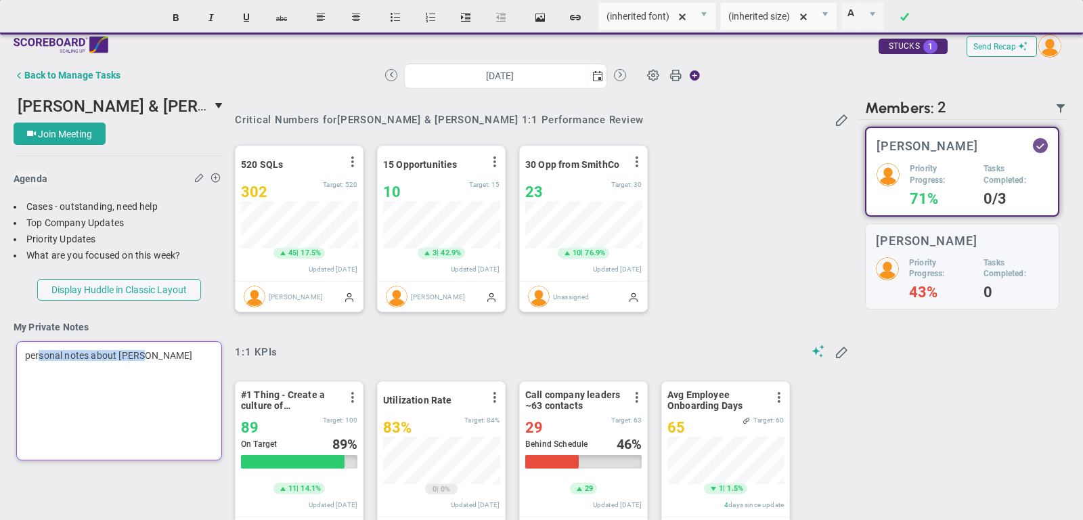
drag, startPoint x: 163, startPoint y: 355, endPoint x: 39, endPoint y: 352, distance: 124.5
click at [38, 352] on div "personal notes about mark" at bounding box center [119, 400] width 206 height 119
click at [108, 331] on h4 "My Private Notes" at bounding box center [119, 327] width 211 height 12
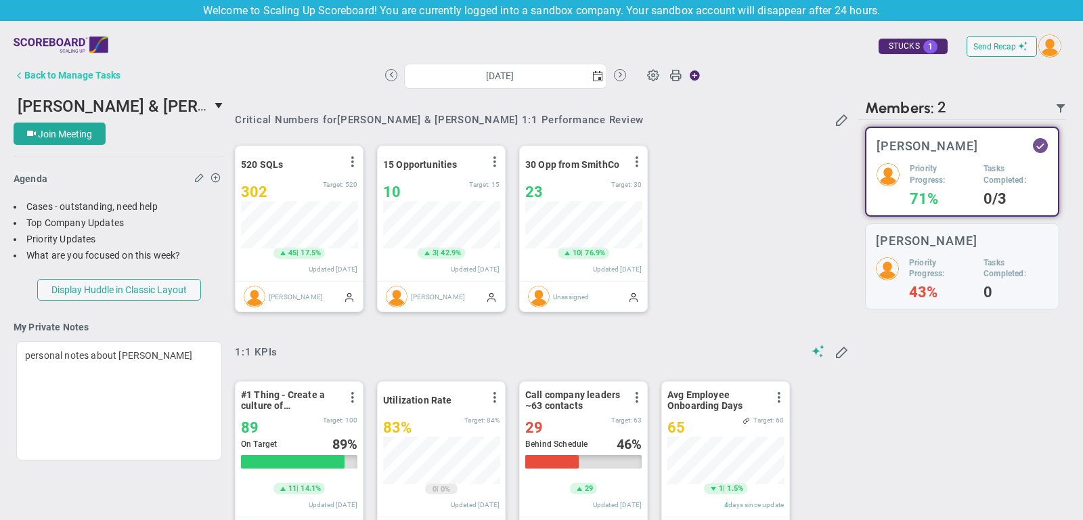
click at [83, 66] on button "Back to Manage Tasks" at bounding box center [67, 75] width 107 height 27
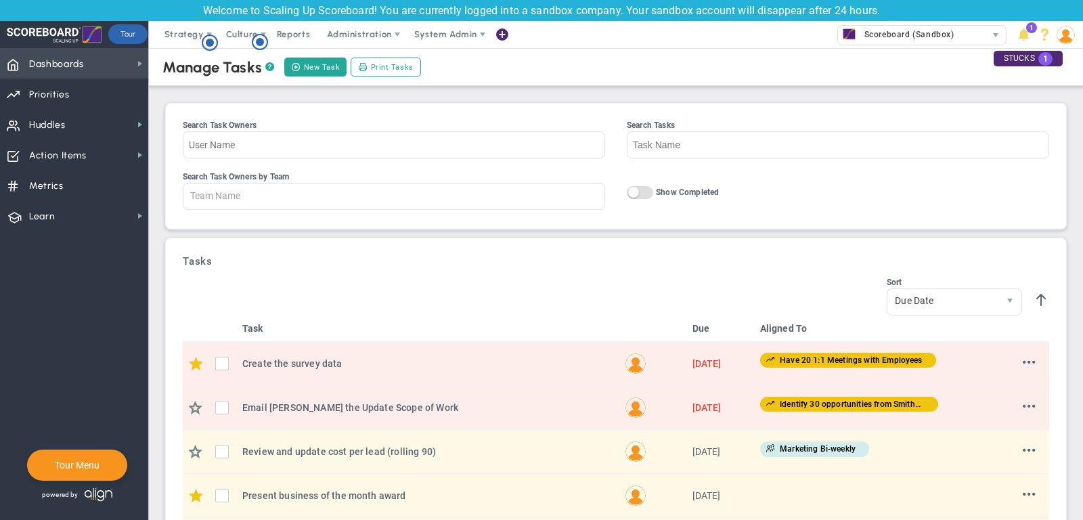
click at [110, 54] on span "Dashboards Dashboards" at bounding box center [74, 63] width 148 height 30
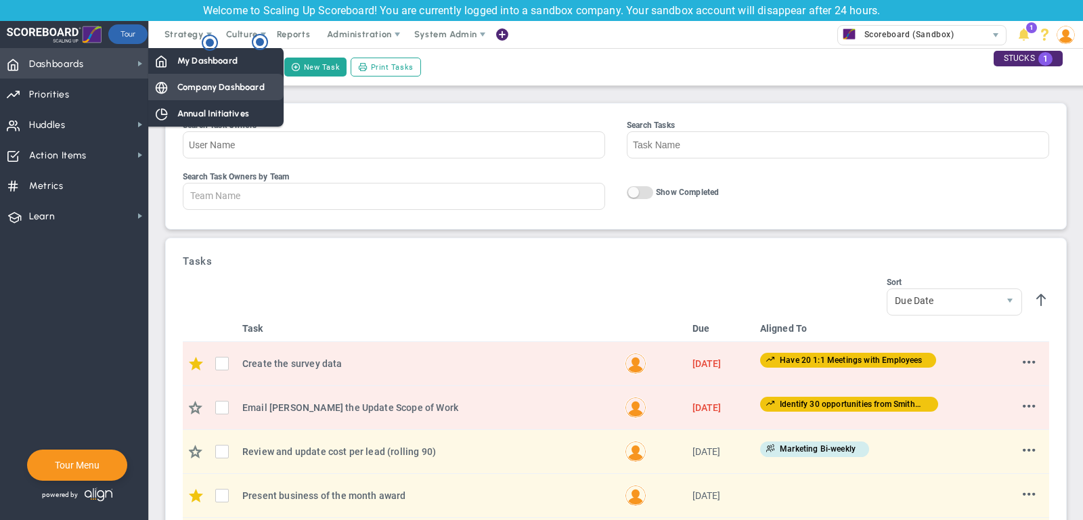
click at [202, 85] on span "Company Dashboard" at bounding box center [220, 87] width 87 height 13
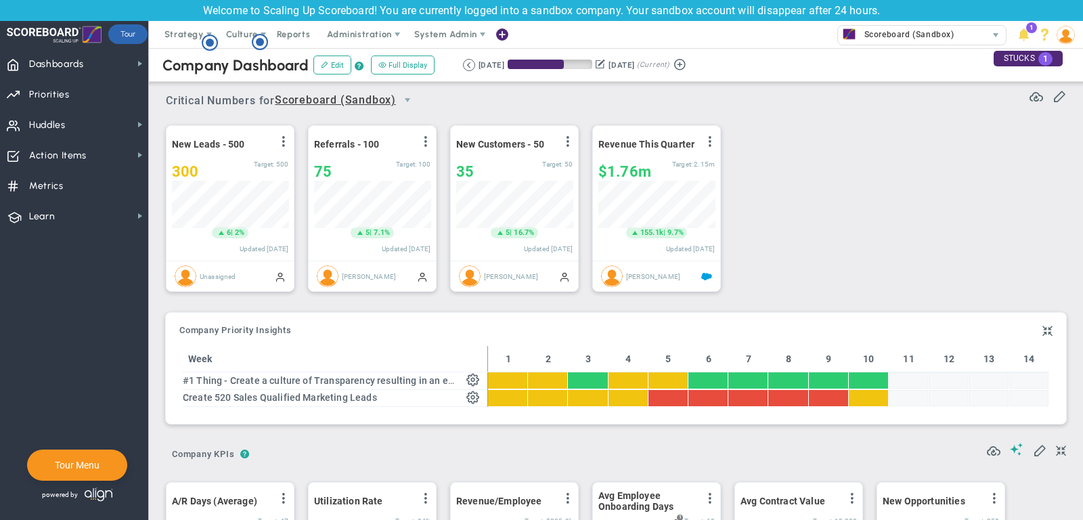
scroll to position [7, 0]
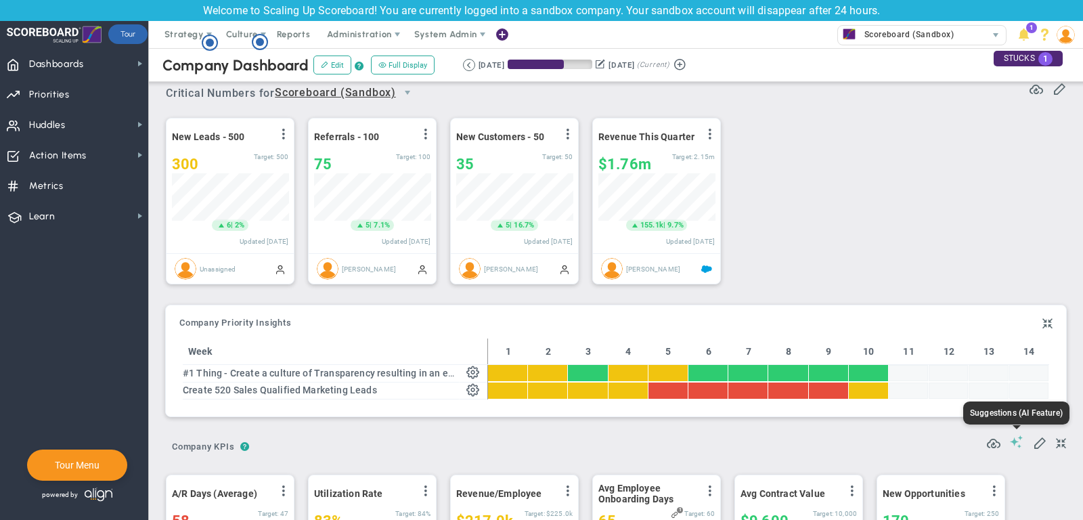
click at [1018, 436] on span at bounding box center [1017, 441] width 14 height 13
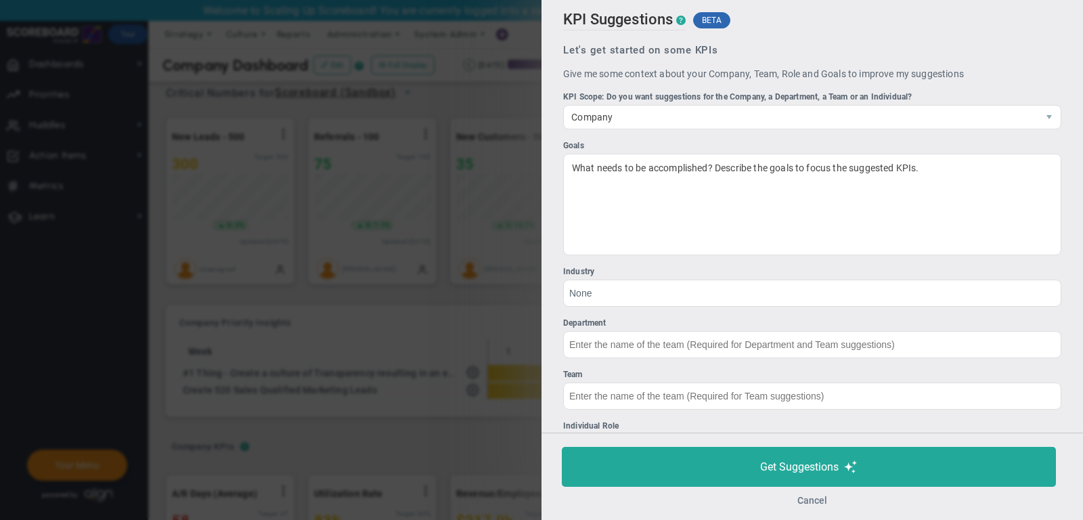
click at [799, 498] on button "Cancel" at bounding box center [812, 500] width 30 height 11
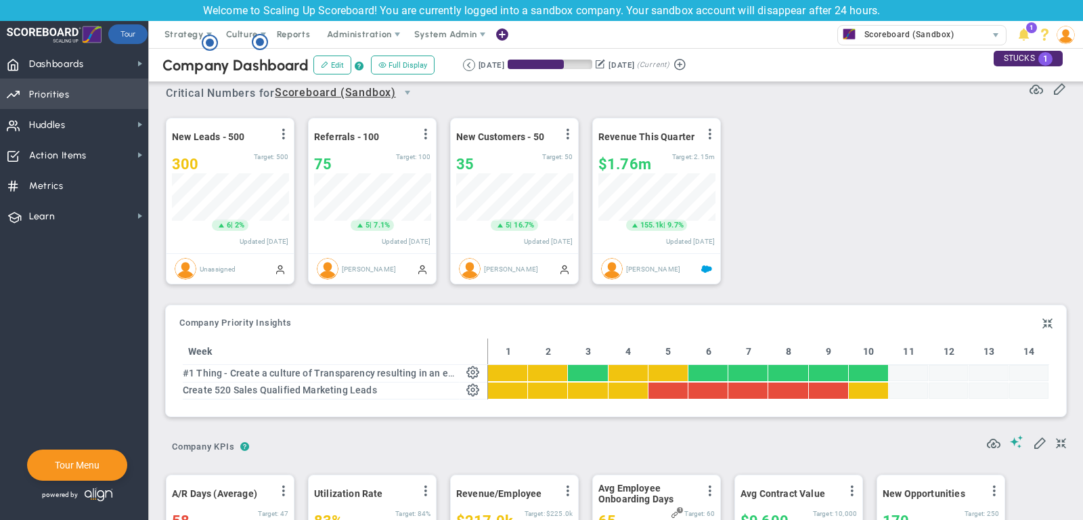
click at [73, 85] on span "Priorities Projects OKR Tree Priorities Projects OKRs" at bounding box center [74, 93] width 148 height 30
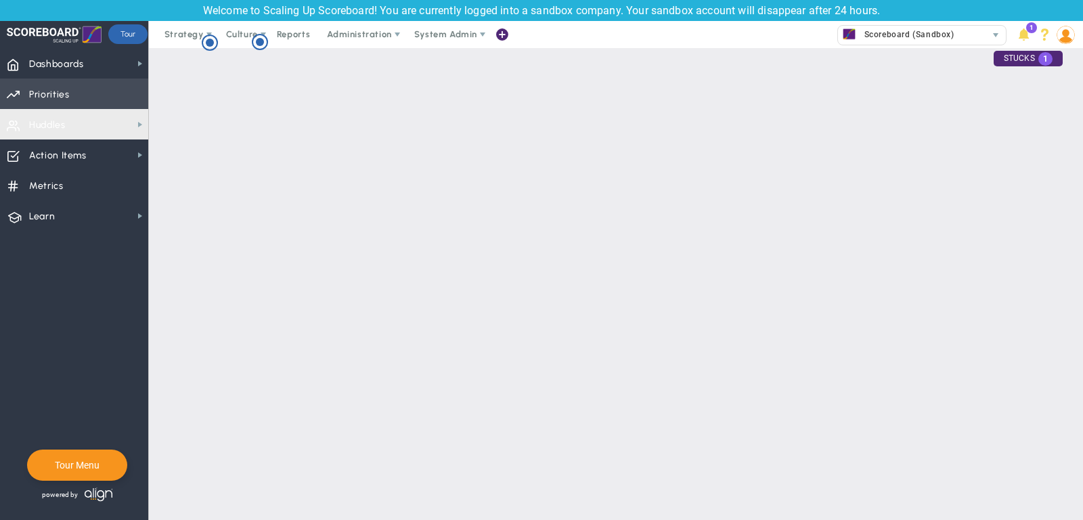
checkbox input "false"
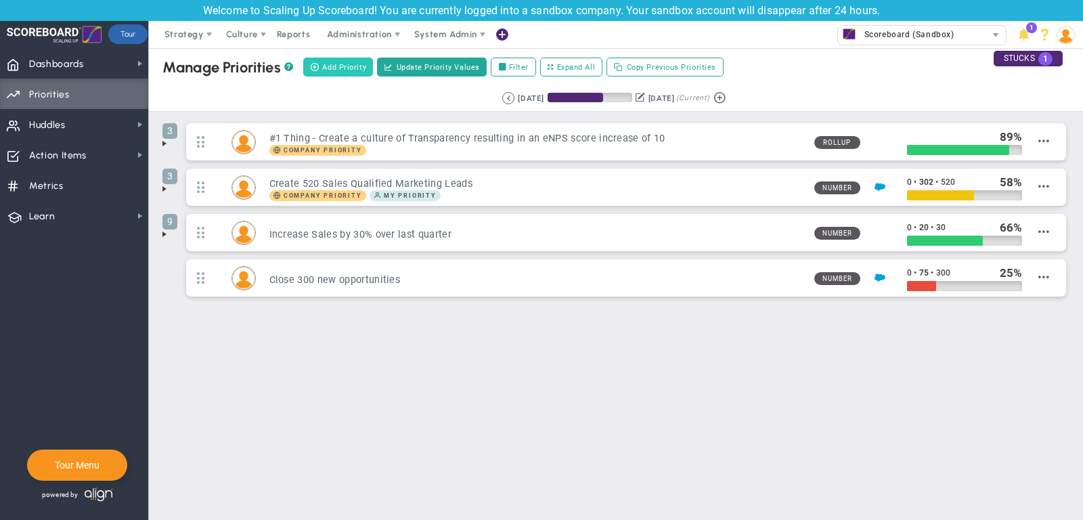
click at [327, 74] on button "Add Priority" at bounding box center [338, 67] width 70 height 19
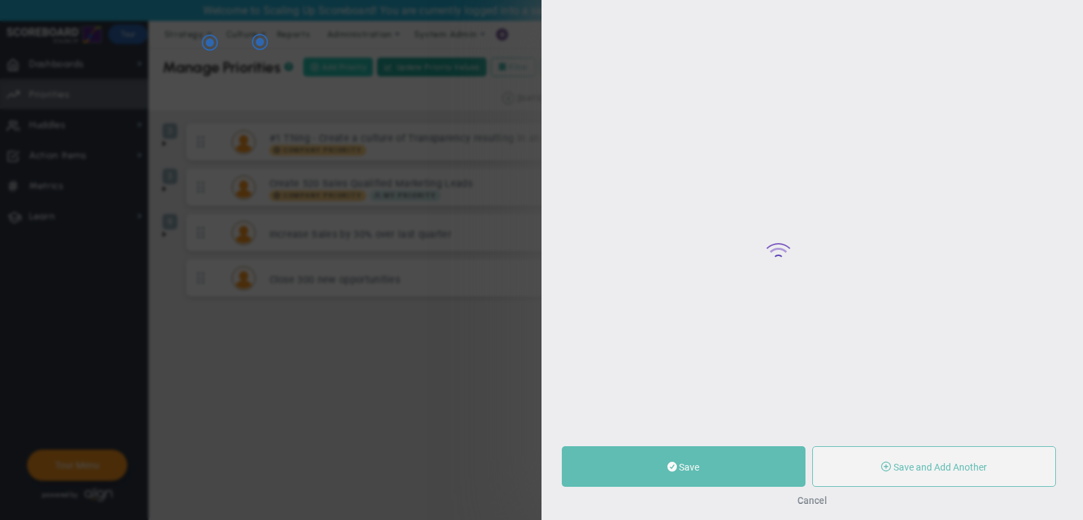
type input "0"
radio input "true"
type input "[PERSON_NAME]"
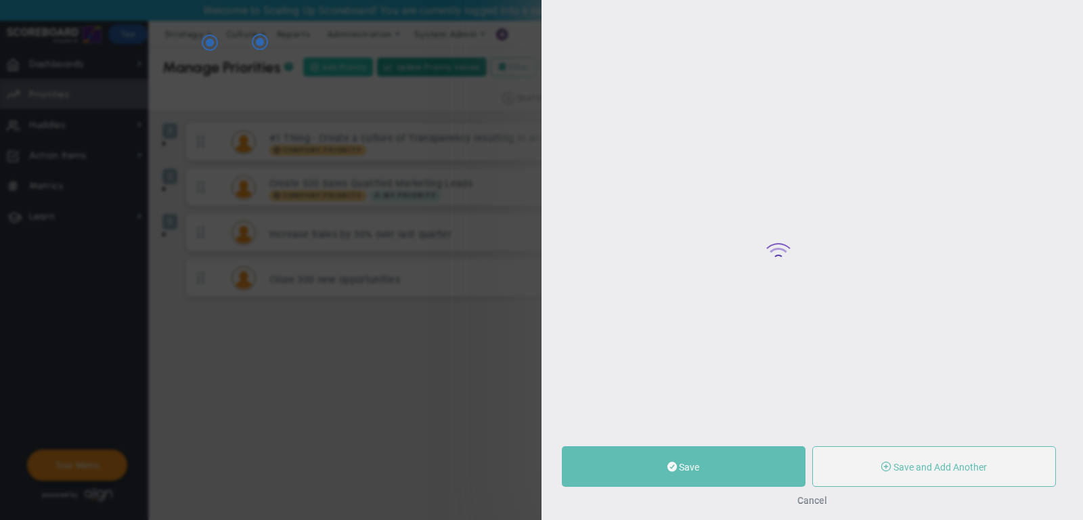
type input "0"
radio input "true"
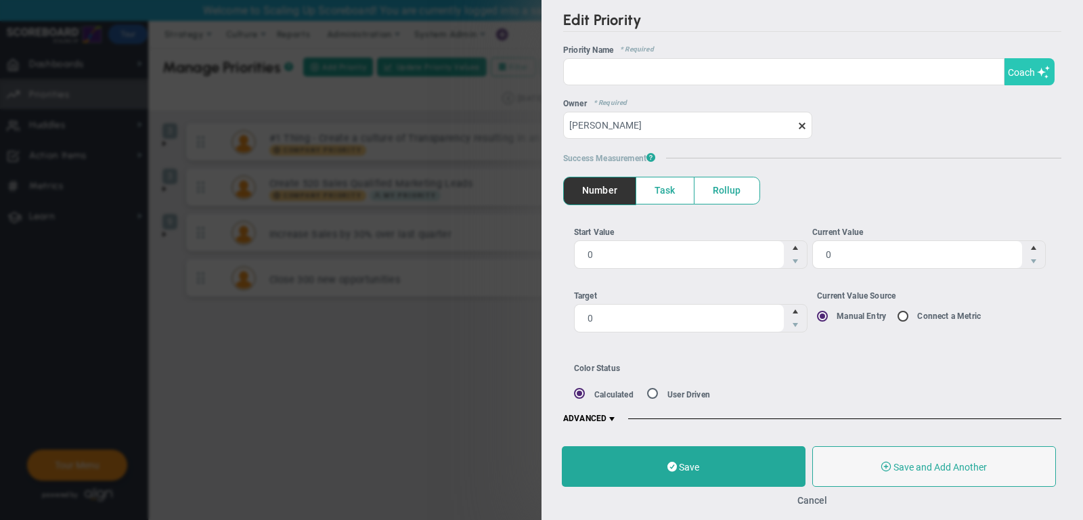
click at [1036, 74] on button "Coach" at bounding box center [1029, 71] width 50 height 27
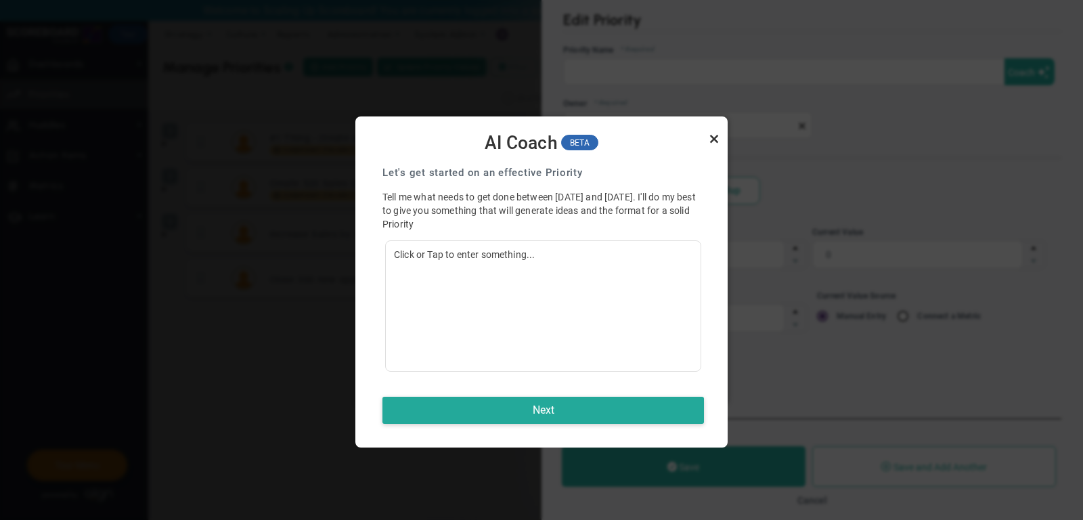
click at [718, 138] on link "Close" at bounding box center [714, 139] width 16 height 16
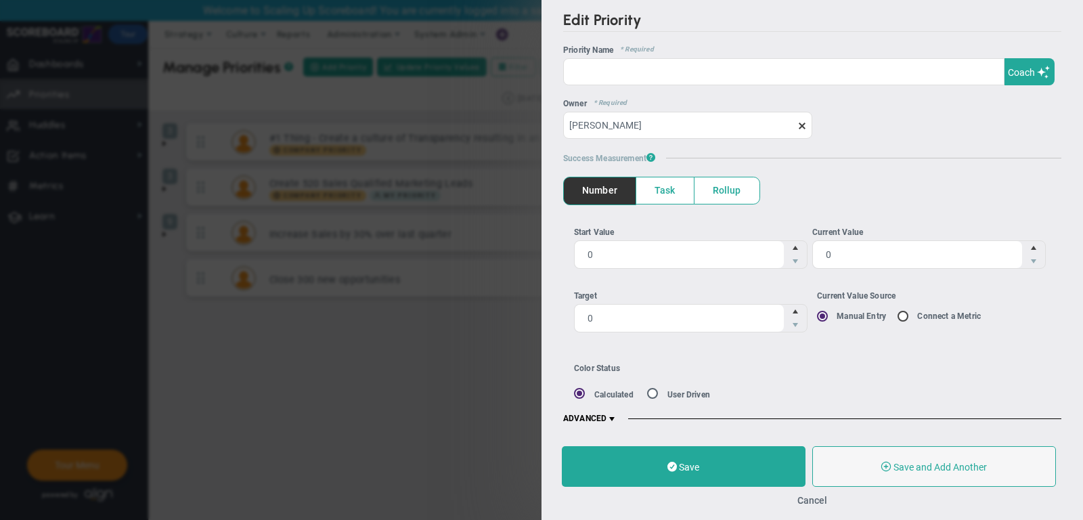
click at [806, 491] on div "Save Save and Add Another Save and Add Child Cancel" at bounding box center [811, 475] width 541 height 87
click at [806, 502] on button "Cancel" at bounding box center [812, 500] width 30 height 11
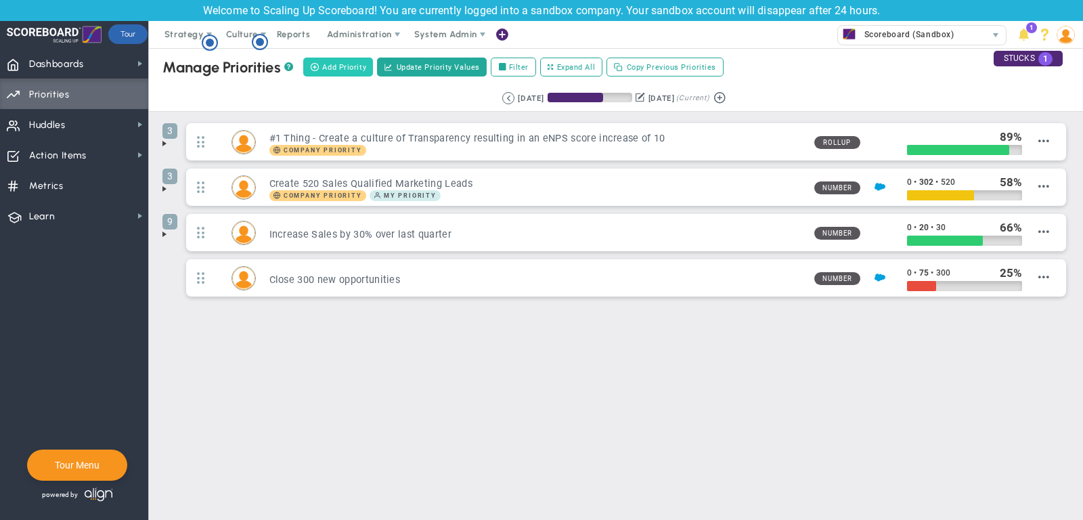
click at [332, 65] on span "Add Priority" at bounding box center [344, 68] width 44 height 12
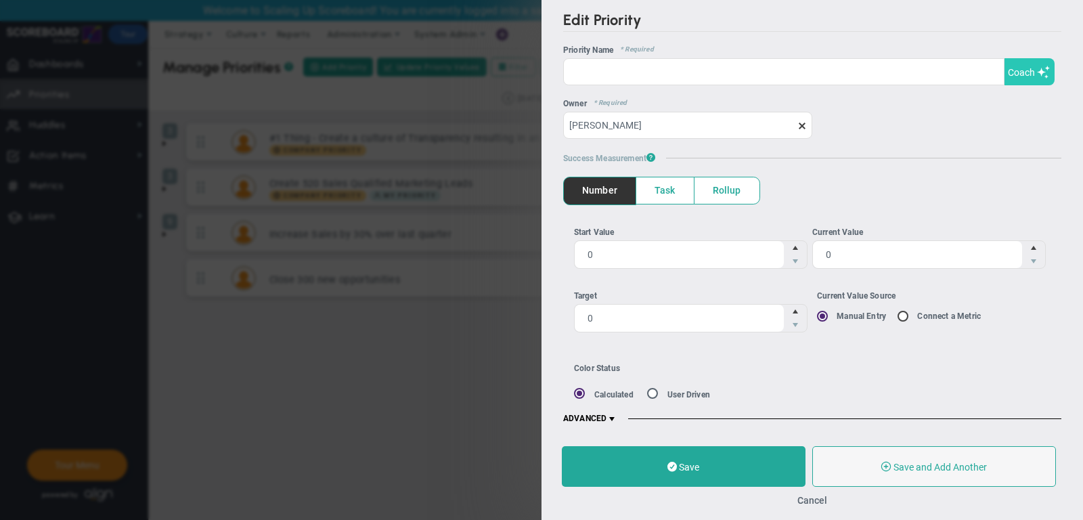
click at [1029, 69] on span "Coach" at bounding box center [1021, 72] width 27 height 11
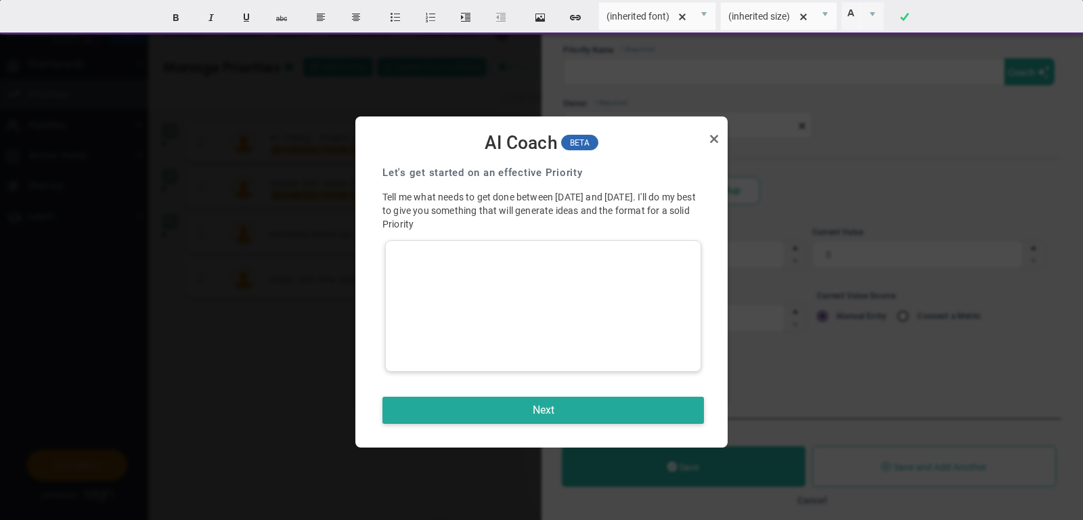
click at [616, 280] on div at bounding box center [543, 305] width 316 height 131
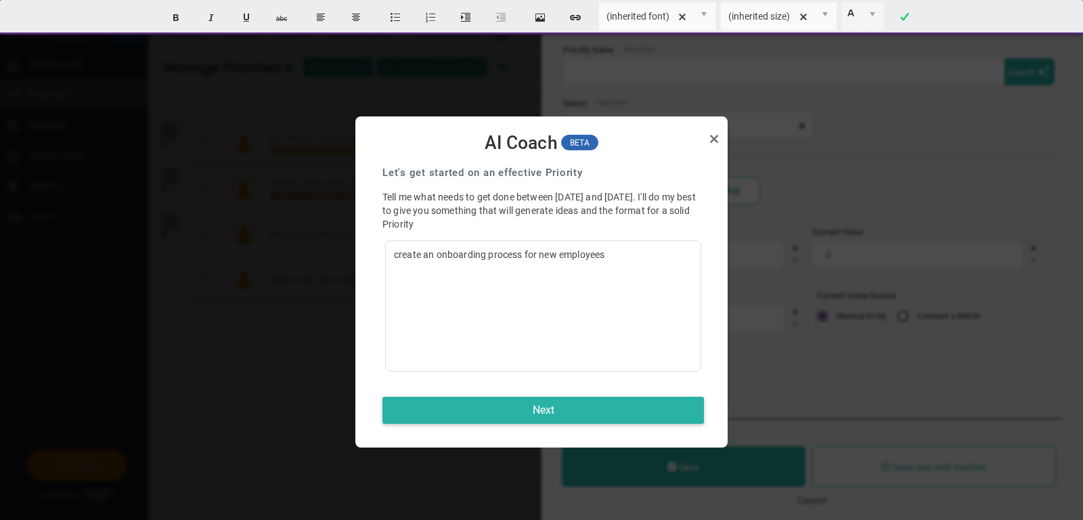
click at [617, 411] on button "Next" at bounding box center [542, 410] width 321 height 27
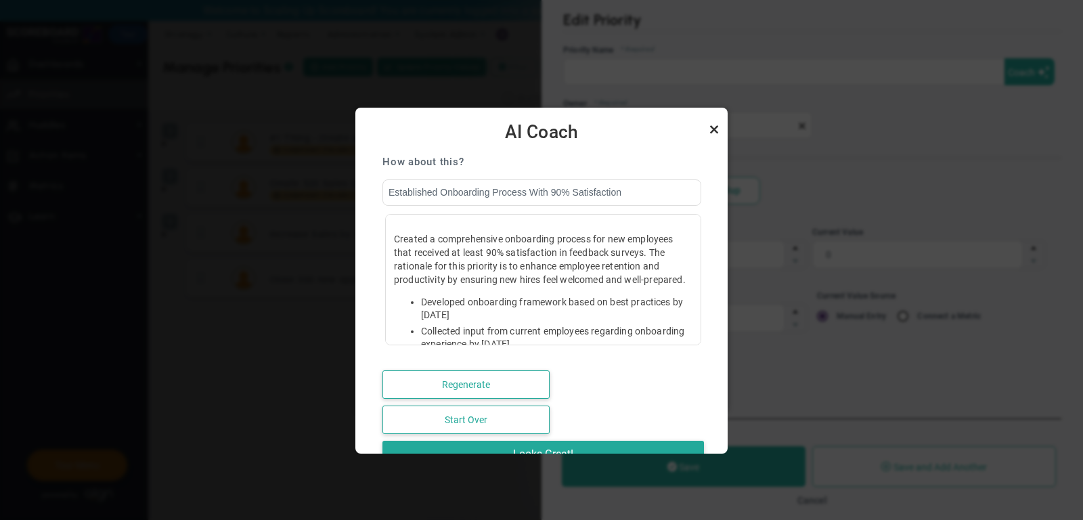
click at [715, 129] on link "Close" at bounding box center [714, 129] width 16 height 16
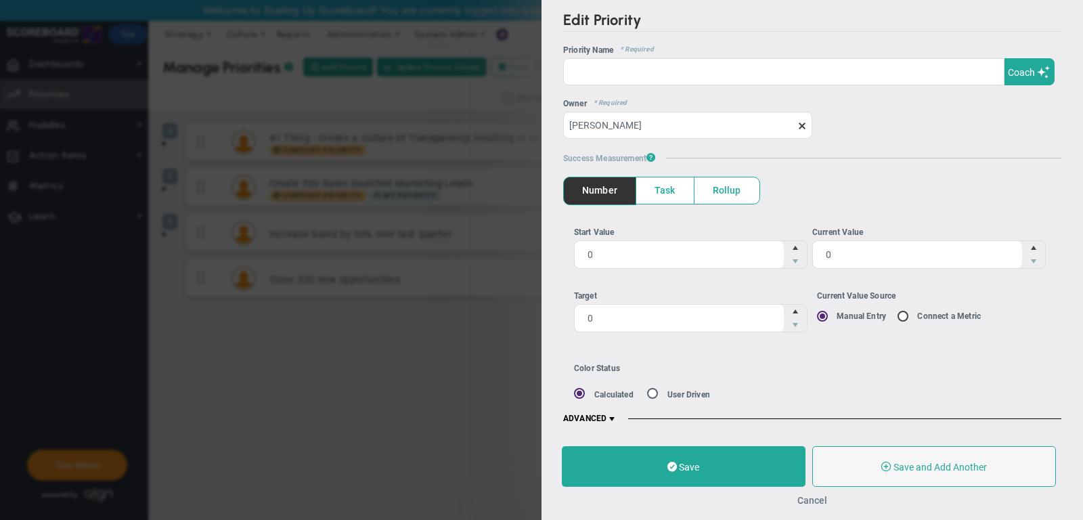
click at [813, 497] on button "Cancel" at bounding box center [812, 500] width 30 height 11
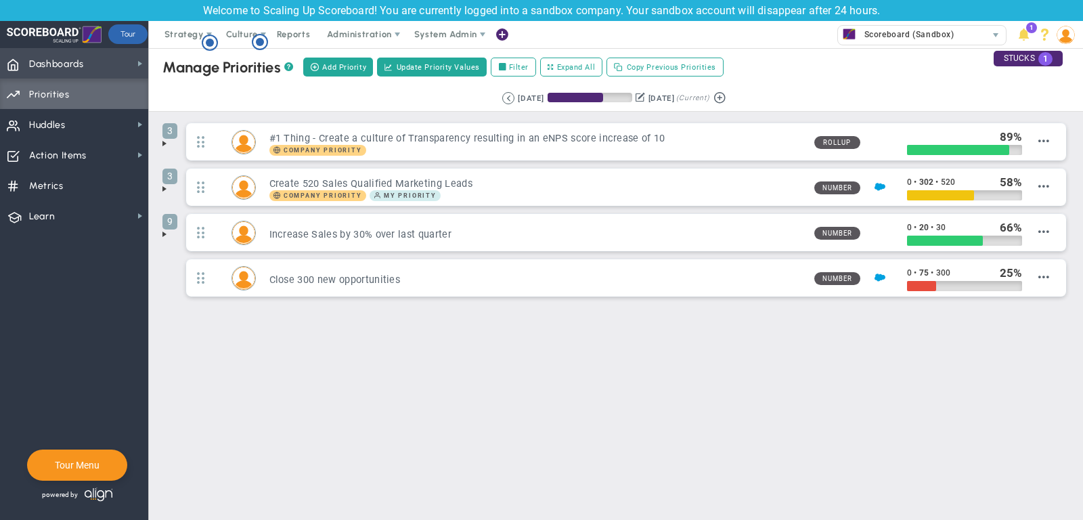
click at [123, 68] on span "Dashboards Dashboards" at bounding box center [74, 63] width 148 height 30
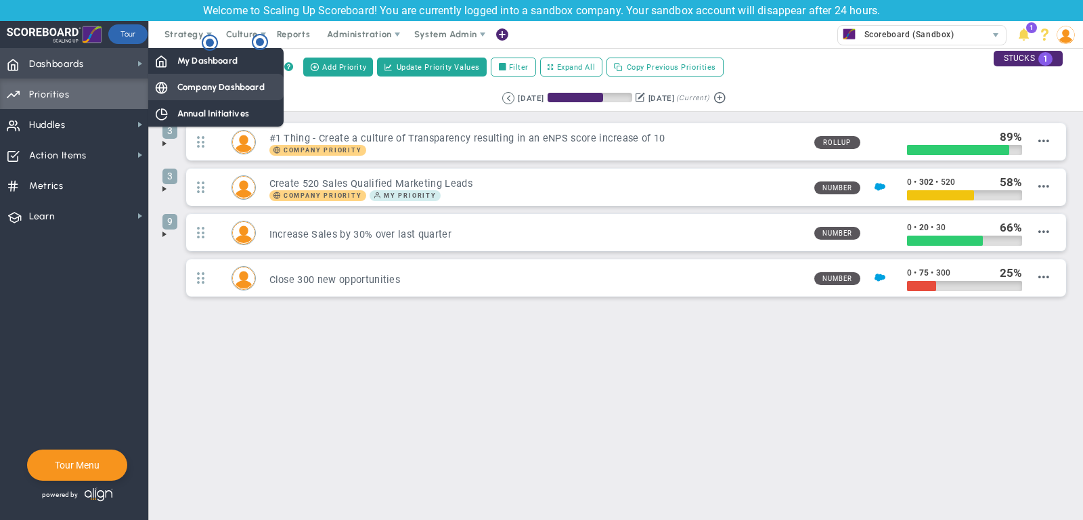
click at [183, 95] on div "Company Dashboard" at bounding box center [215, 87] width 135 height 26
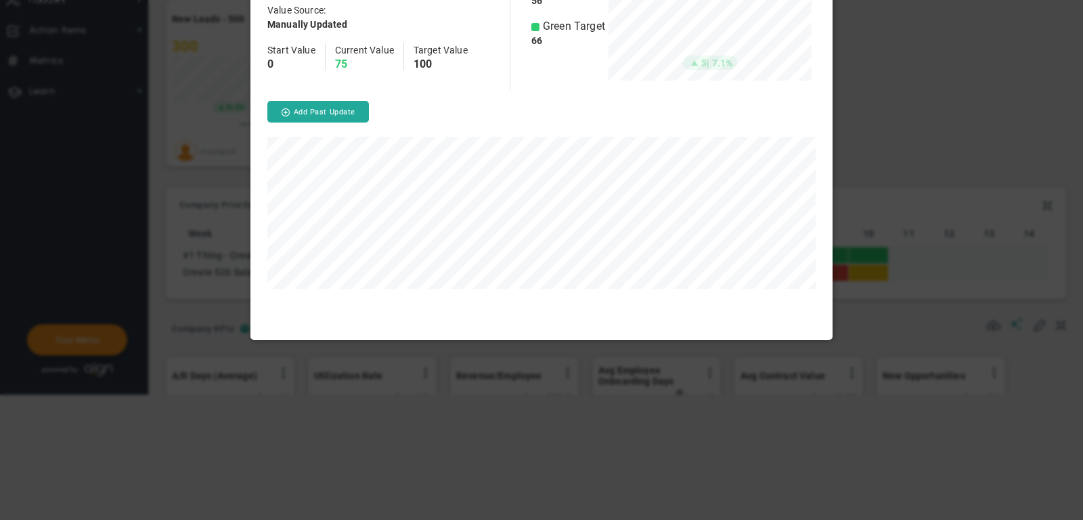
scroll to position [676291, 676080]
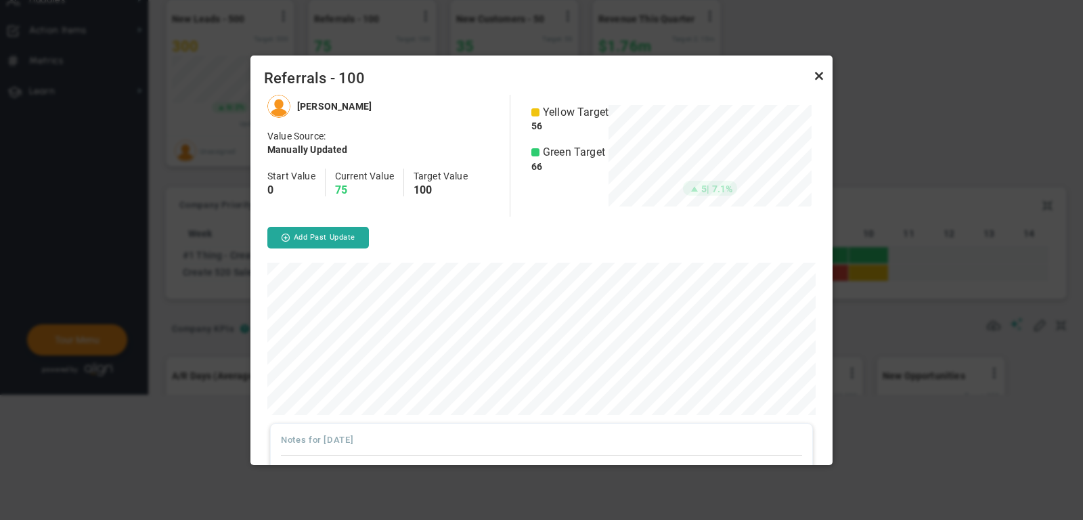
click at [819, 79] on link "Close" at bounding box center [819, 76] width 16 height 16
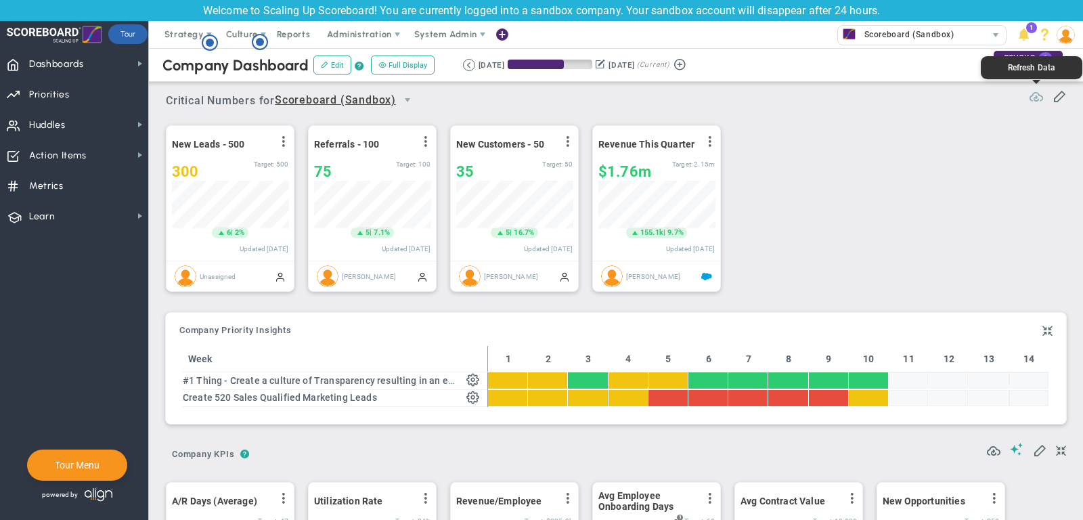
click at [1034, 97] on span at bounding box center [1036, 95] width 14 height 14
click at [710, 138] on span at bounding box center [709, 141] width 11 height 11
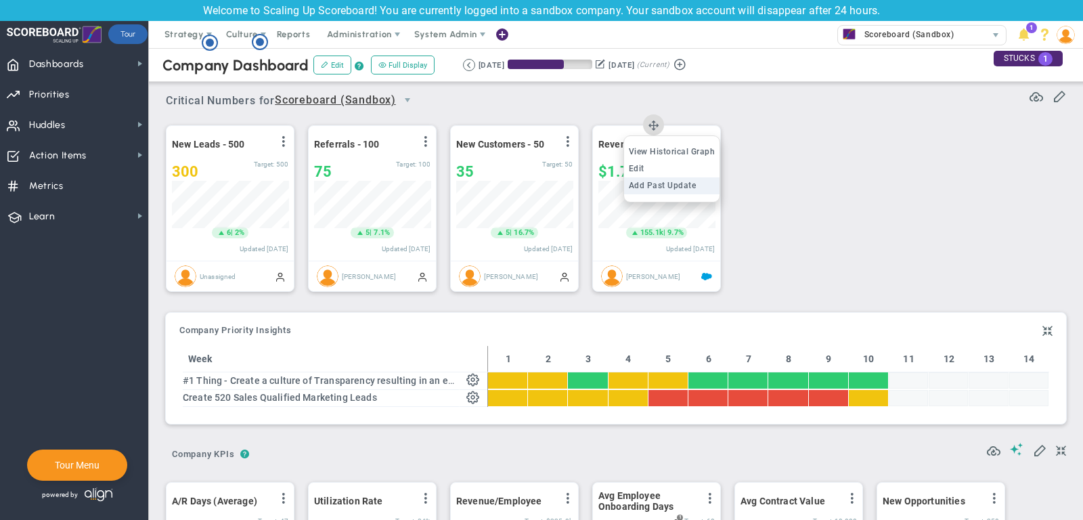
click at [675, 184] on span "Add Past Update" at bounding box center [663, 185] width 68 height 9
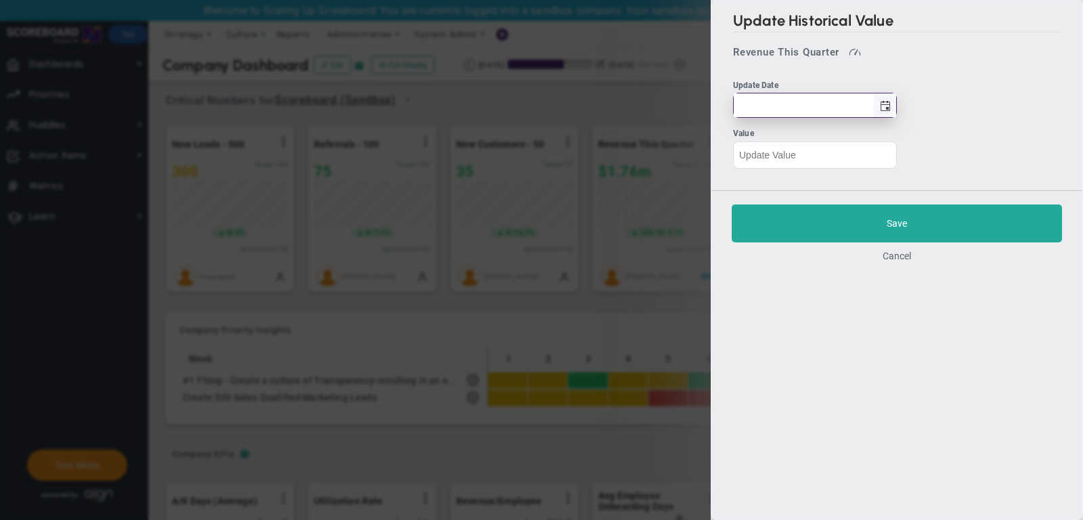
click at [885, 99] on span "select" at bounding box center [884, 105] width 23 height 24
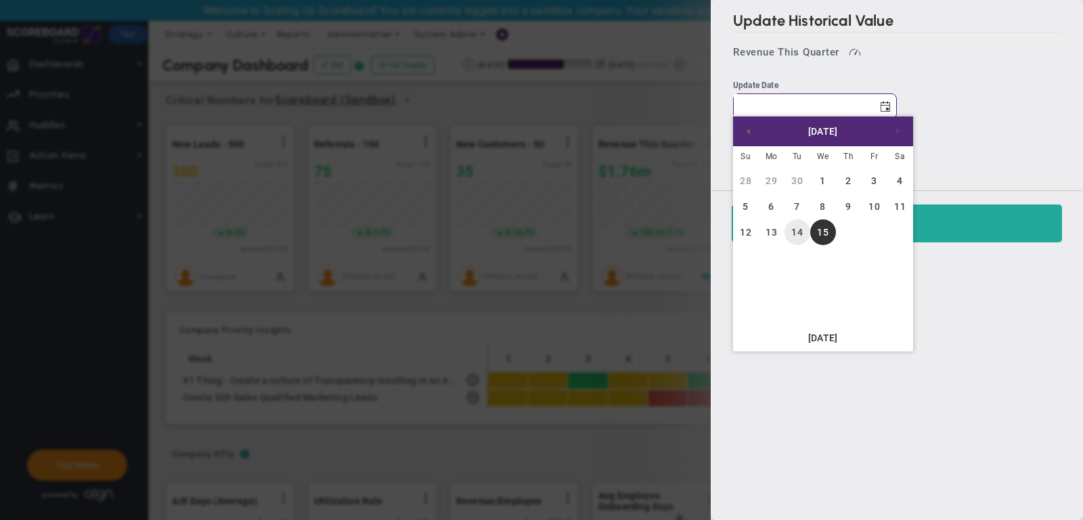
click at [802, 234] on link "14" at bounding box center [797, 232] width 26 height 26
type input "[DATE]"
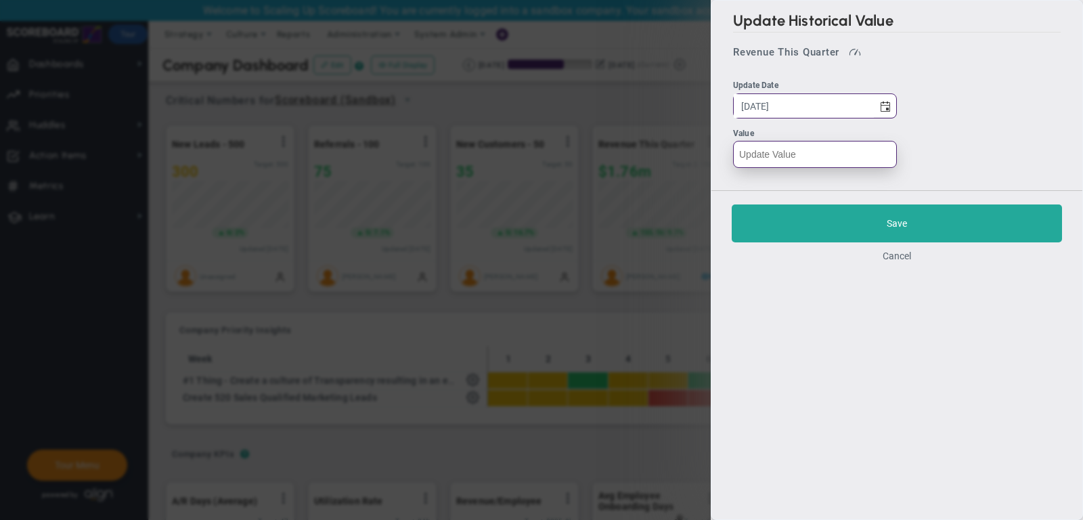
click at [787, 154] on input "text" at bounding box center [815, 154] width 164 height 27
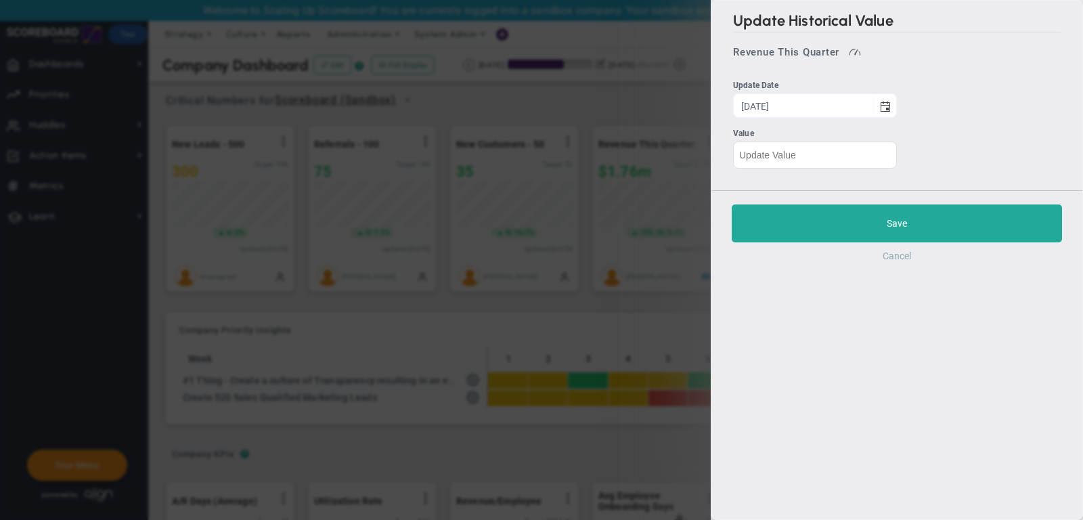
click at [907, 254] on button "Cancel" at bounding box center [896, 255] width 28 height 11
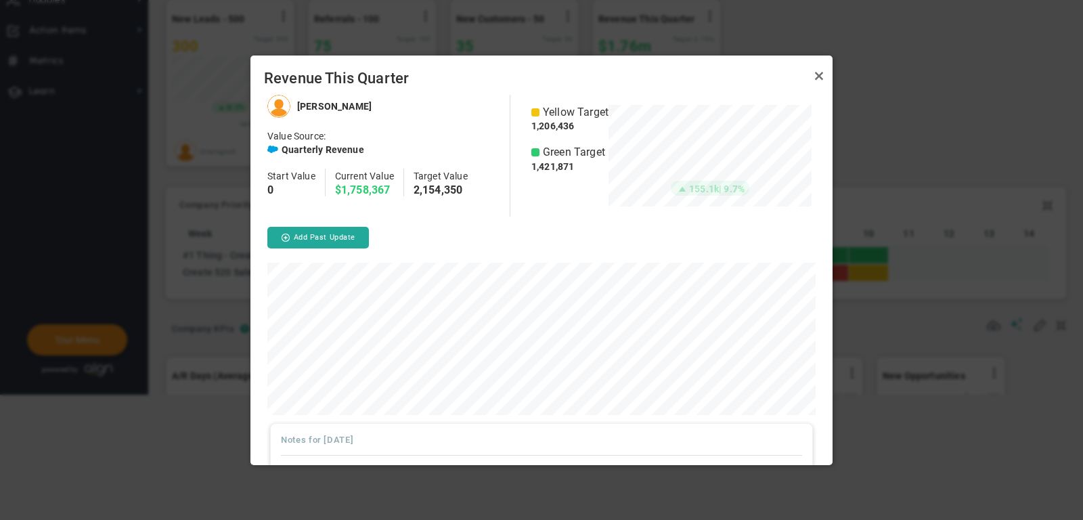
scroll to position [85, 0]
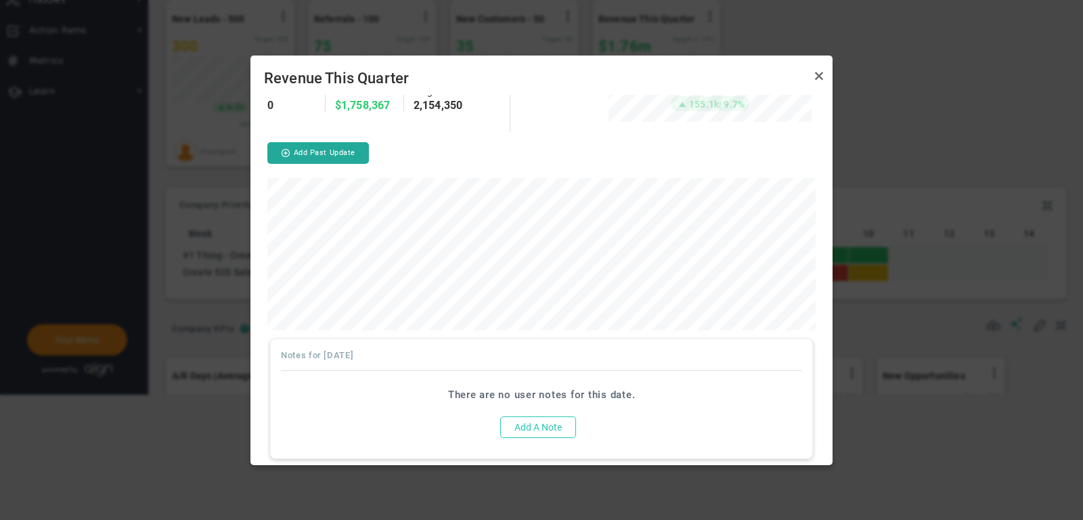
click at [554, 424] on button "Add A Note" at bounding box center [538, 427] width 76 height 22
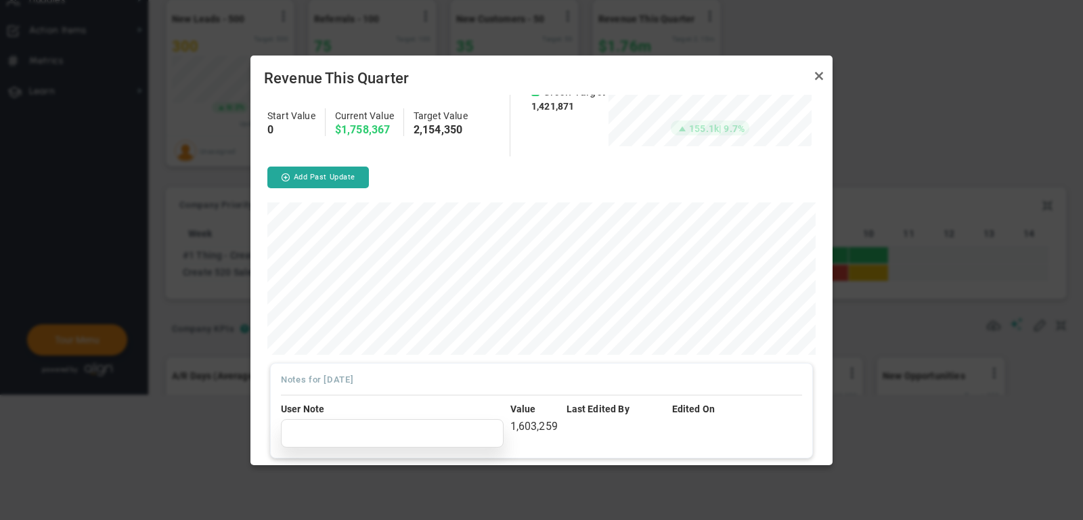
click at [413, 424] on div at bounding box center [392, 433] width 223 height 28
click at [817, 74] on link "Close" at bounding box center [819, 76] width 16 height 16
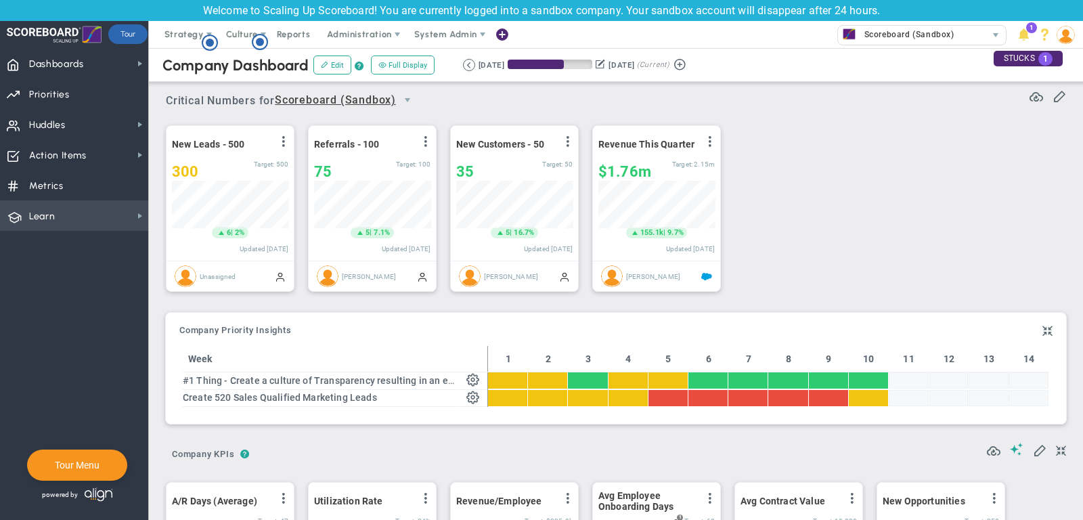
click at [105, 211] on span "Learn Learn" at bounding box center [74, 215] width 148 height 30
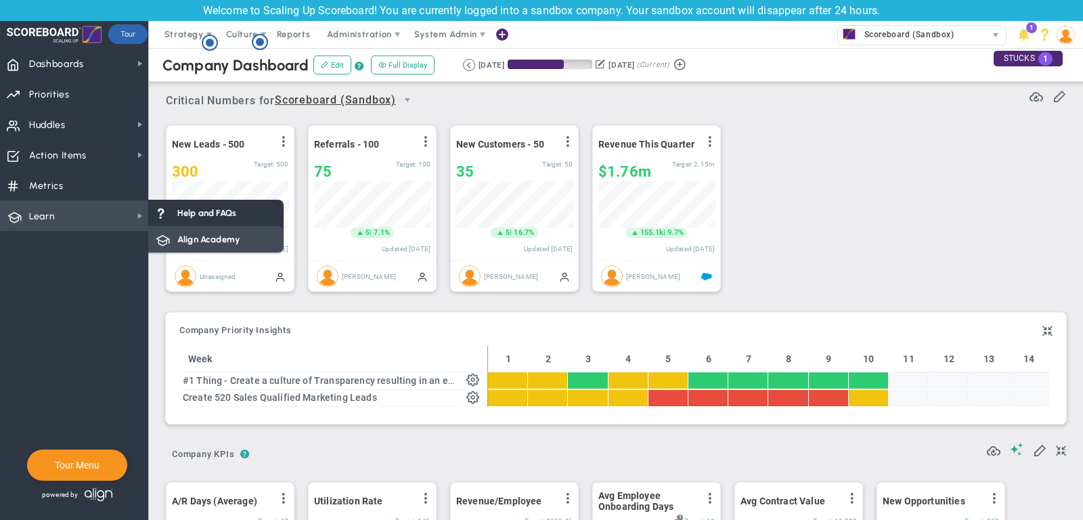
click at [187, 229] on div "Align Academy" at bounding box center [215, 239] width 135 height 26
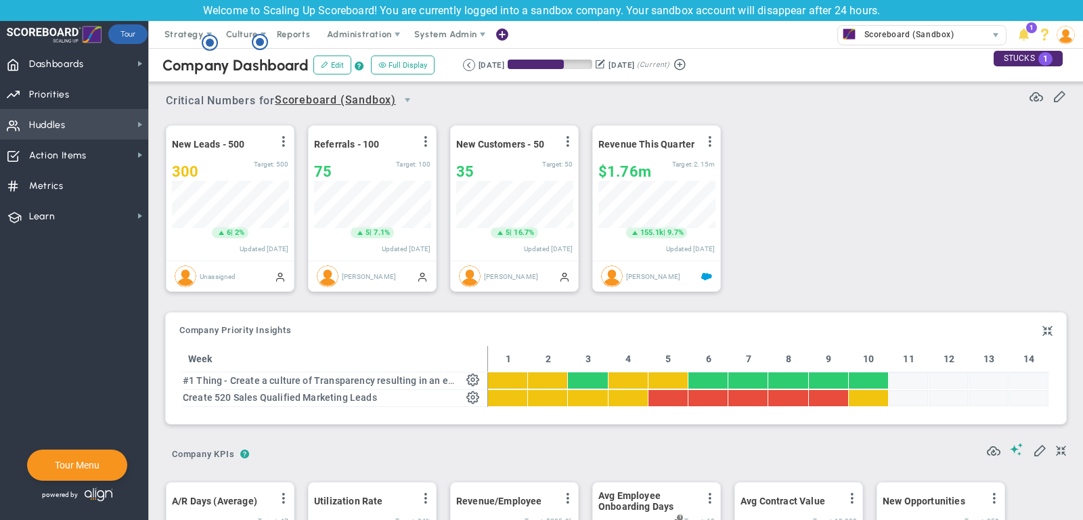
click at [102, 122] on span "Huddles Huddles" at bounding box center [74, 124] width 148 height 30
